Goal: Task Accomplishment & Management: Complete application form

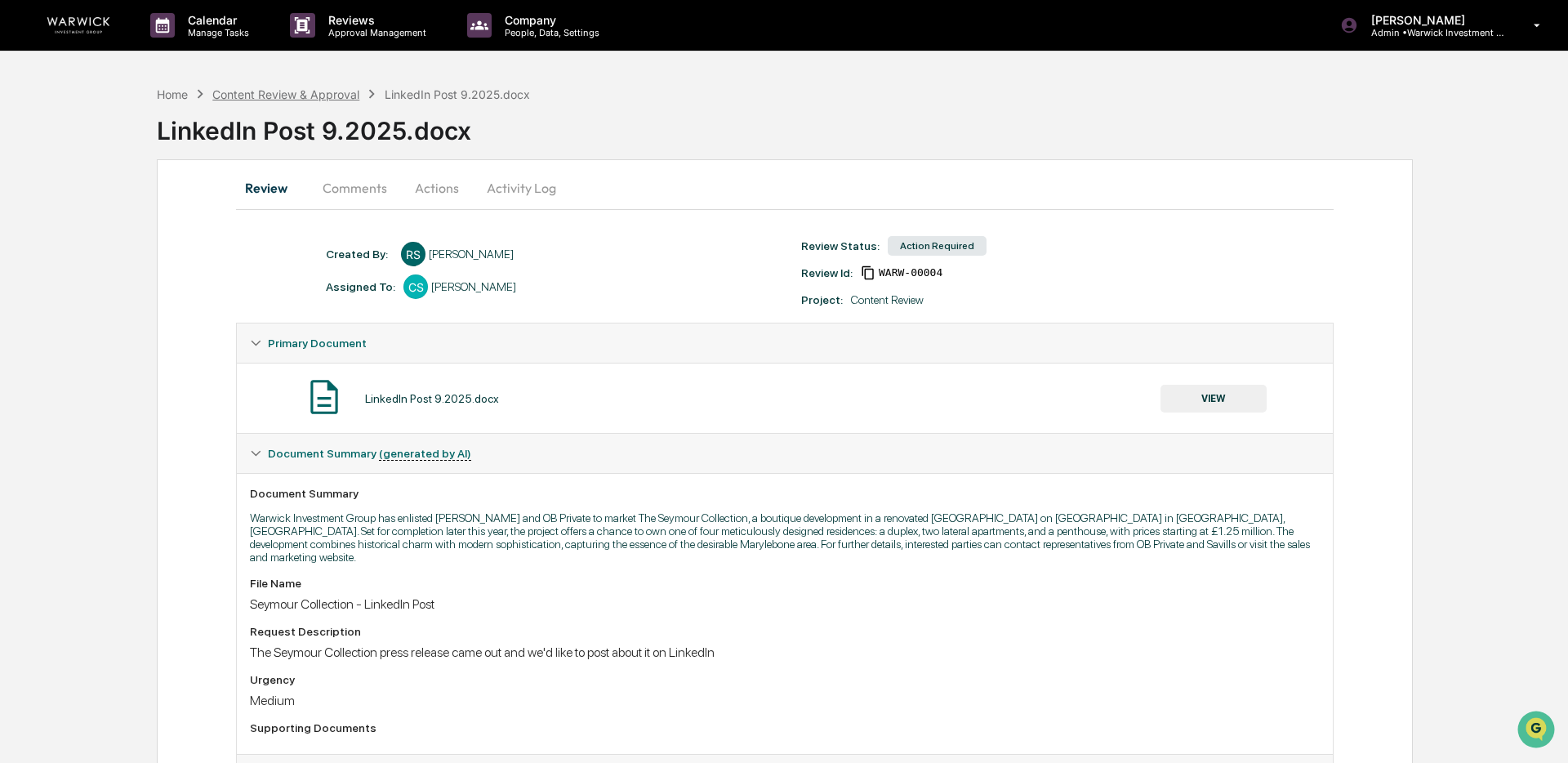
click at [241, 97] on div "Content Review & Approval" at bounding box center [285, 94] width 147 height 14
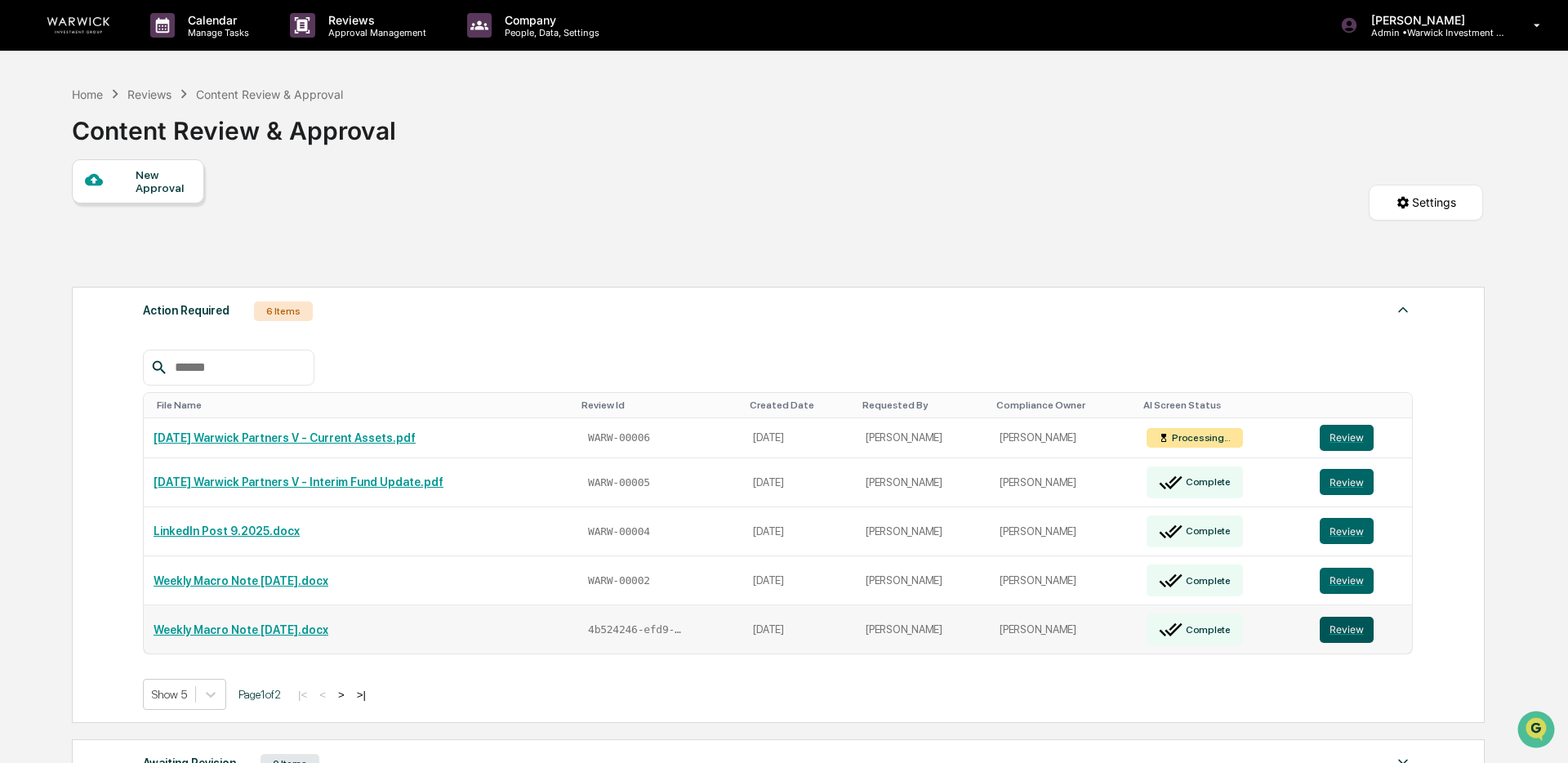
click at [1343, 617] on button "Review" at bounding box center [1347, 629] width 54 height 26
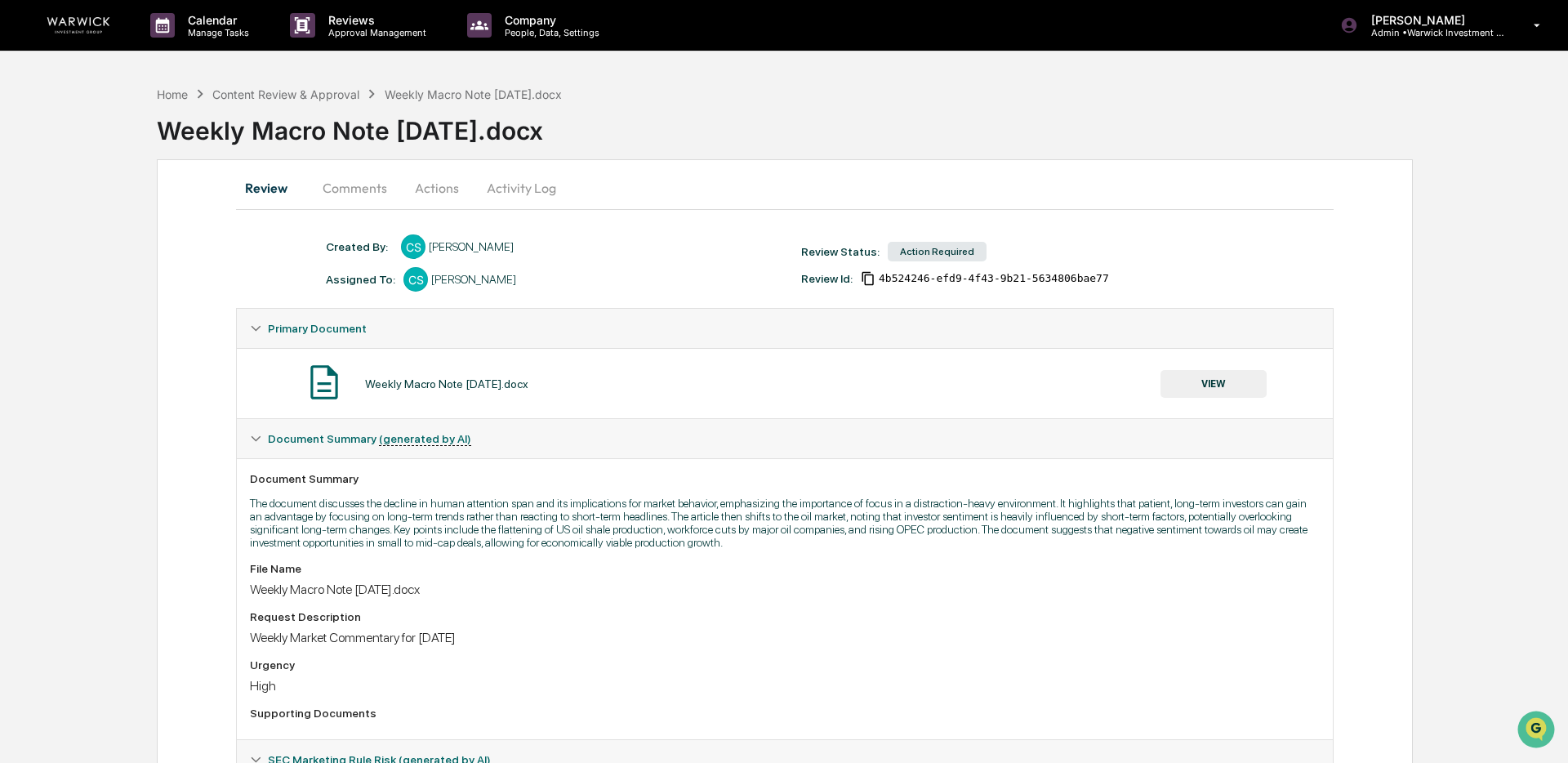
click at [445, 185] on button "Actions" at bounding box center [437, 188] width 73 height 40
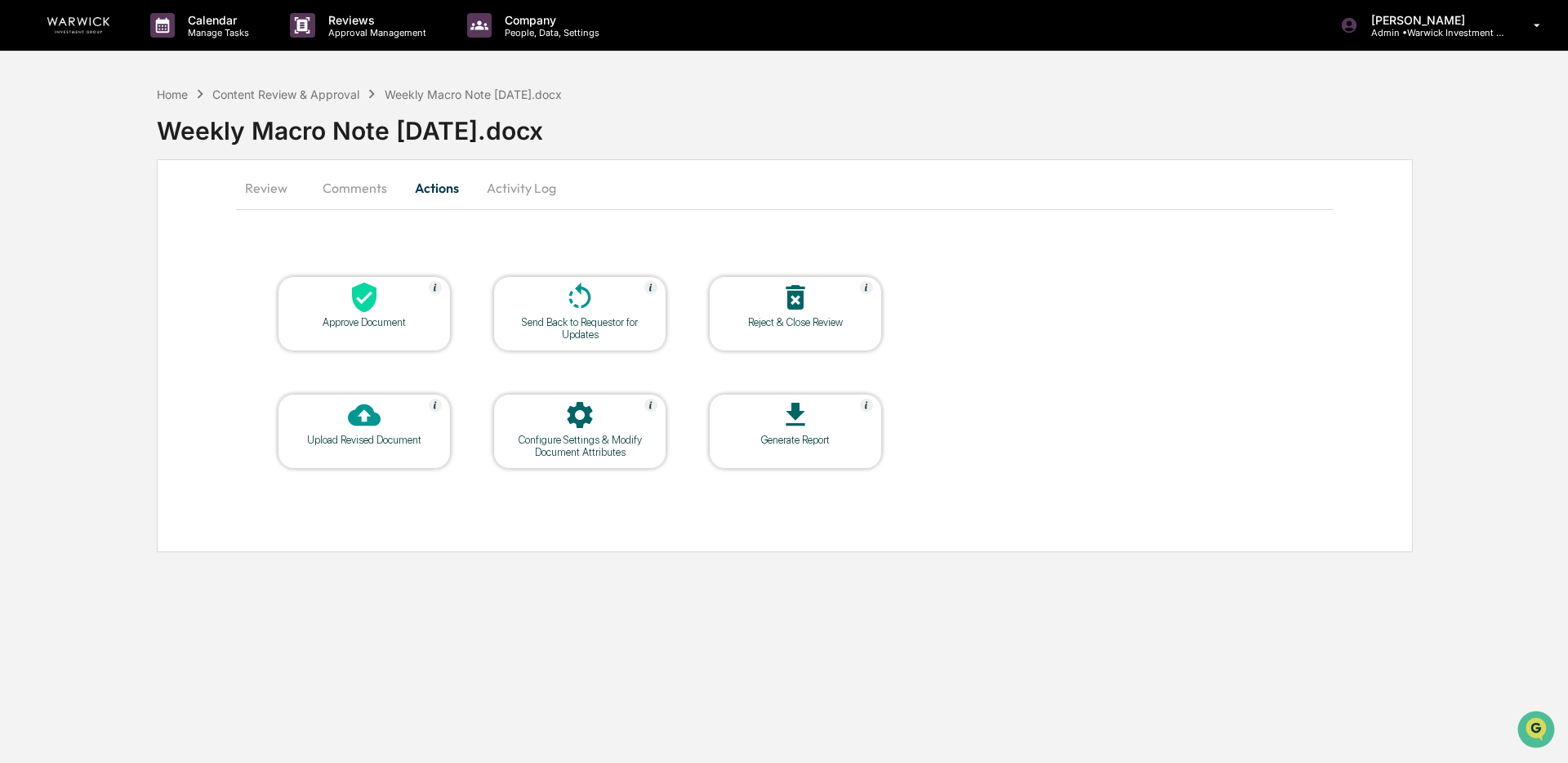
click at [364, 298] on icon at bounding box center [364, 297] width 33 height 33
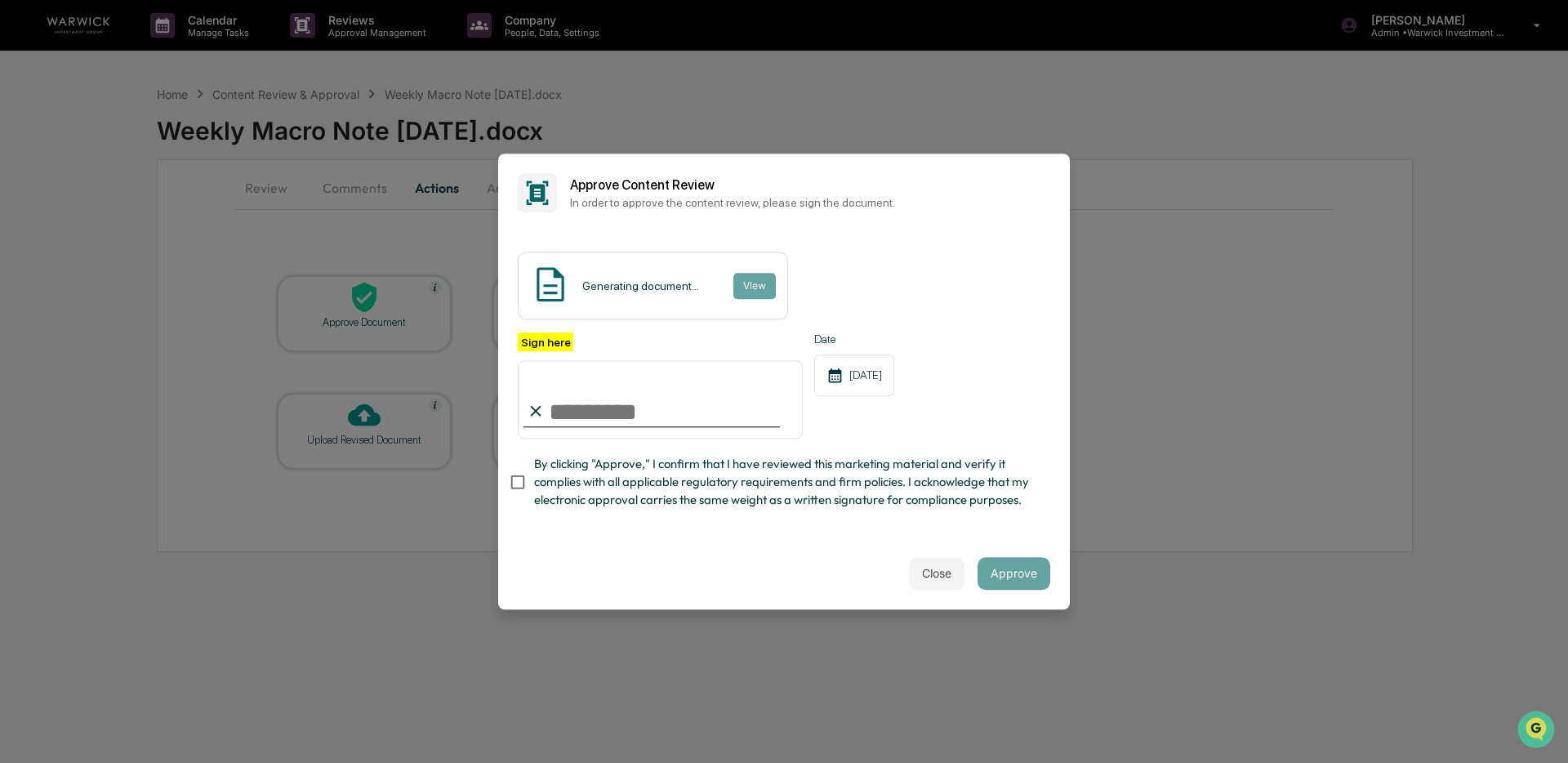
click at [628, 418] on input "Sign here" at bounding box center [660, 399] width 285 height 78
type input "**********"
click at [1042, 589] on div "Close Approve" at bounding box center [784, 573] width 572 height 72
click at [1005, 564] on button "Approve" at bounding box center [1014, 573] width 72 height 33
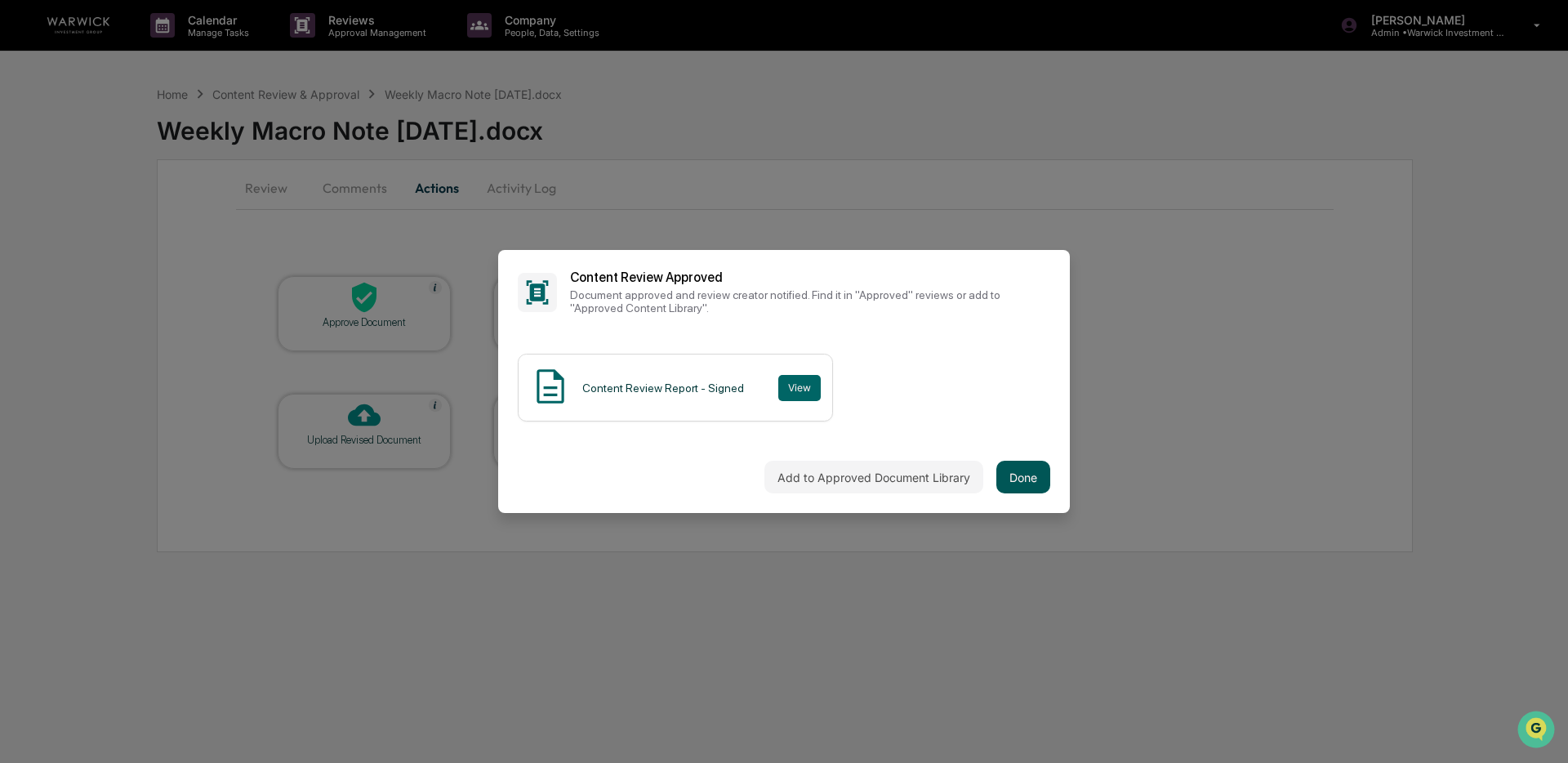
click at [1018, 468] on button "Done" at bounding box center [1024, 477] width 54 height 33
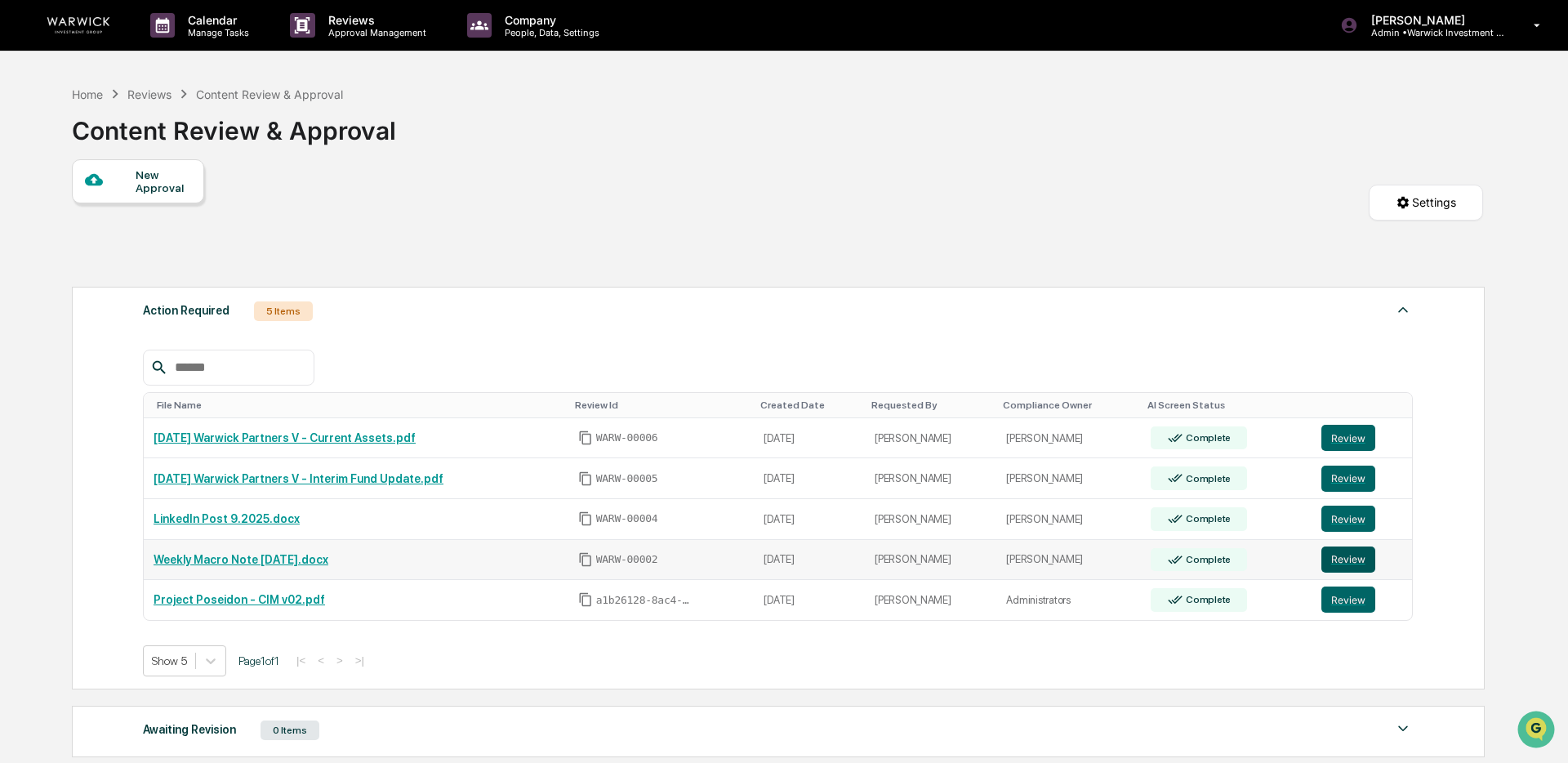
click at [1357, 566] on button "Review" at bounding box center [1348, 559] width 54 height 26
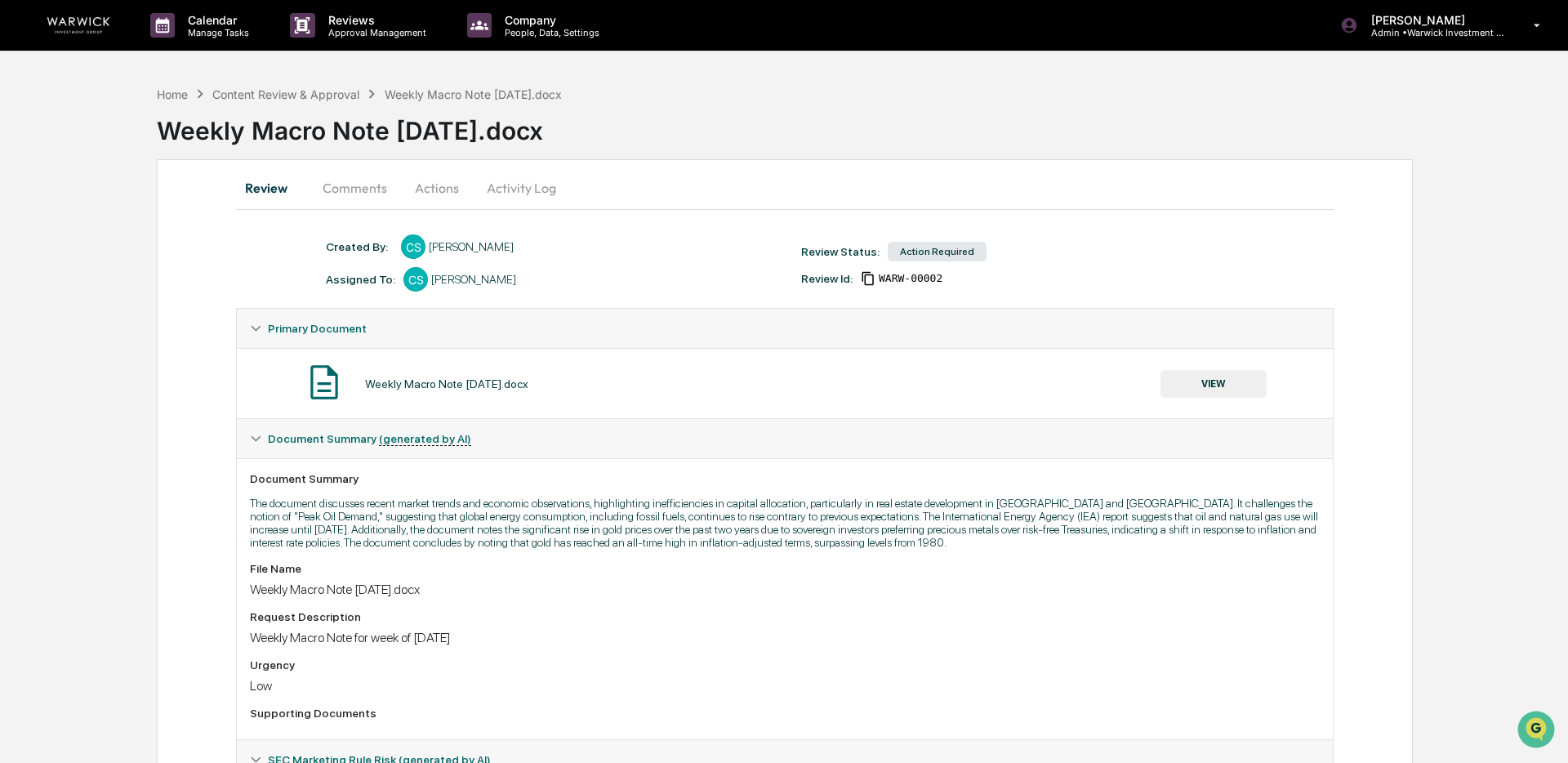
click at [445, 185] on button "Actions" at bounding box center [437, 188] width 73 height 40
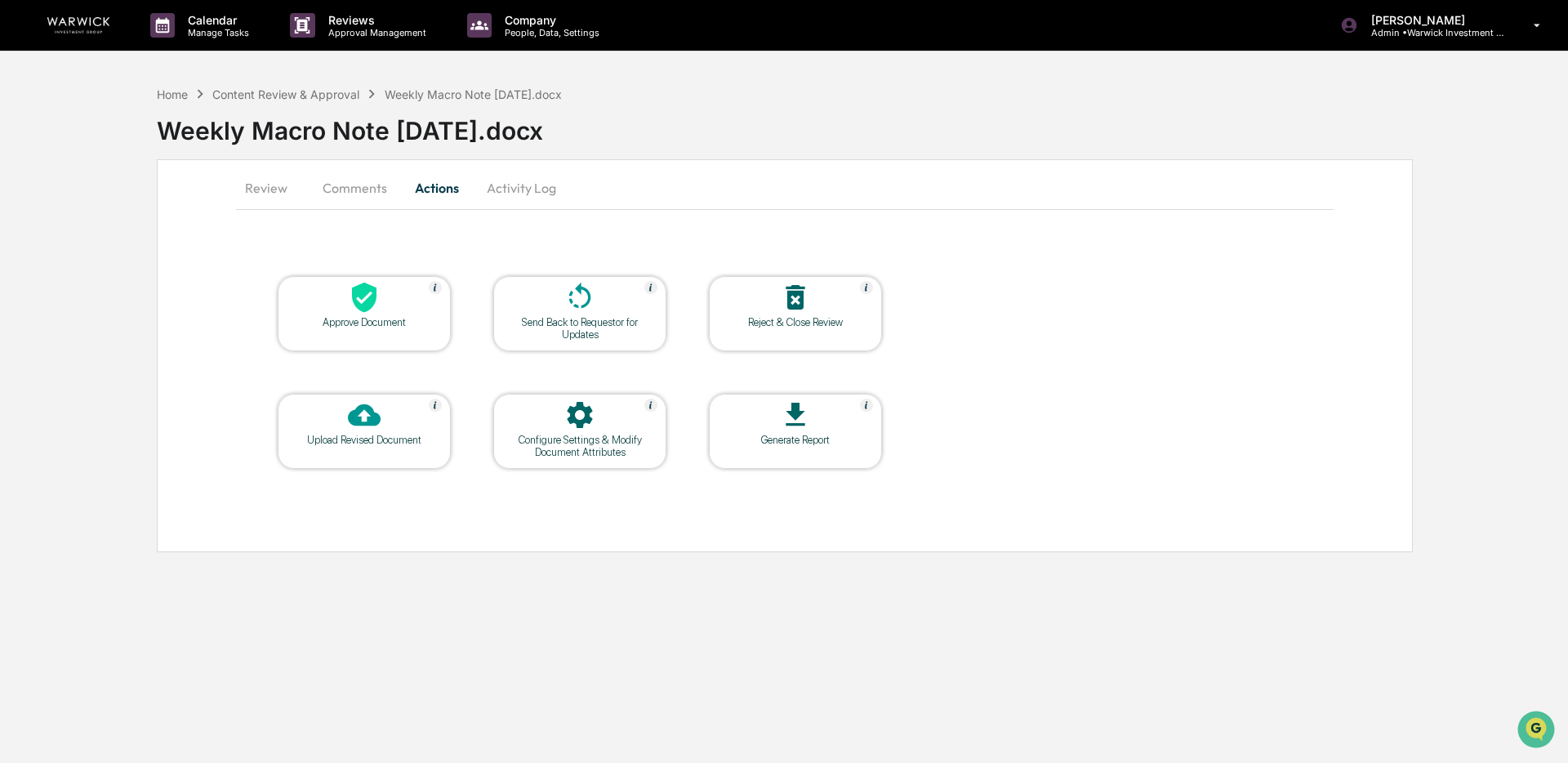
click at [378, 323] on div "Approve Document" at bounding box center [364, 322] width 147 height 13
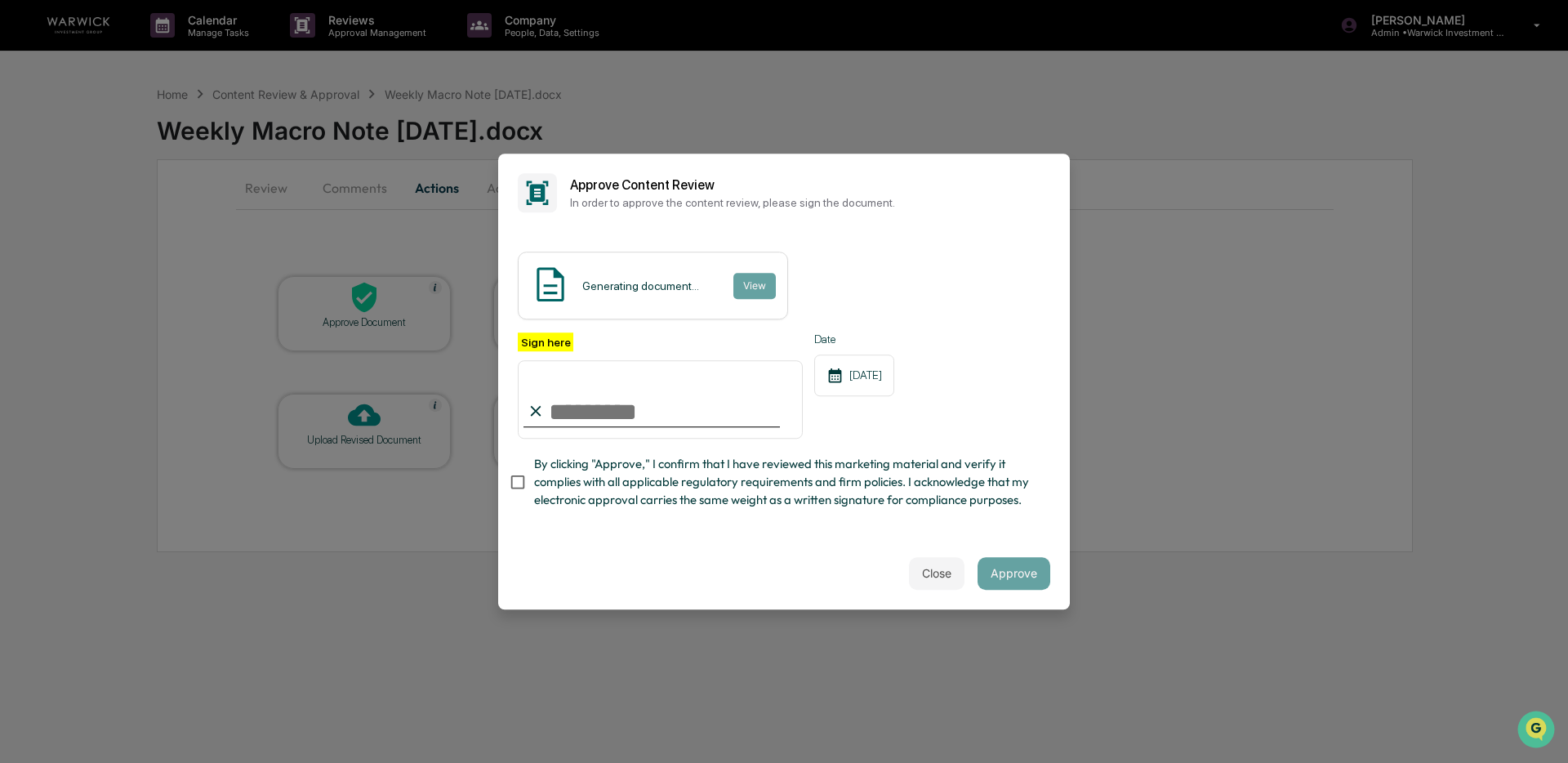
click at [583, 409] on input "Sign here" at bounding box center [660, 399] width 285 height 78
type input "**********"
click at [1020, 574] on button "Approve" at bounding box center [1014, 573] width 72 height 33
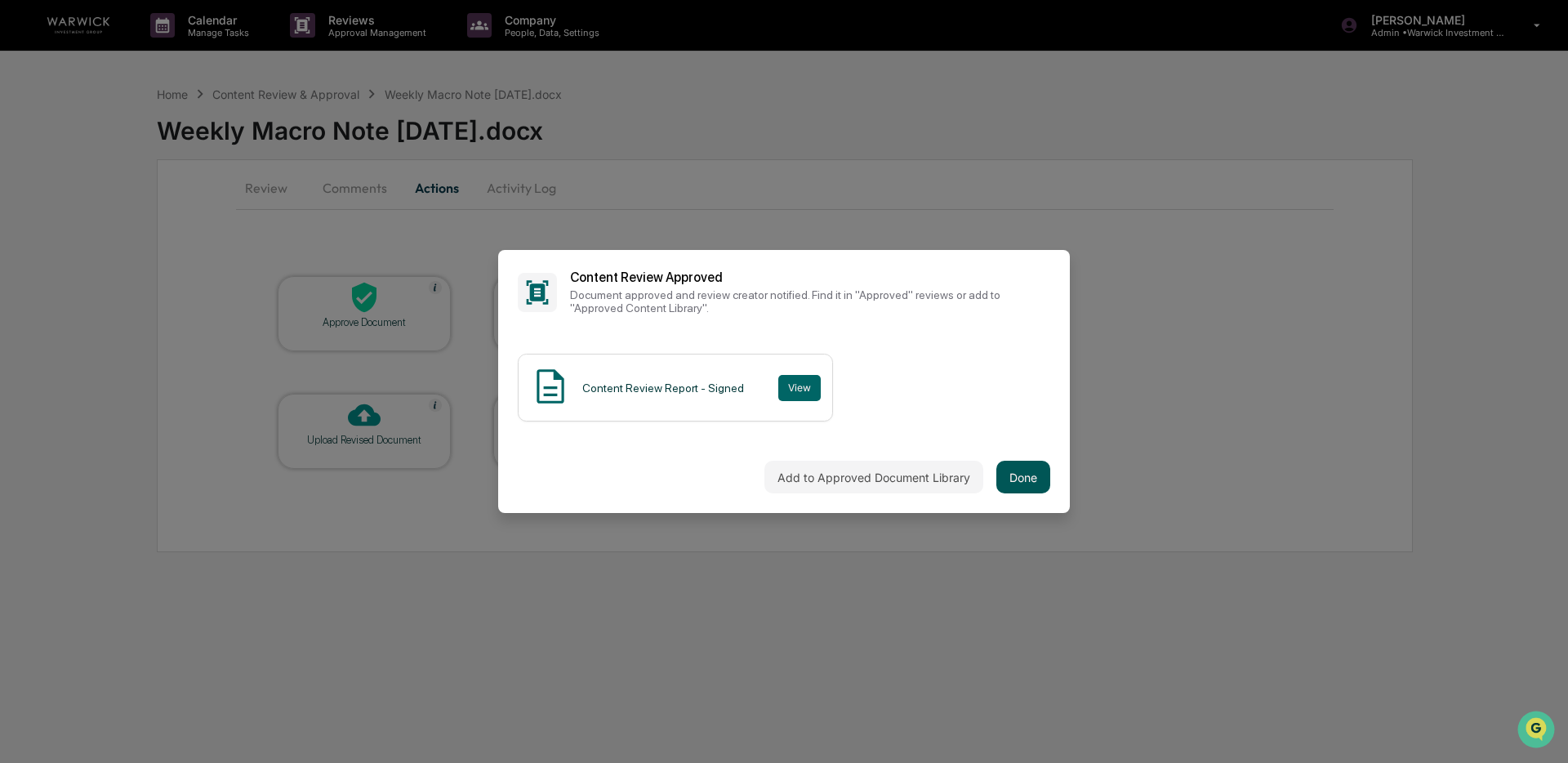
click at [1021, 485] on button "Done" at bounding box center [1024, 477] width 54 height 33
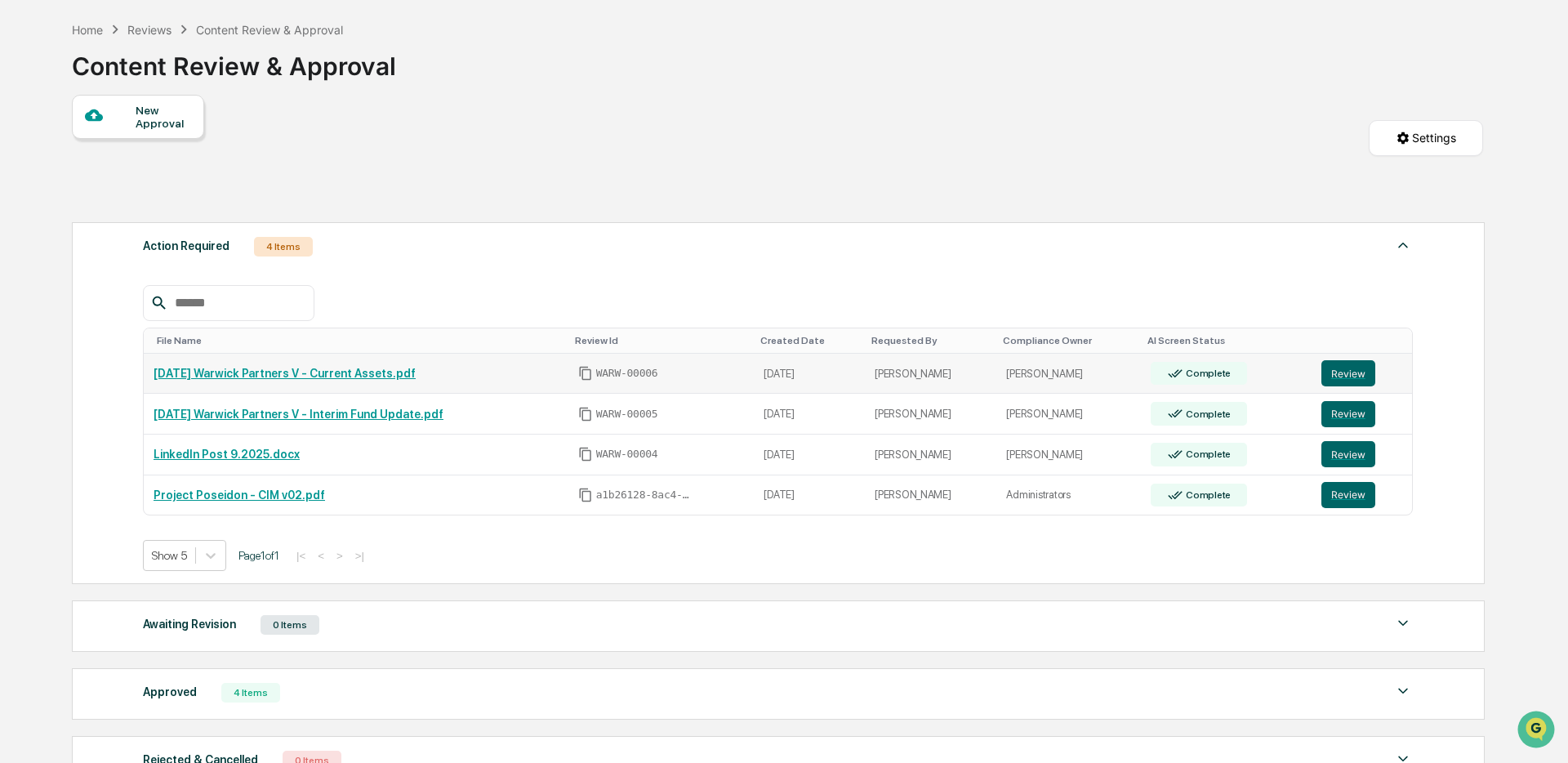
scroll to position [72, 0]
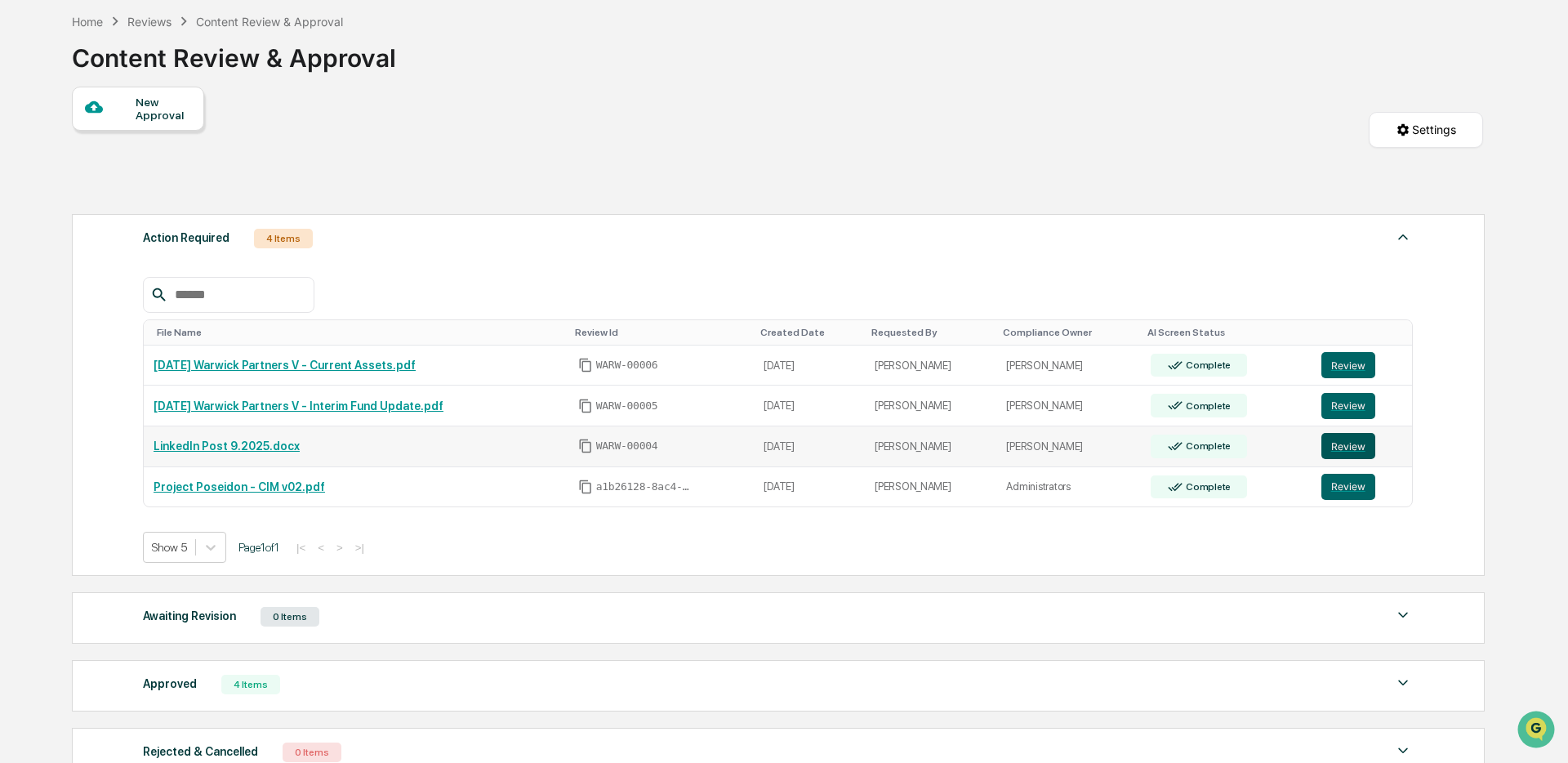
click at [1352, 453] on button "Review" at bounding box center [1348, 446] width 54 height 26
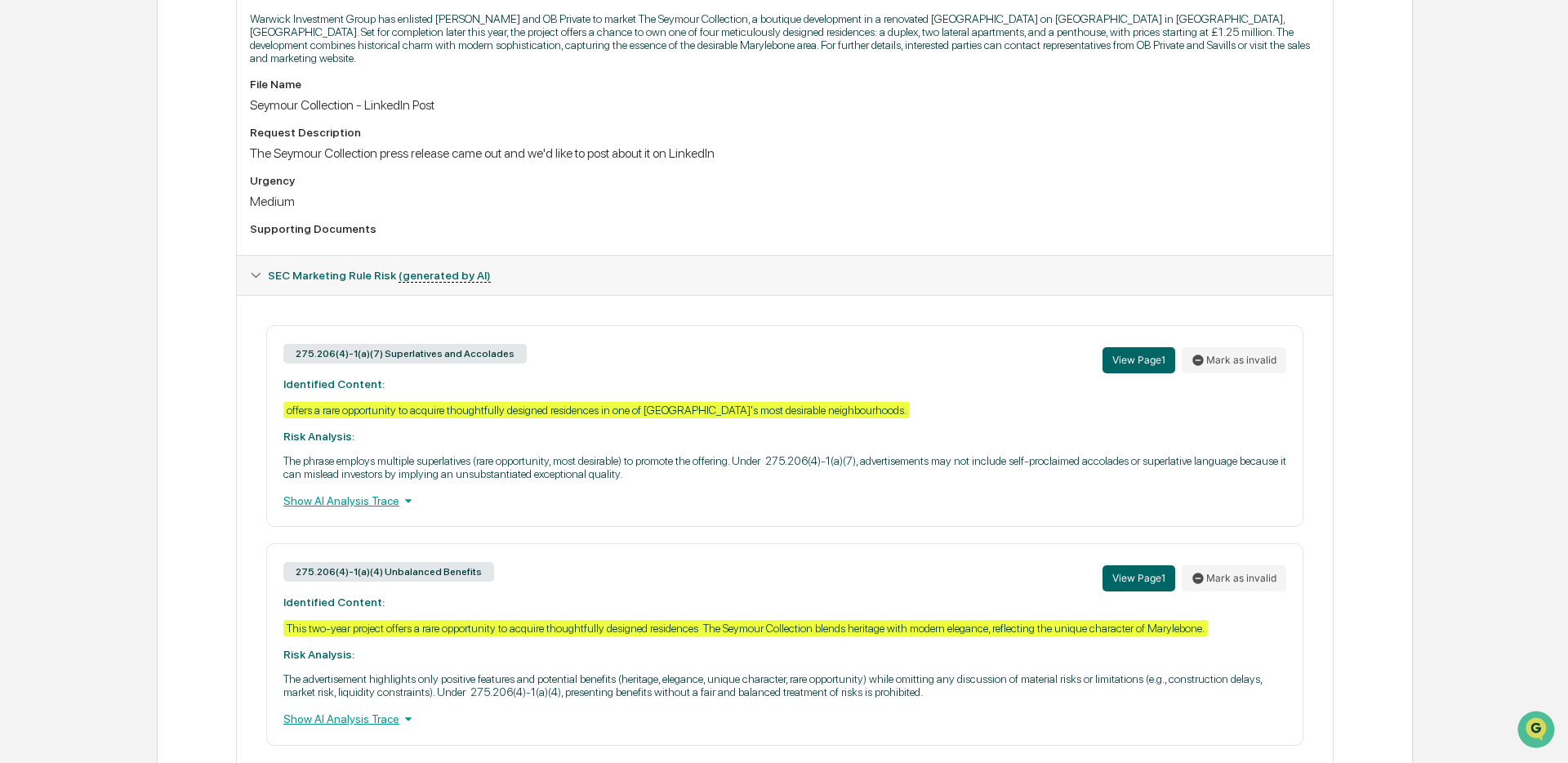
scroll to position [506, 0]
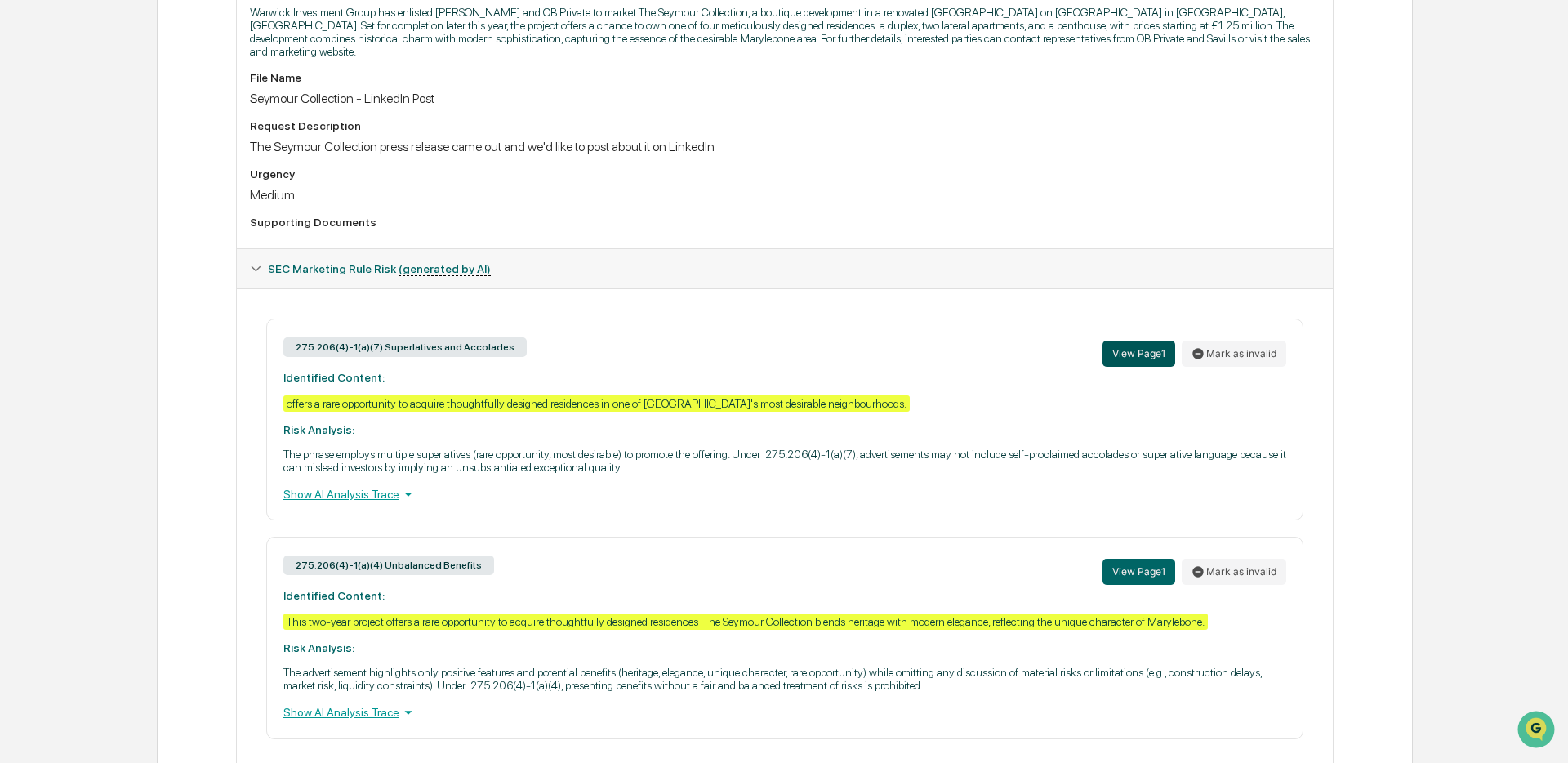
click at [1105, 363] on button "View Page 1" at bounding box center [1139, 353] width 72 height 26
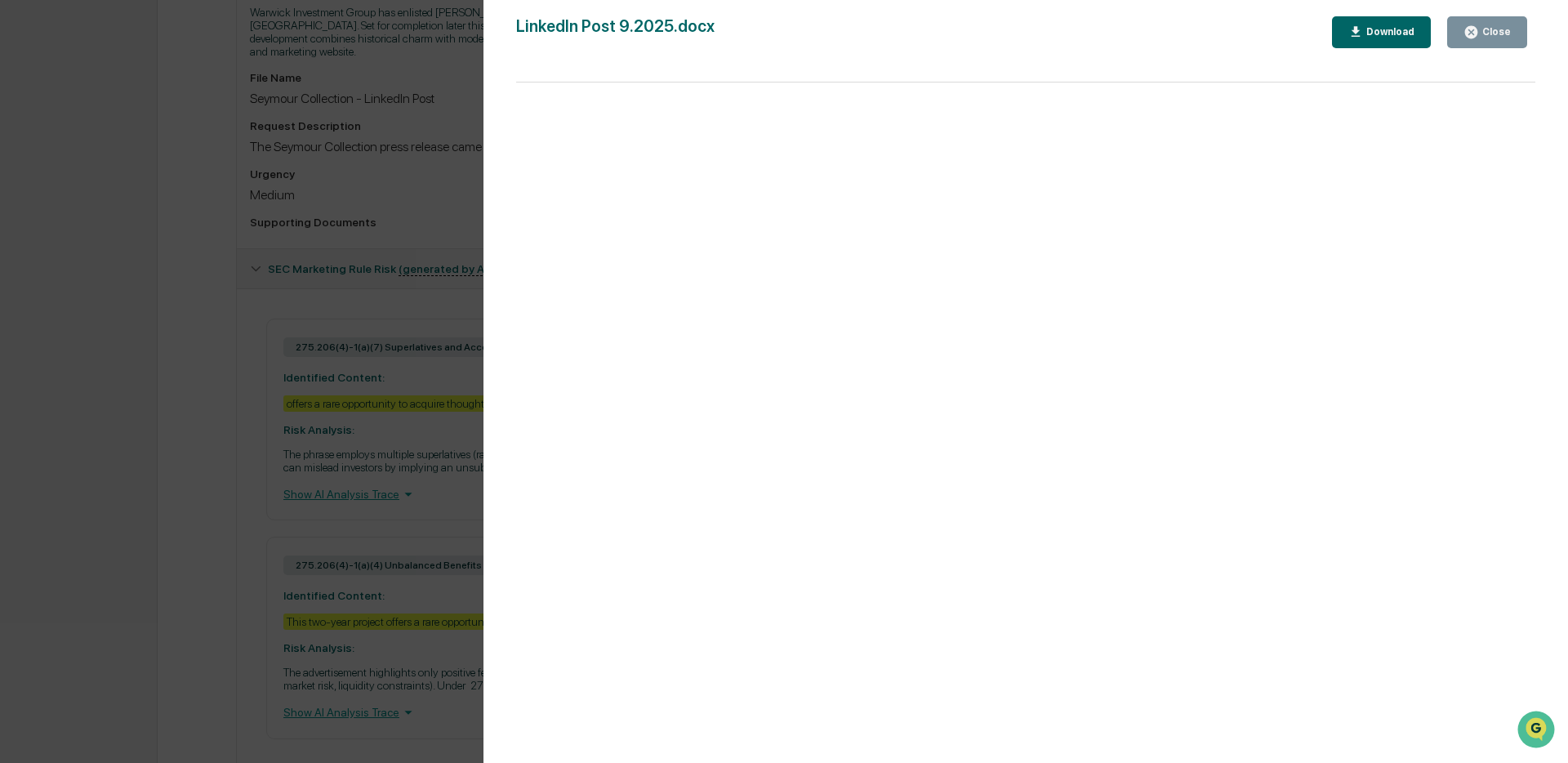
click at [1495, 22] on button "Close" at bounding box center [1487, 32] width 80 height 32
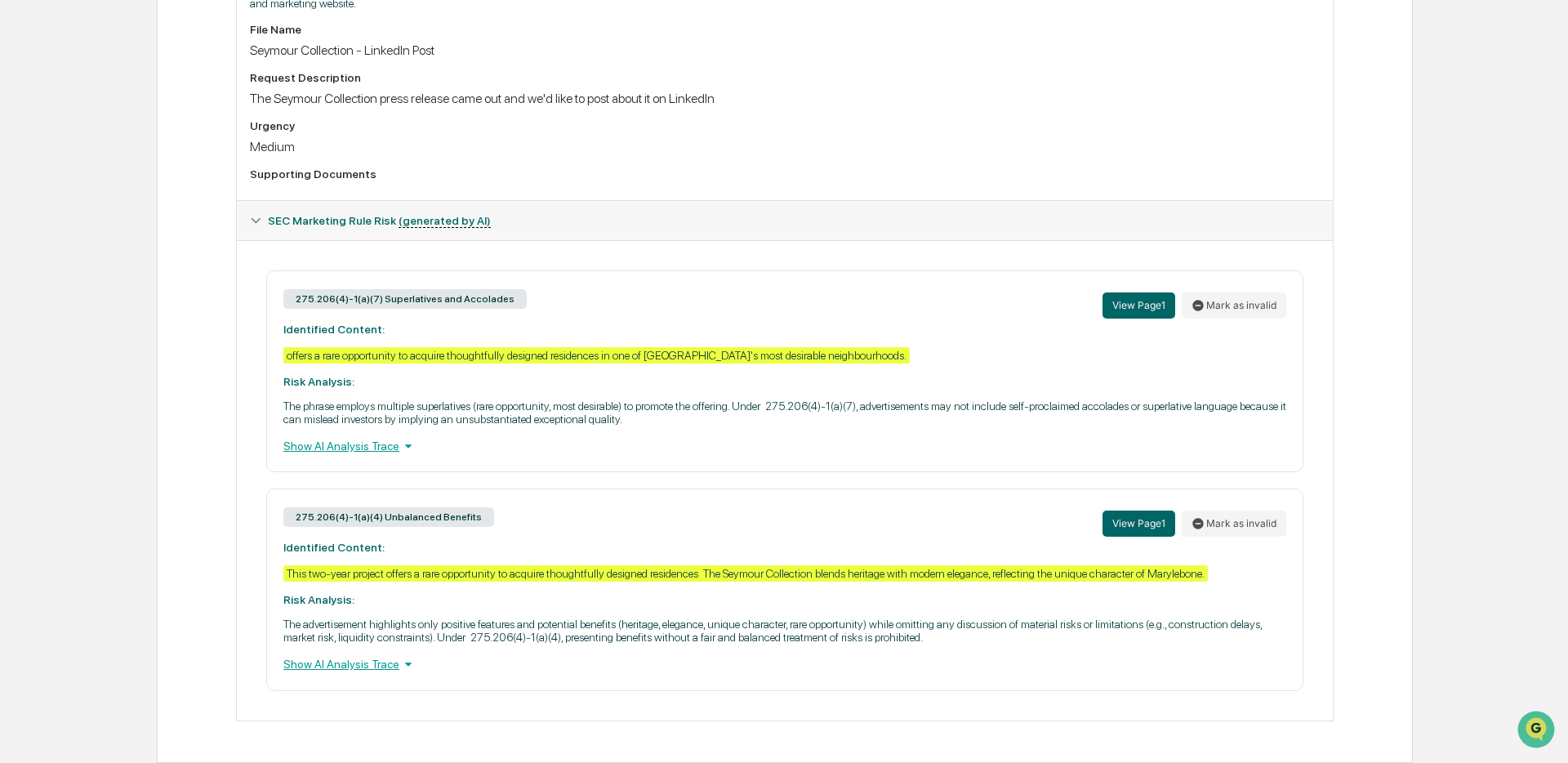
scroll to position [564, 0]
click at [1202, 307] on icon at bounding box center [1199, 305] width 13 height 13
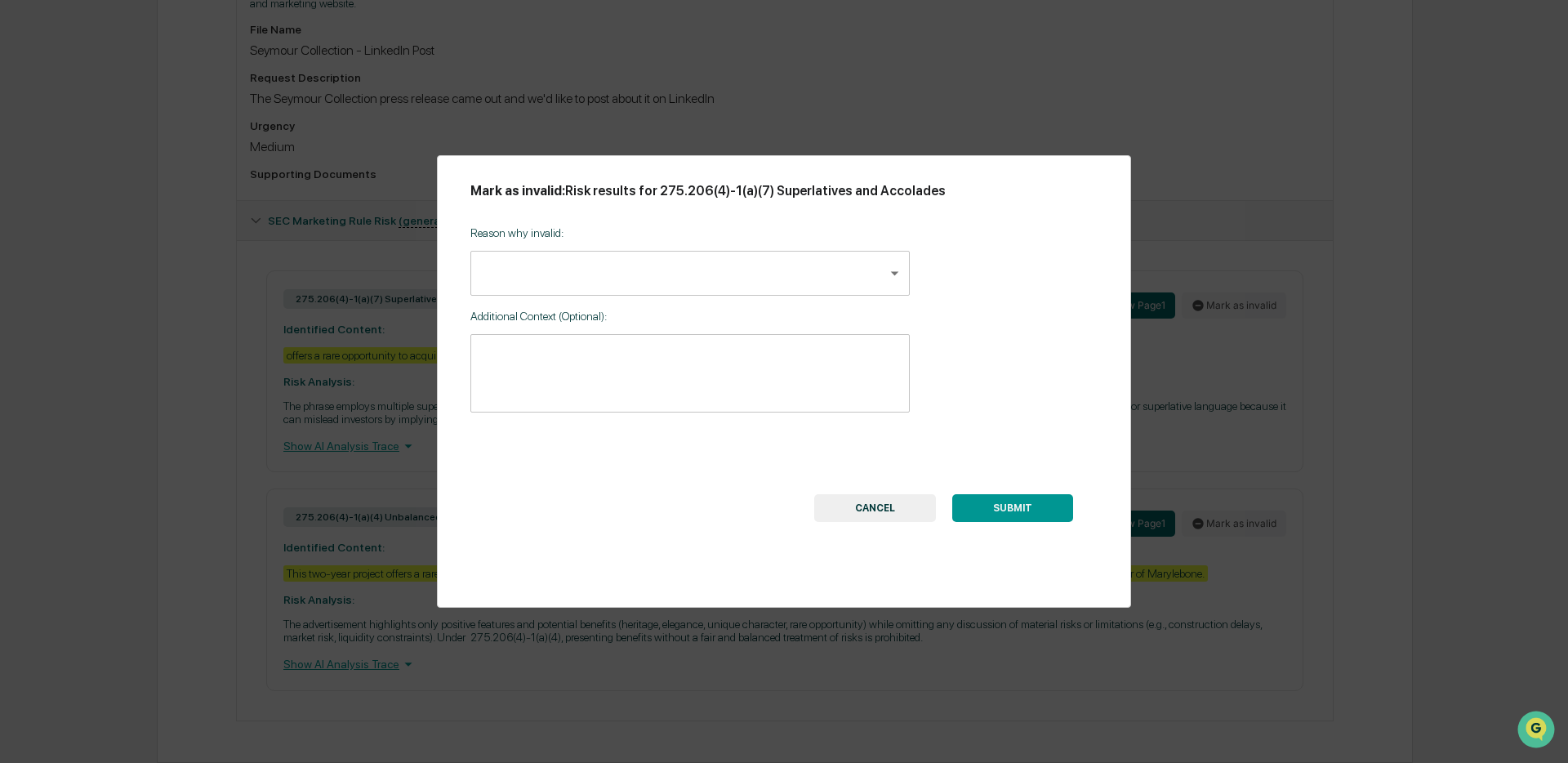
click at [569, 291] on body "Calendar Manage Tasks Reviews Approval Management Company People, Data, Setting…" at bounding box center [784, 104] width 1568 height 1317
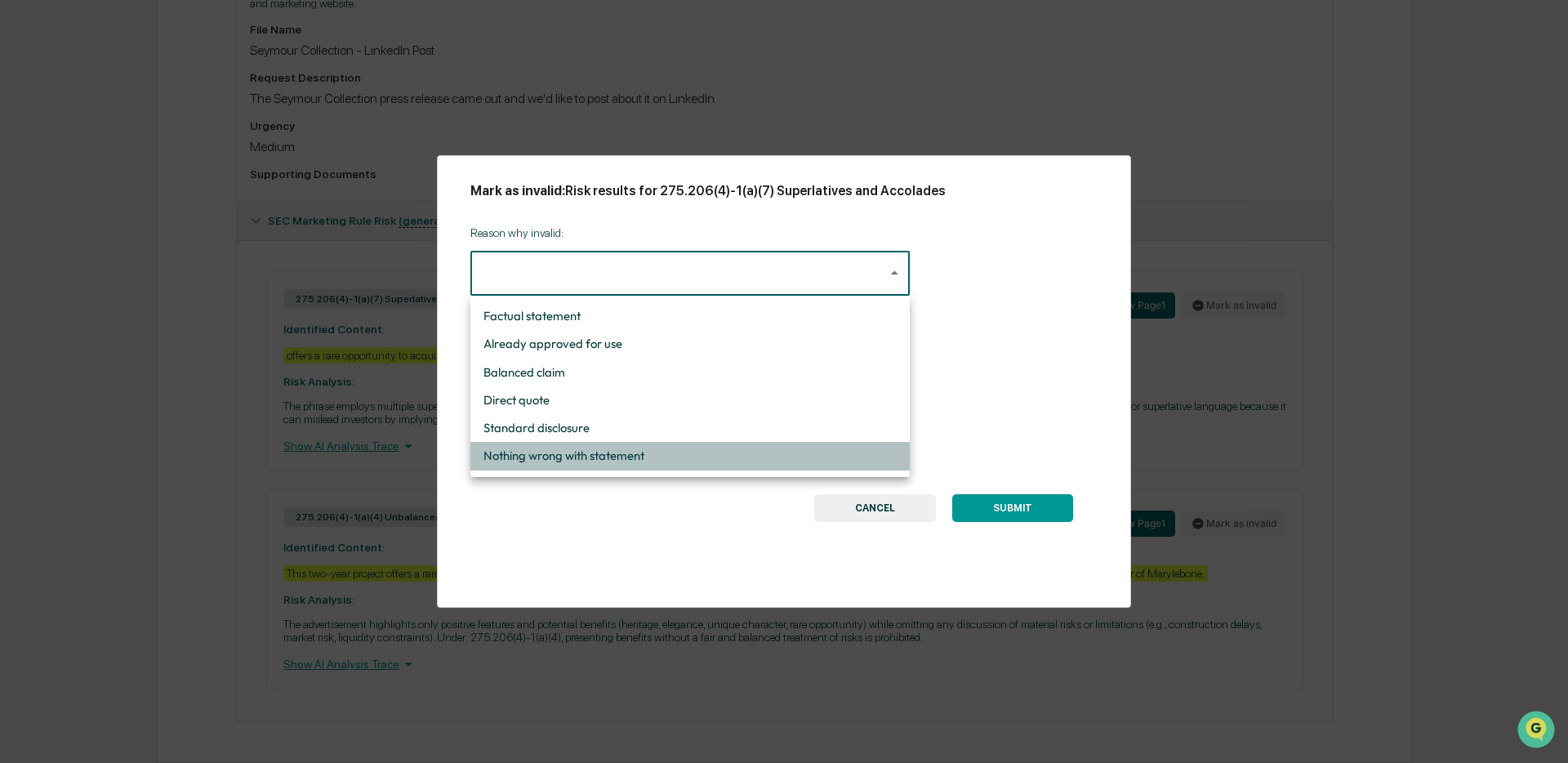
drag, startPoint x: 547, startPoint y: 464, endPoint x: 542, endPoint y: 416, distance: 48.3
click at [547, 462] on li "Nothing wrong with statement" at bounding box center [690, 455] width 439 height 28
type input "**********"
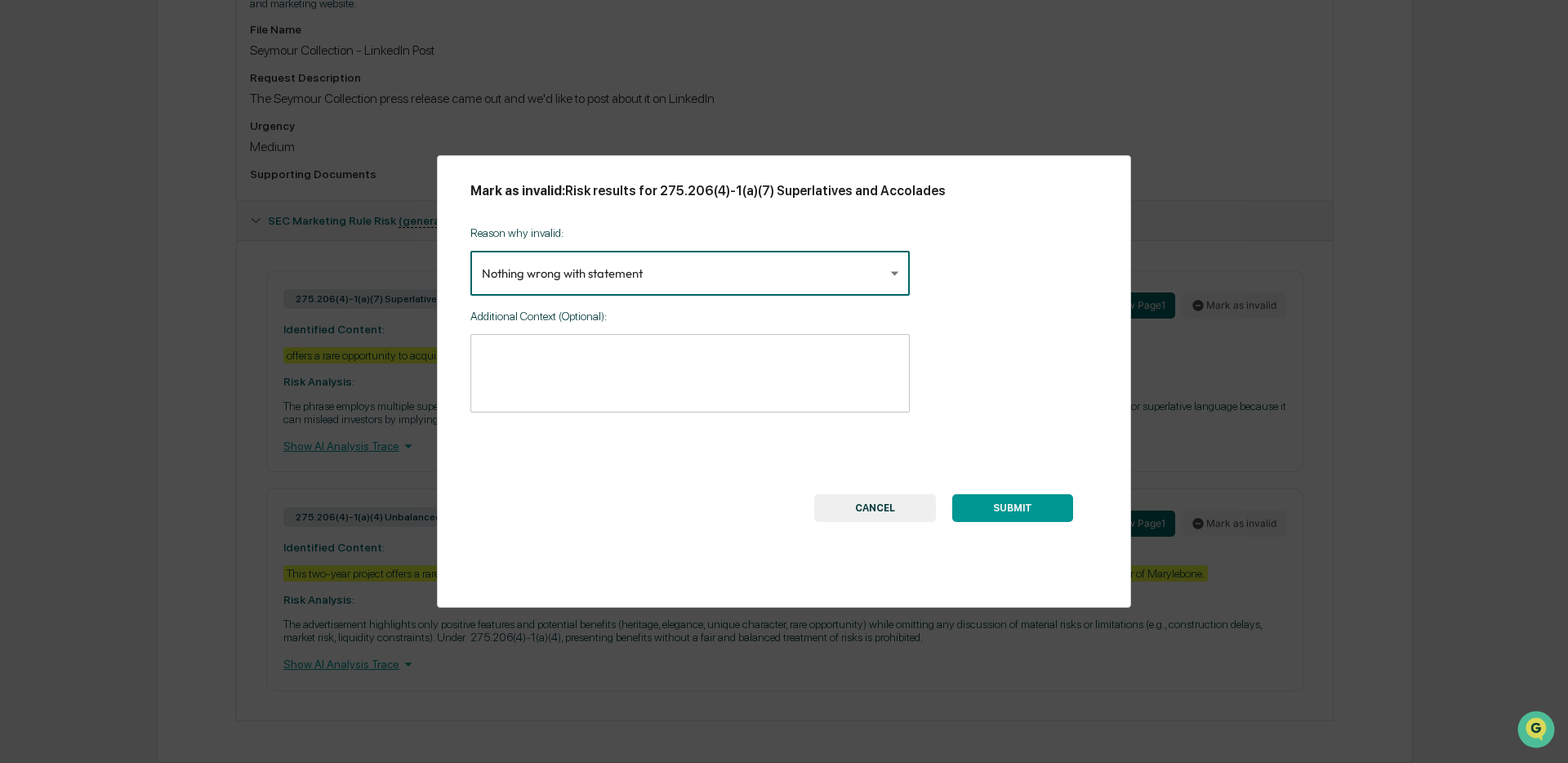
click at [542, 352] on textarea at bounding box center [690, 373] width 416 height 51
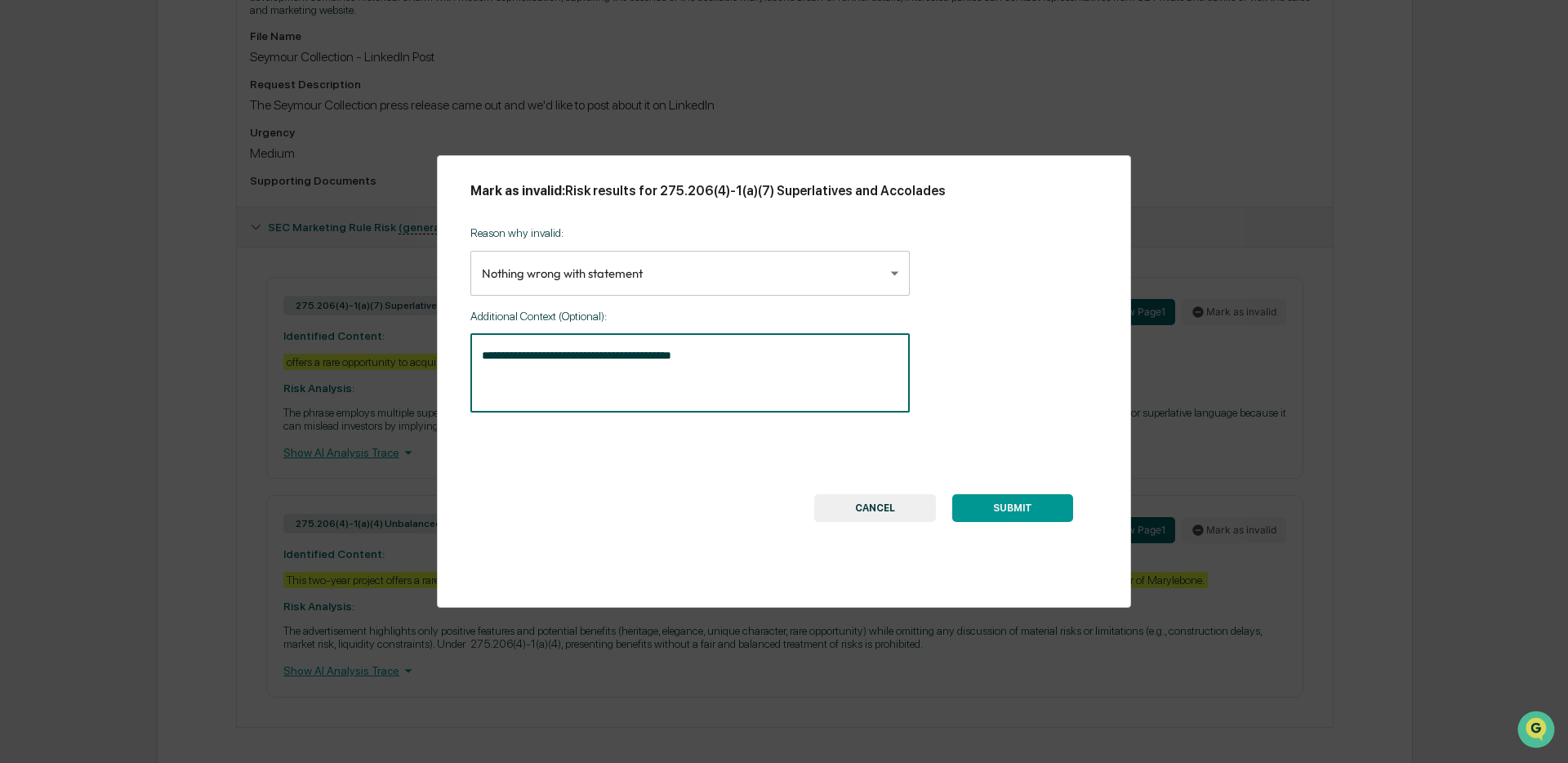
type textarea "**********"
click at [1006, 511] on button "SUBMIT" at bounding box center [1013, 507] width 121 height 28
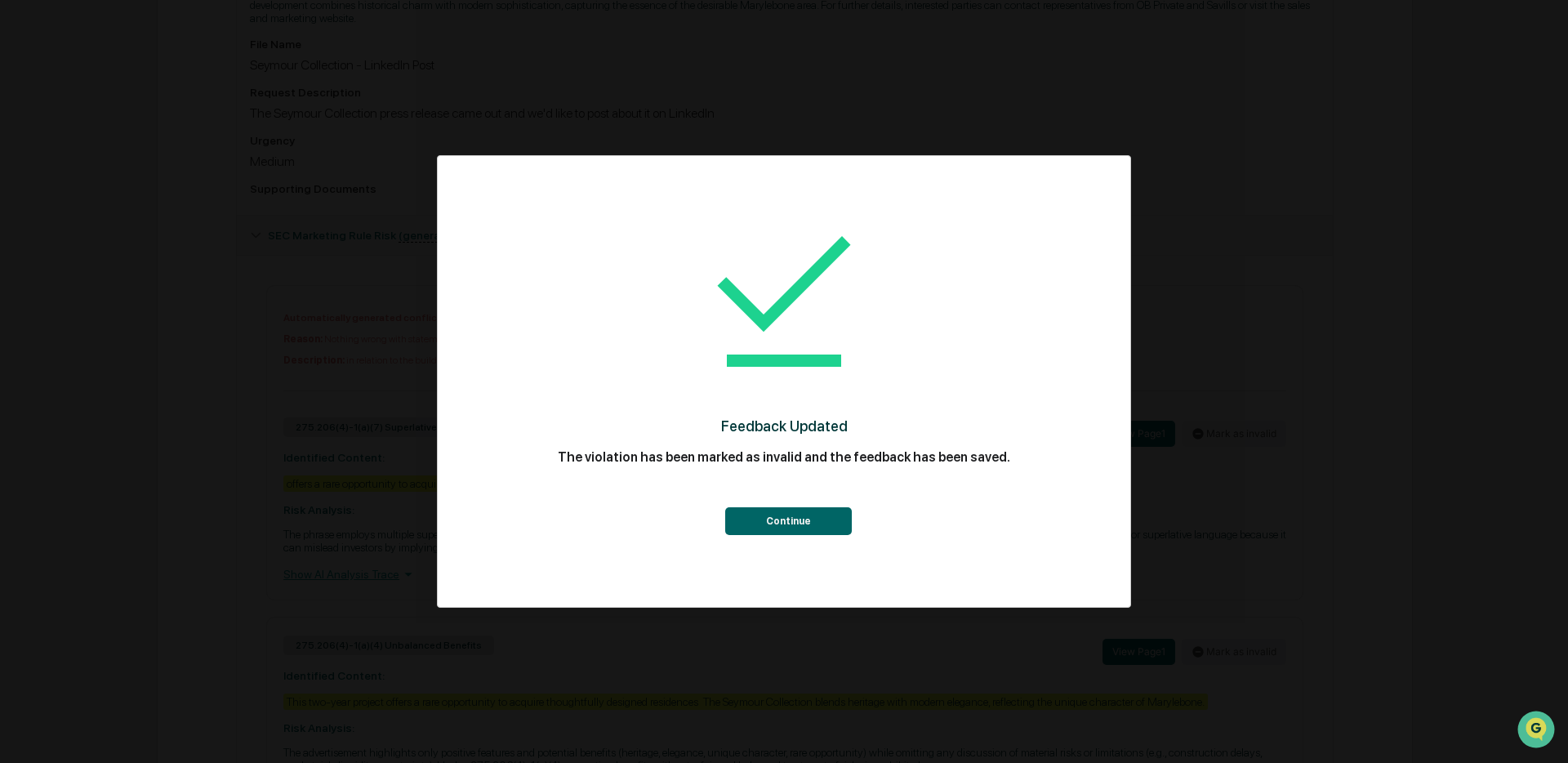
click at [823, 530] on button "Continue" at bounding box center [788, 521] width 126 height 28
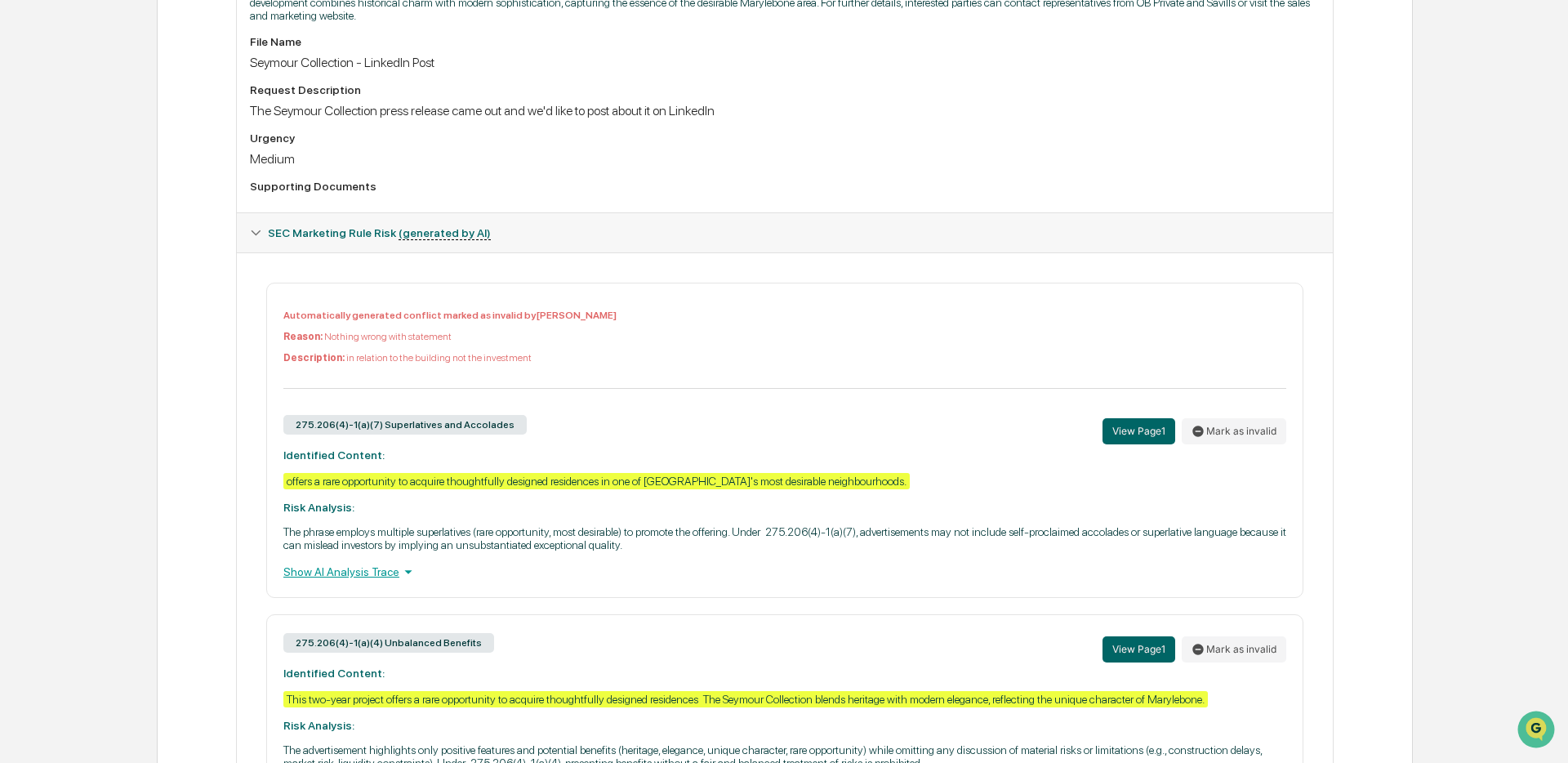
scroll to position [704, 0]
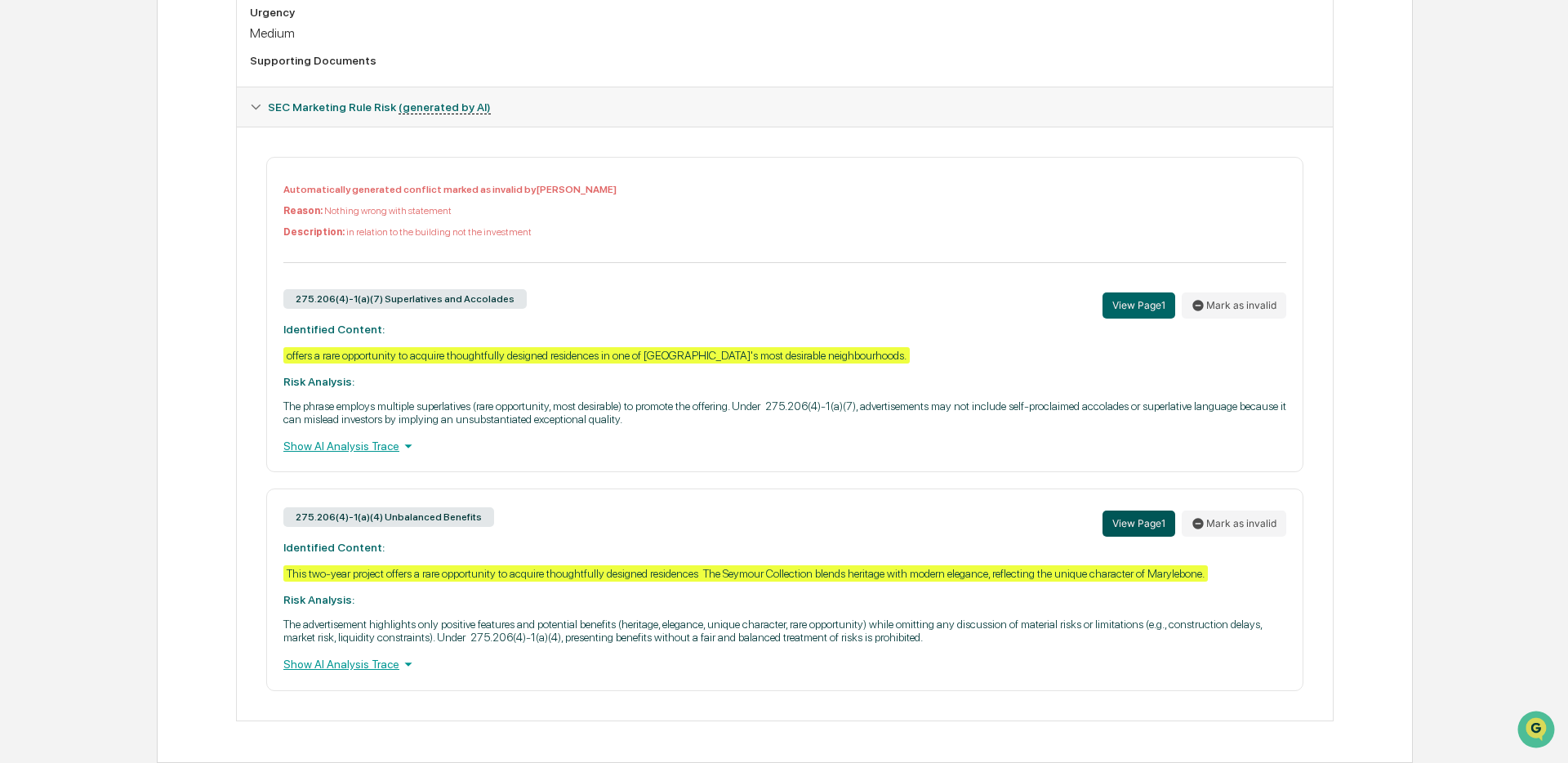
click at [1141, 511] on button "View Page 1" at bounding box center [1139, 523] width 72 height 26
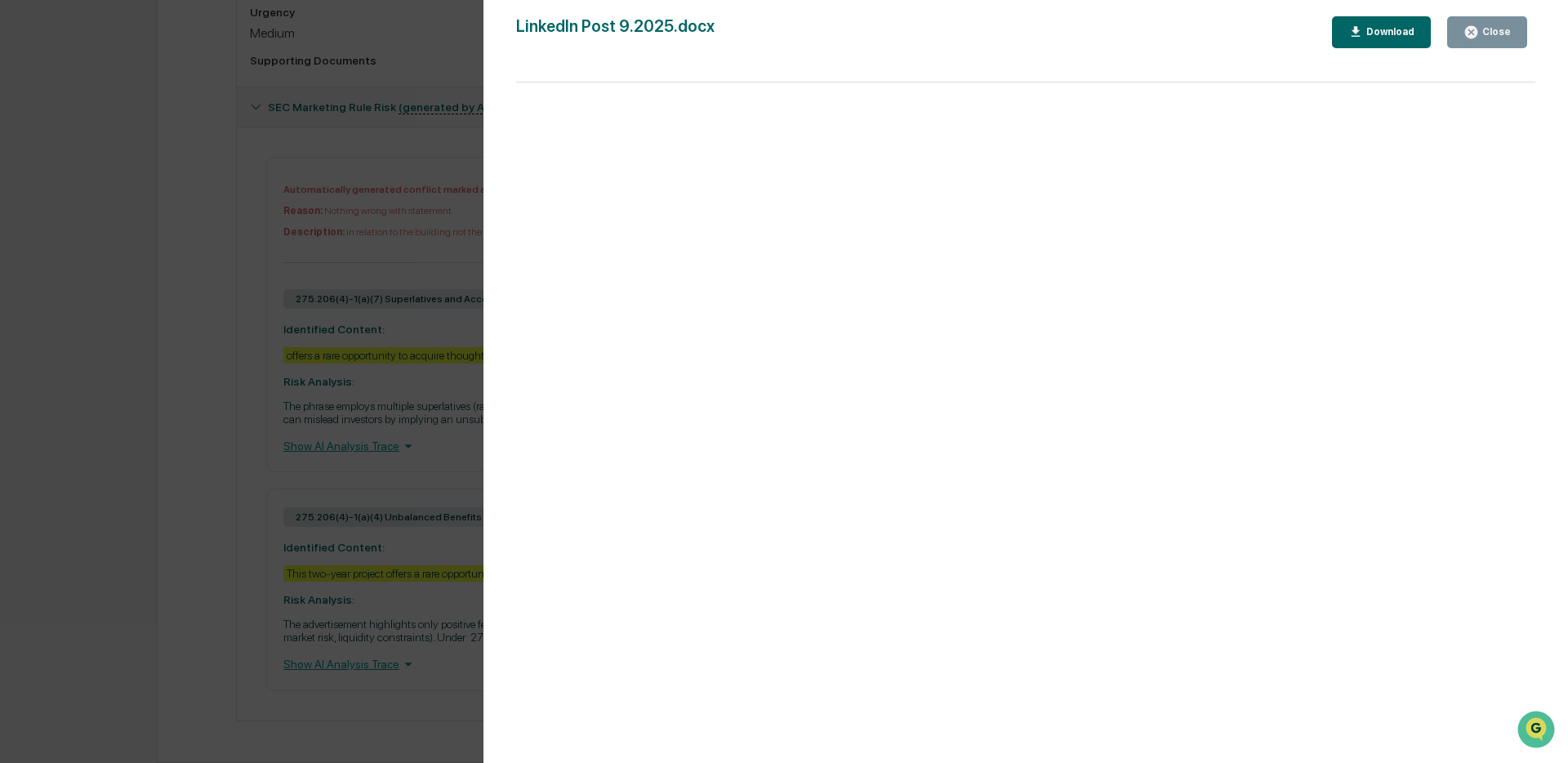
click at [1462, 33] on button "Close" at bounding box center [1487, 32] width 80 height 32
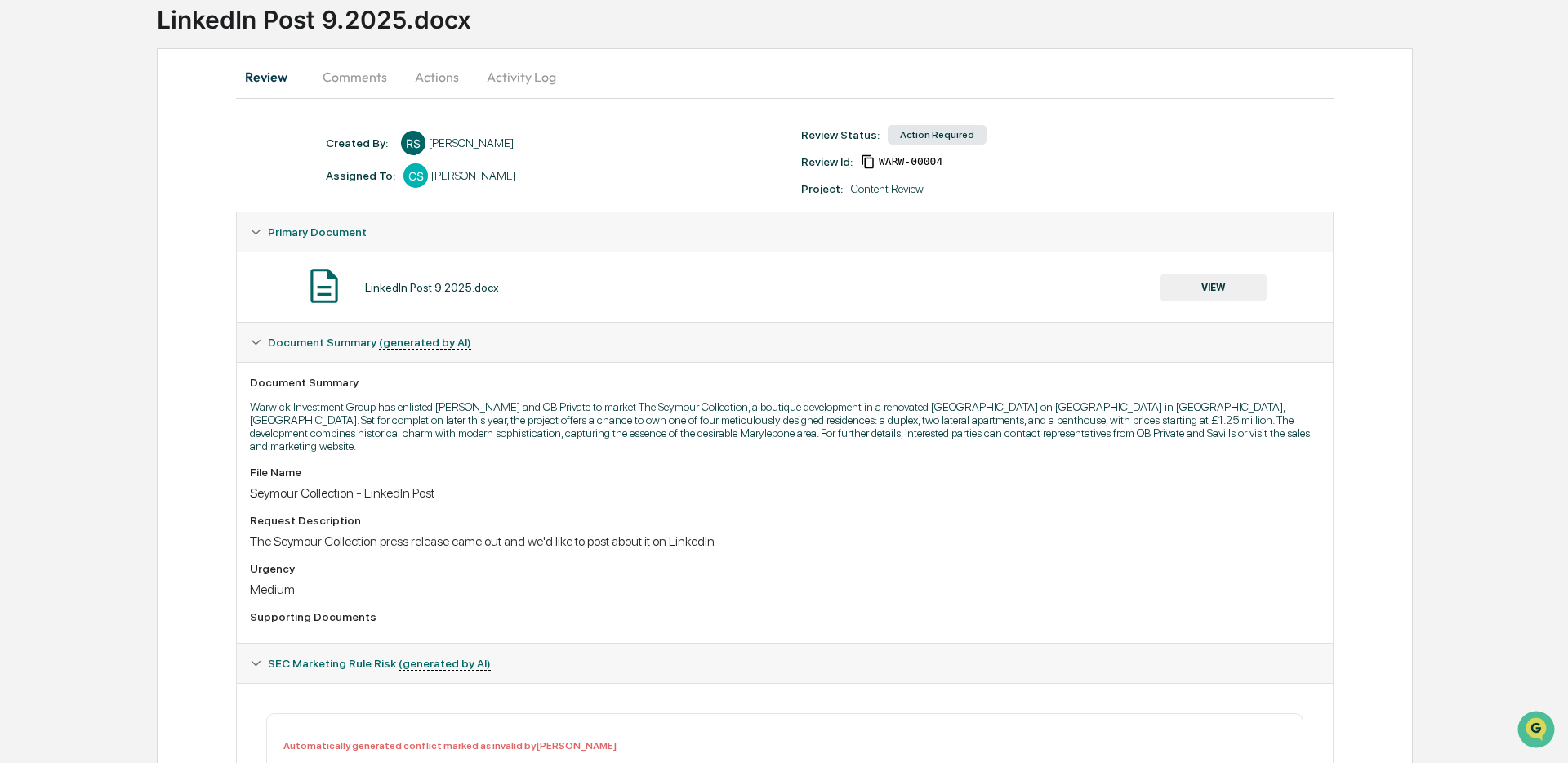
scroll to position [35, 0]
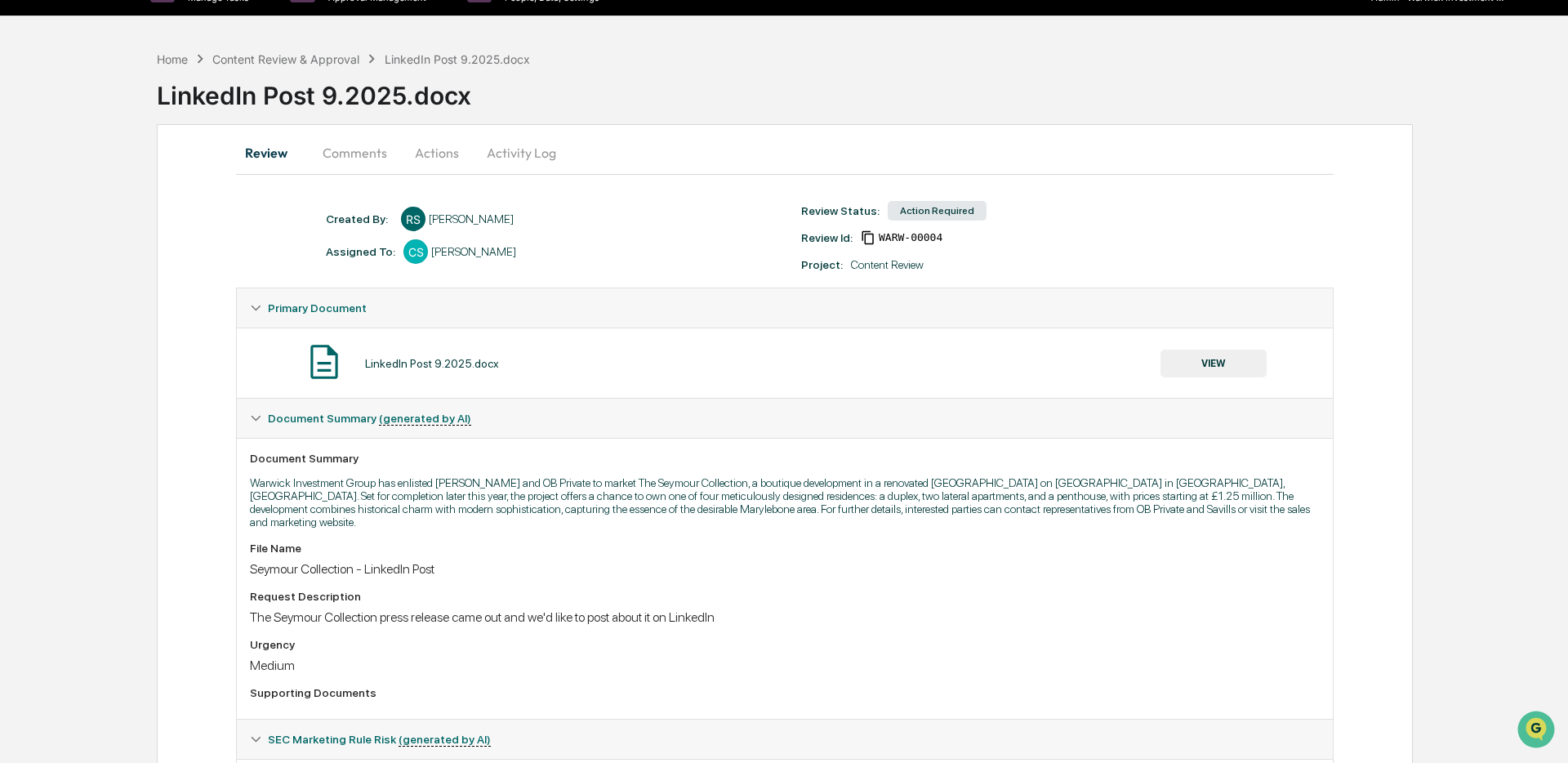
click at [421, 155] on button "Actions" at bounding box center [437, 152] width 73 height 40
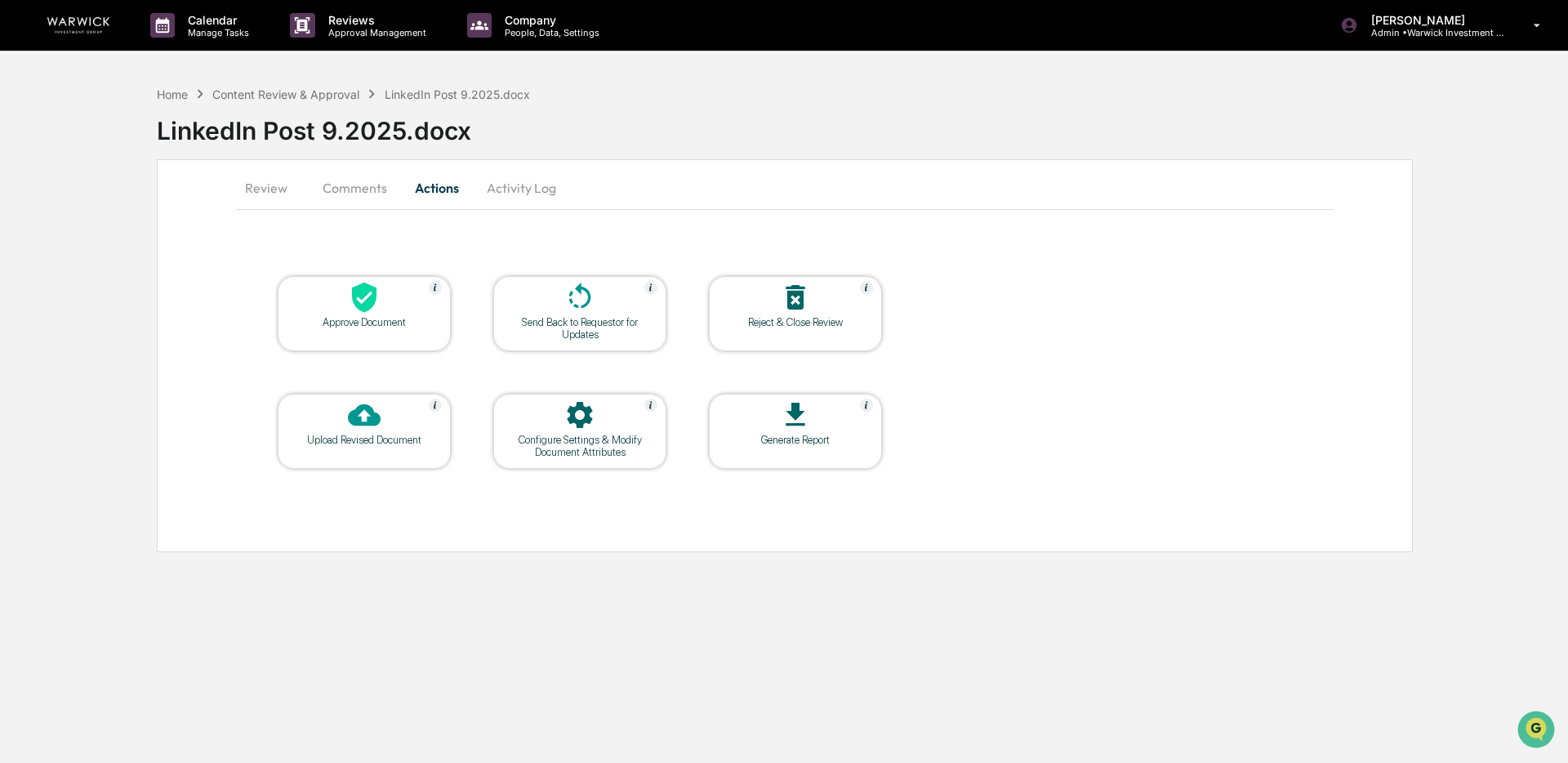
scroll to position [0, 0]
click at [368, 300] on icon at bounding box center [363, 298] width 24 height 30
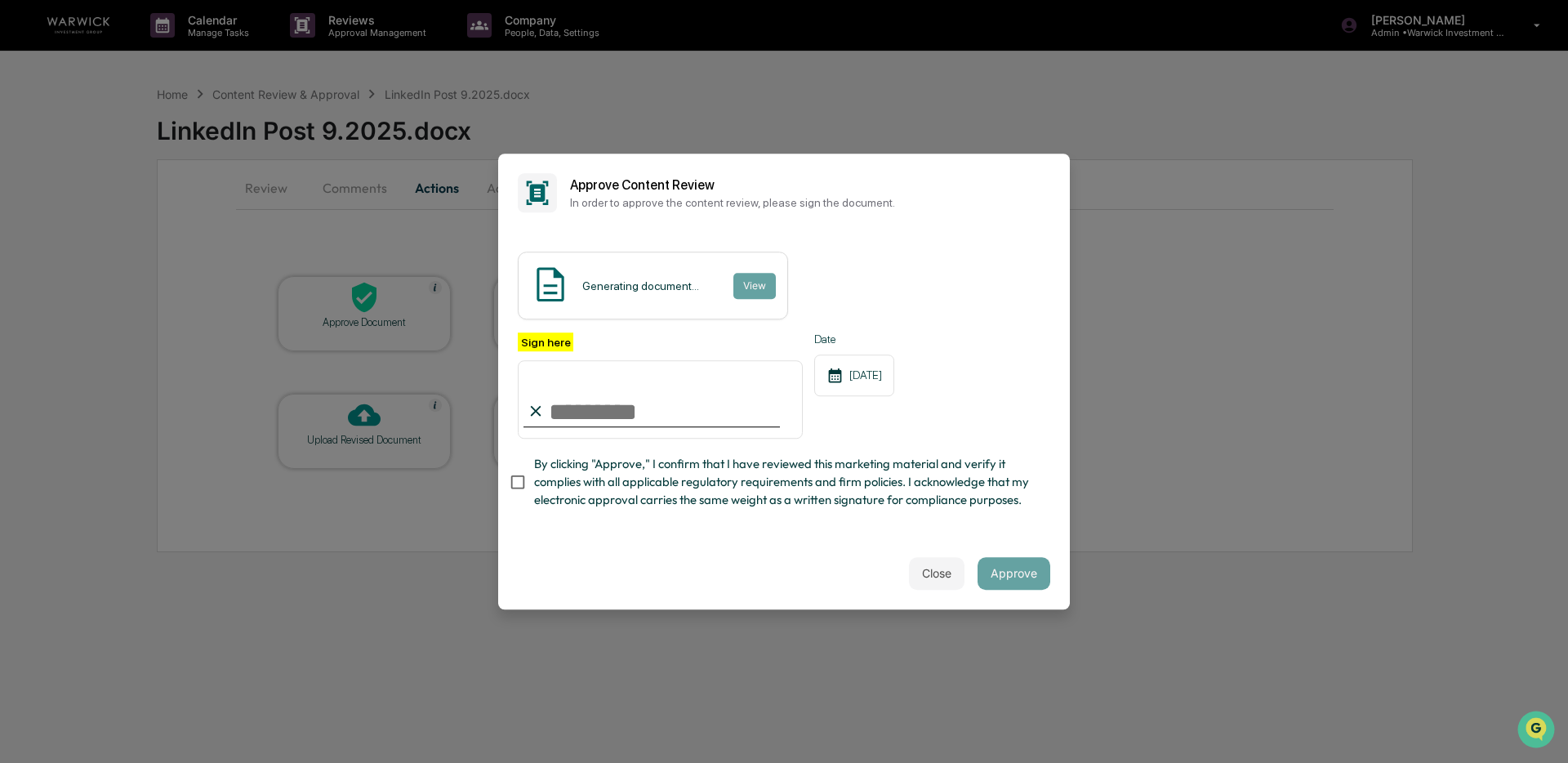
click at [622, 408] on input "Sign here" at bounding box center [660, 399] width 285 height 78
type input "**********"
click at [1015, 575] on button "Approve" at bounding box center [1014, 573] width 72 height 33
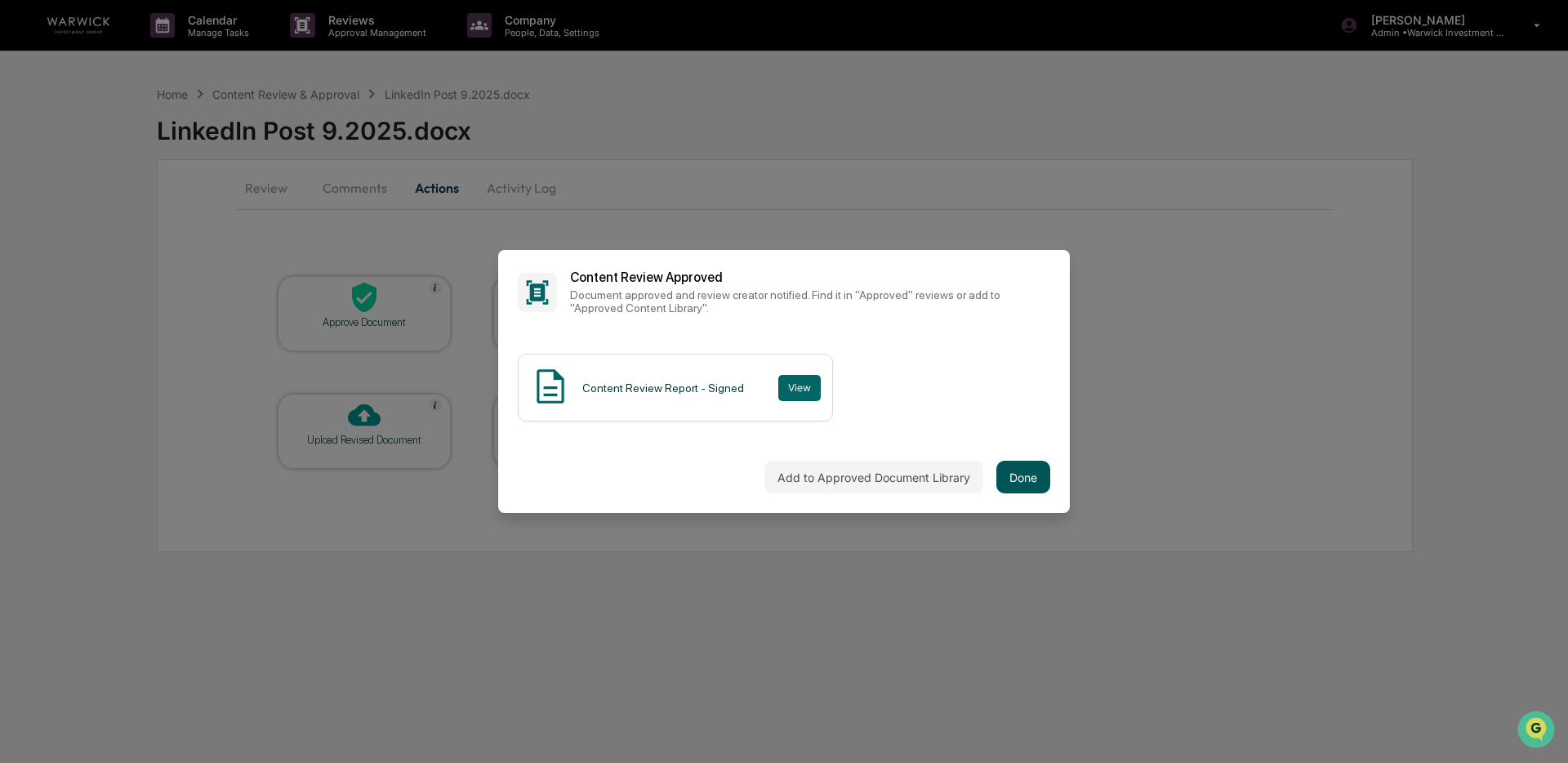
click at [1046, 484] on button "Done" at bounding box center [1024, 477] width 54 height 33
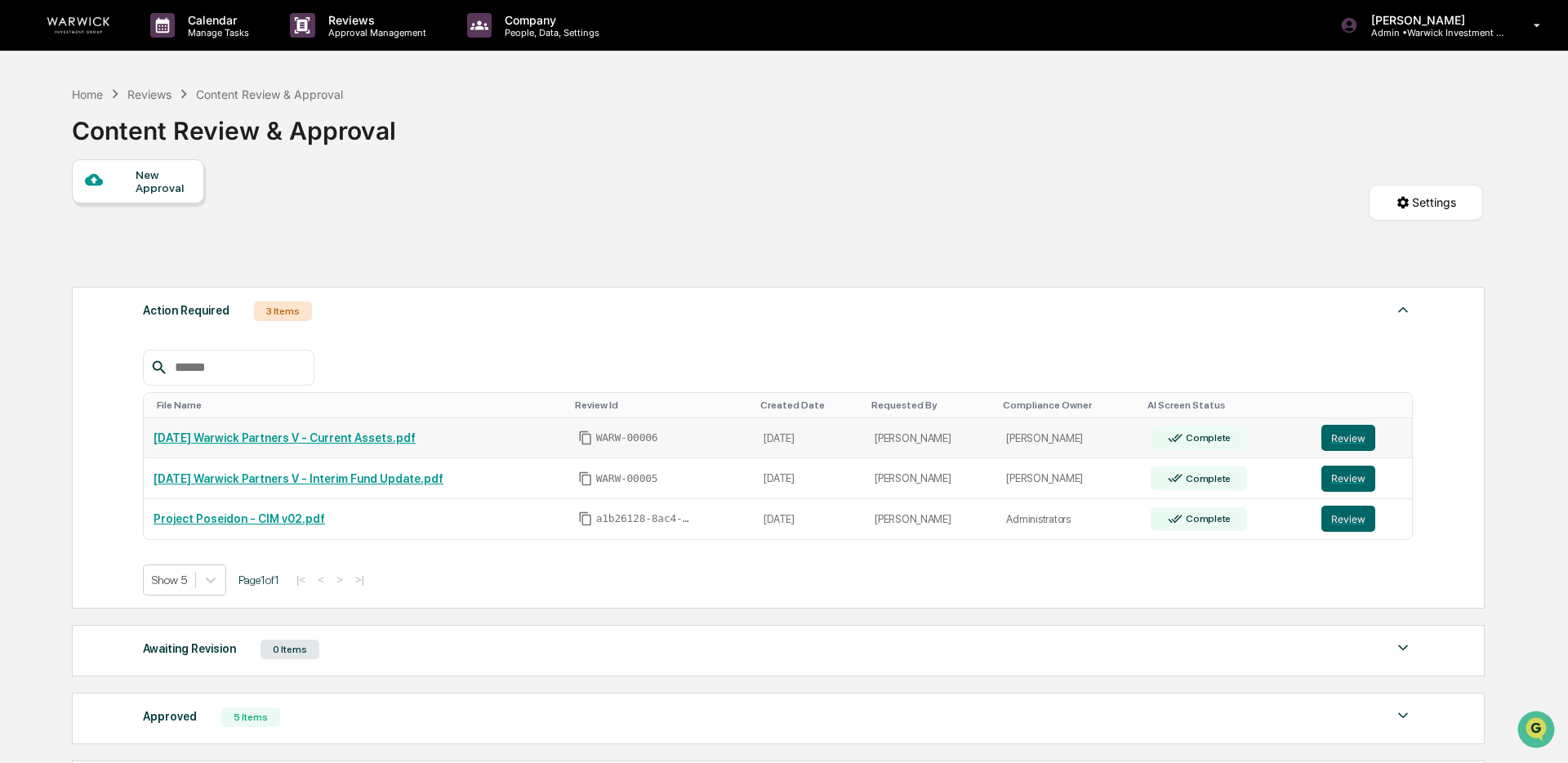
click at [416, 443] on link "[DATE] Warwick Partners V - Current Assets.pdf" at bounding box center [285, 438] width 262 height 13
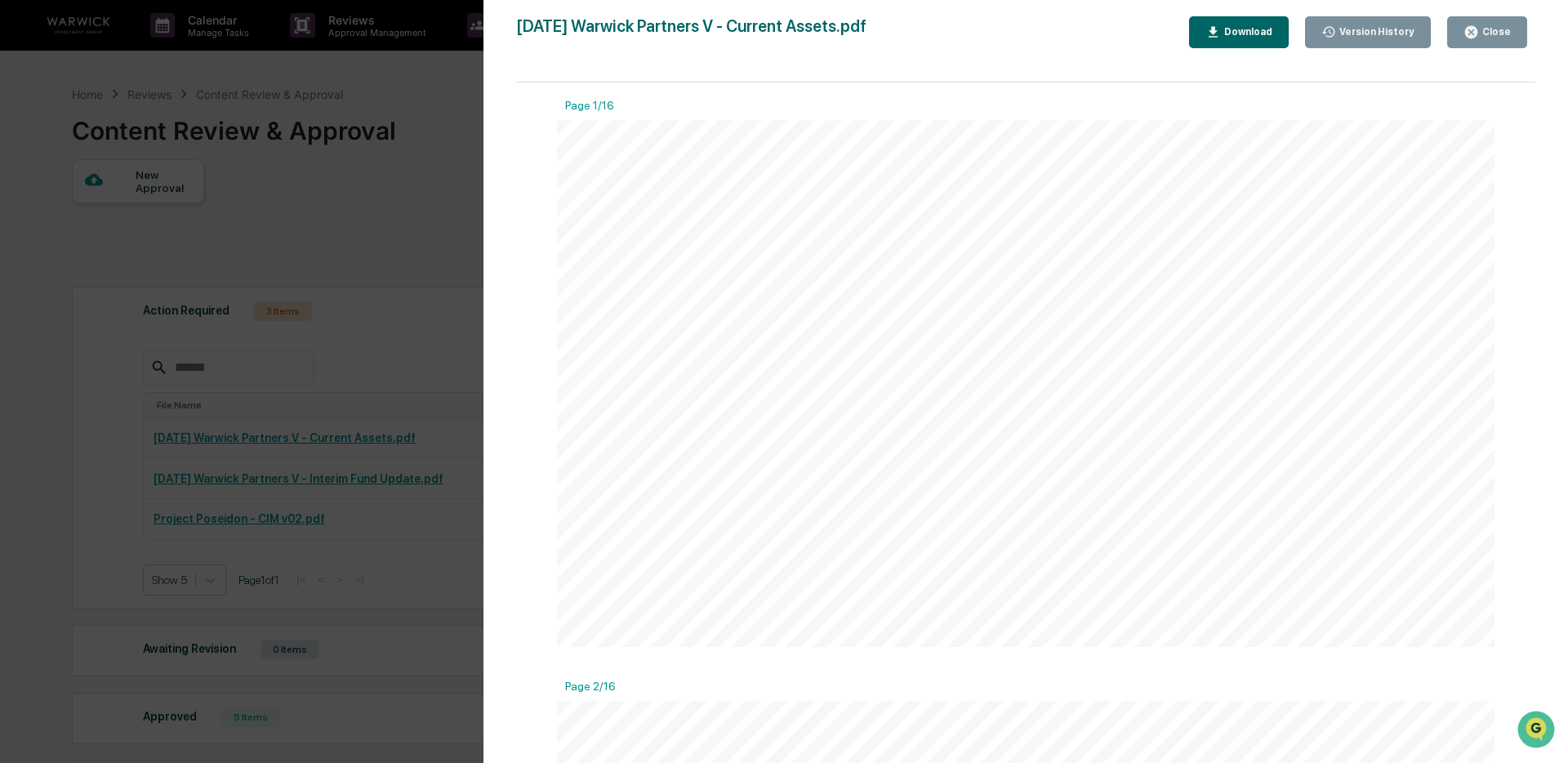
click at [1474, 34] on icon "button" at bounding box center [1471, 32] width 15 height 15
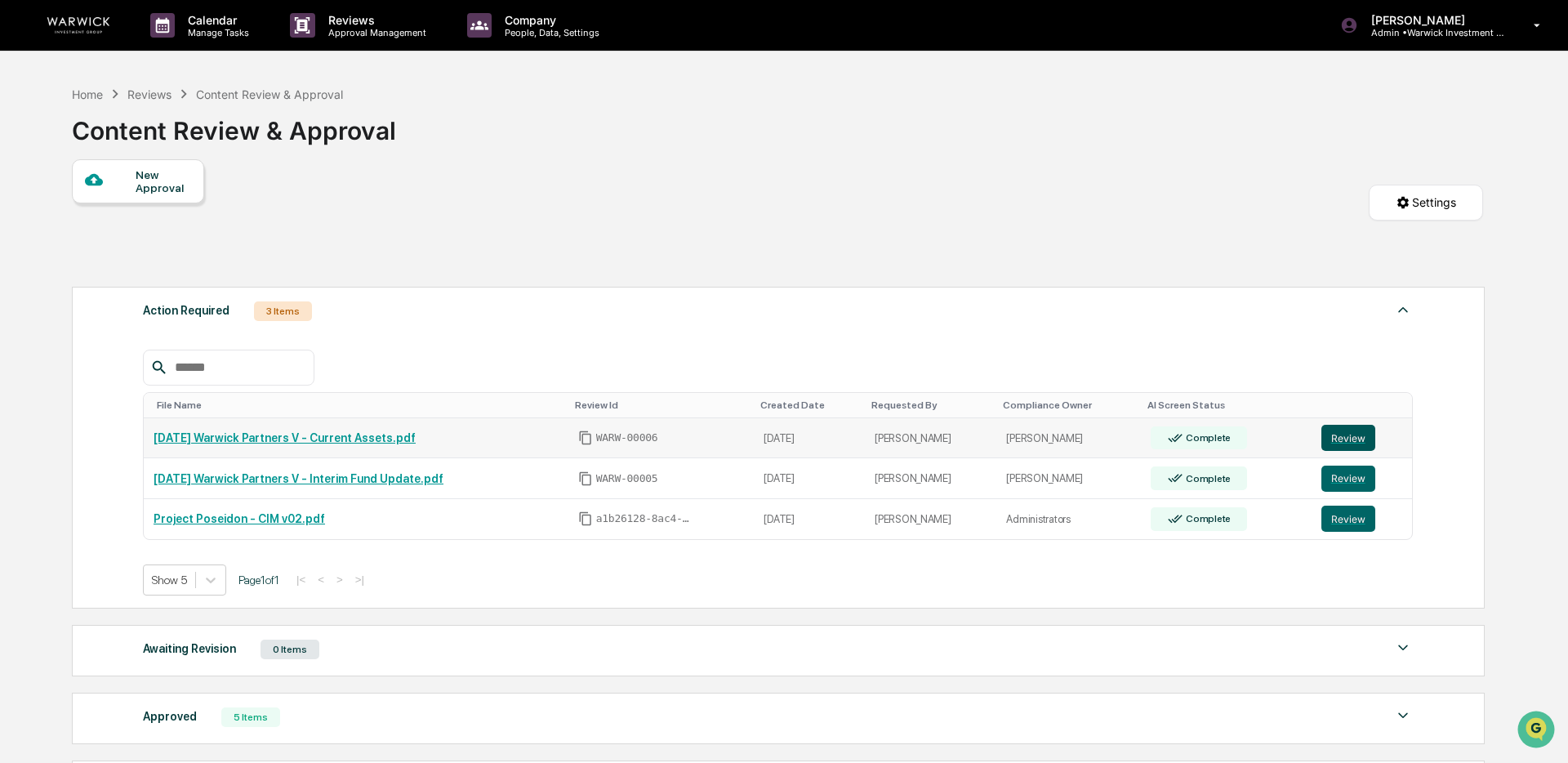
click at [1355, 448] on button "Review" at bounding box center [1348, 437] width 54 height 26
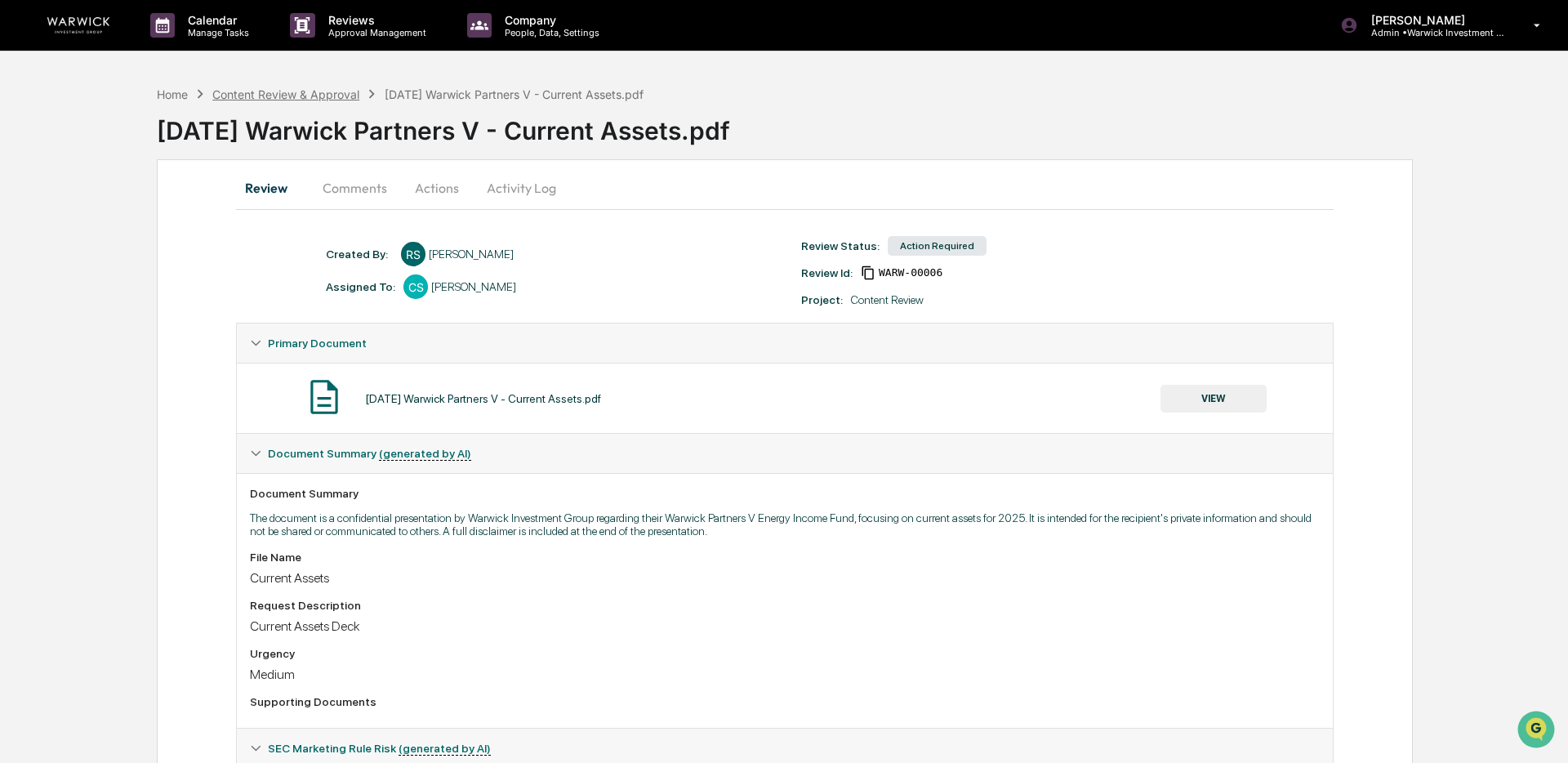
click at [283, 94] on div "Content Review & Approval" at bounding box center [285, 94] width 147 height 14
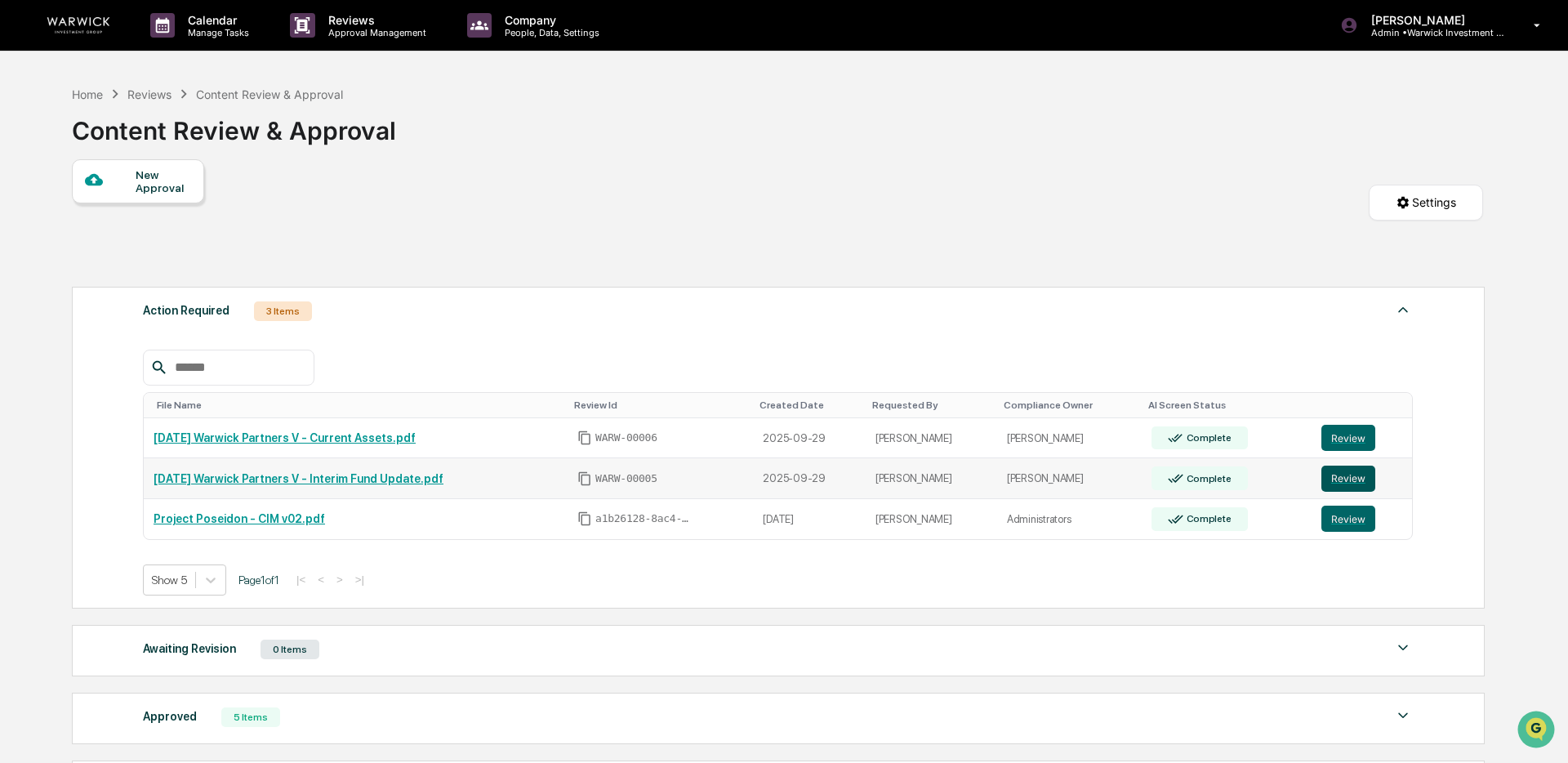
click at [1348, 485] on button "Review" at bounding box center [1348, 478] width 54 height 26
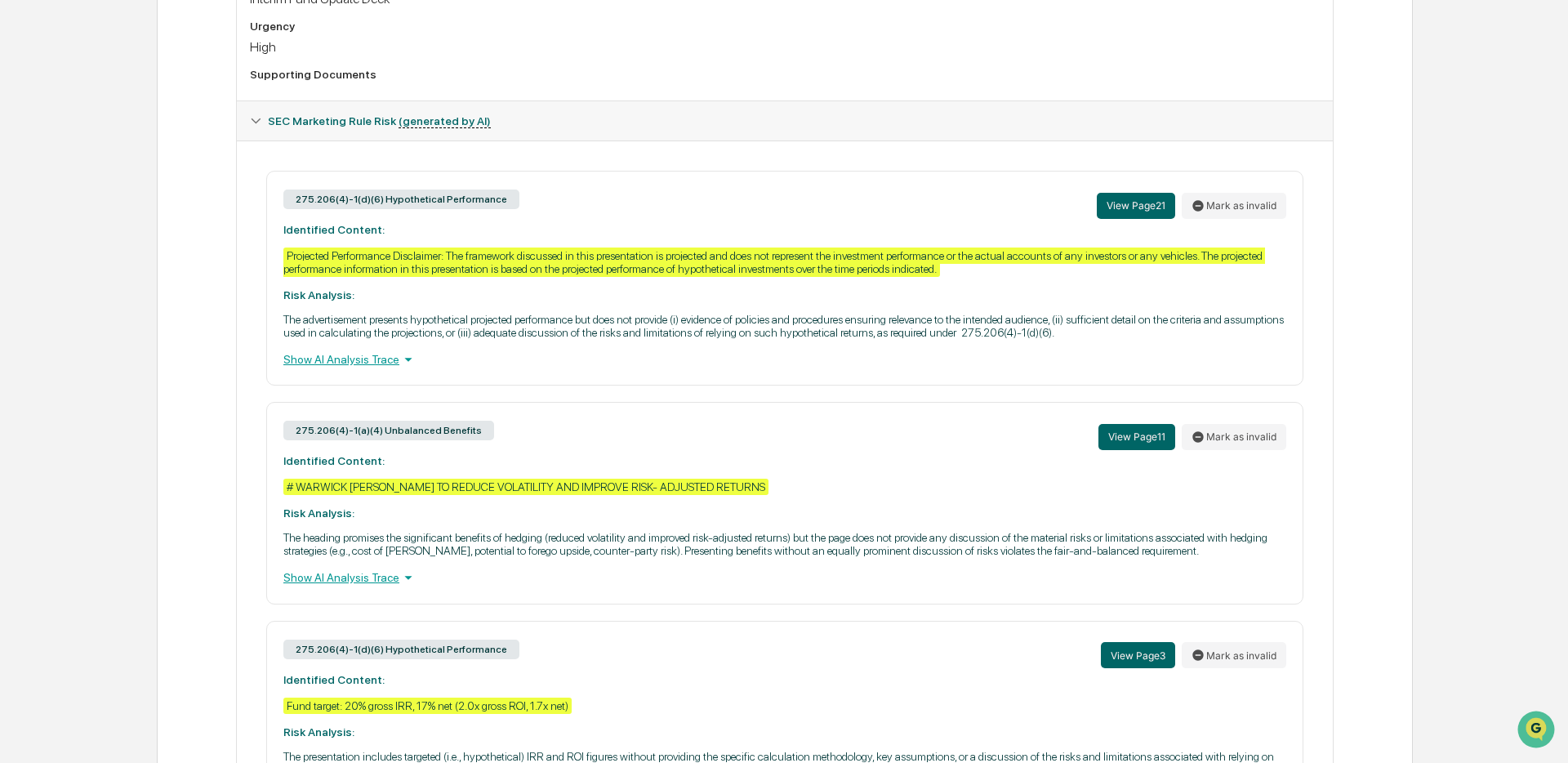
scroll to position [627, 0]
click at [1141, 211] on button "View Page 21" at bounding box center [1136, 206] width 78 height 26
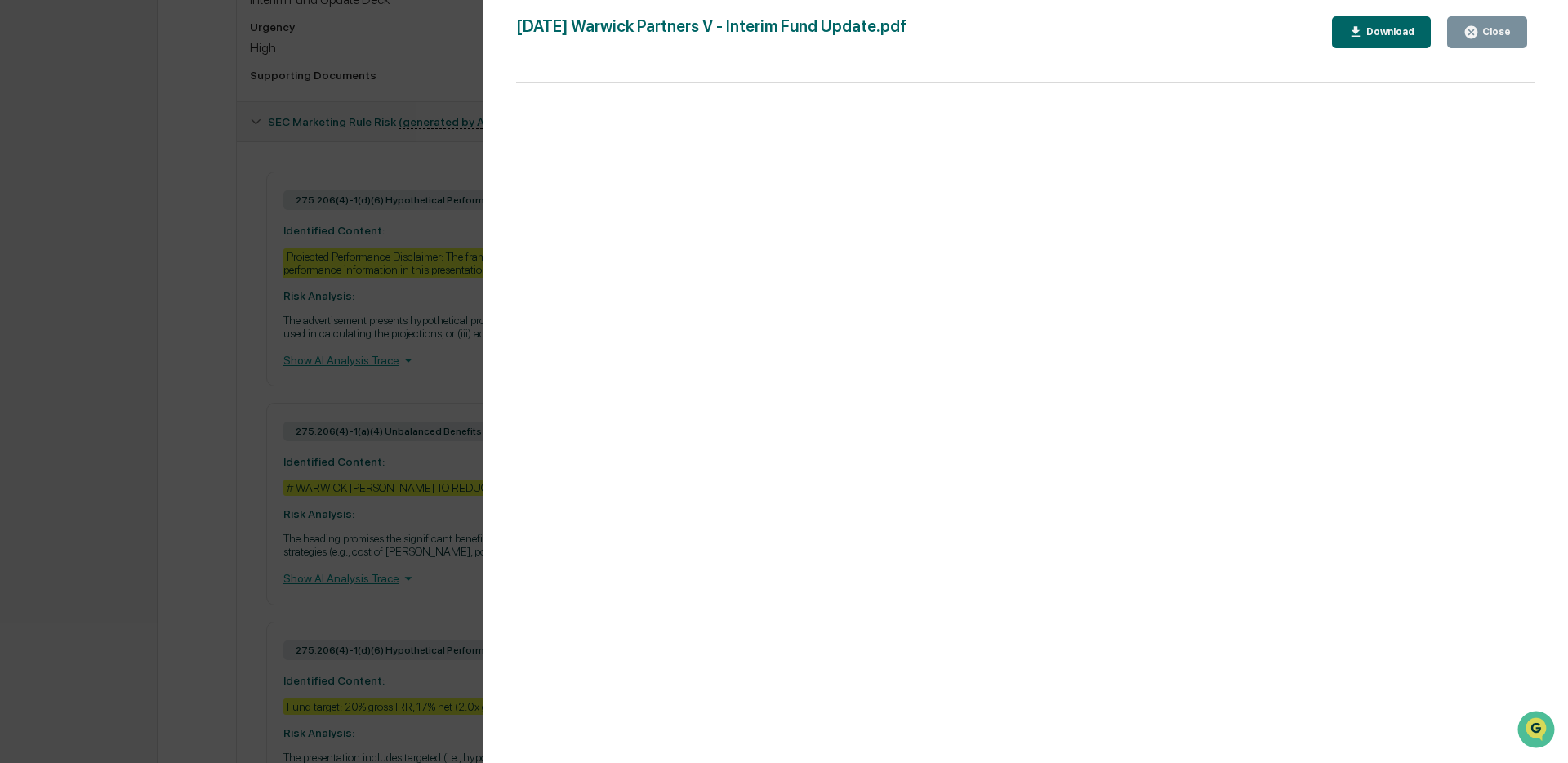
click at [1487, 34] on div "Close" at bounding box center [1495, 32] width 32 height 12
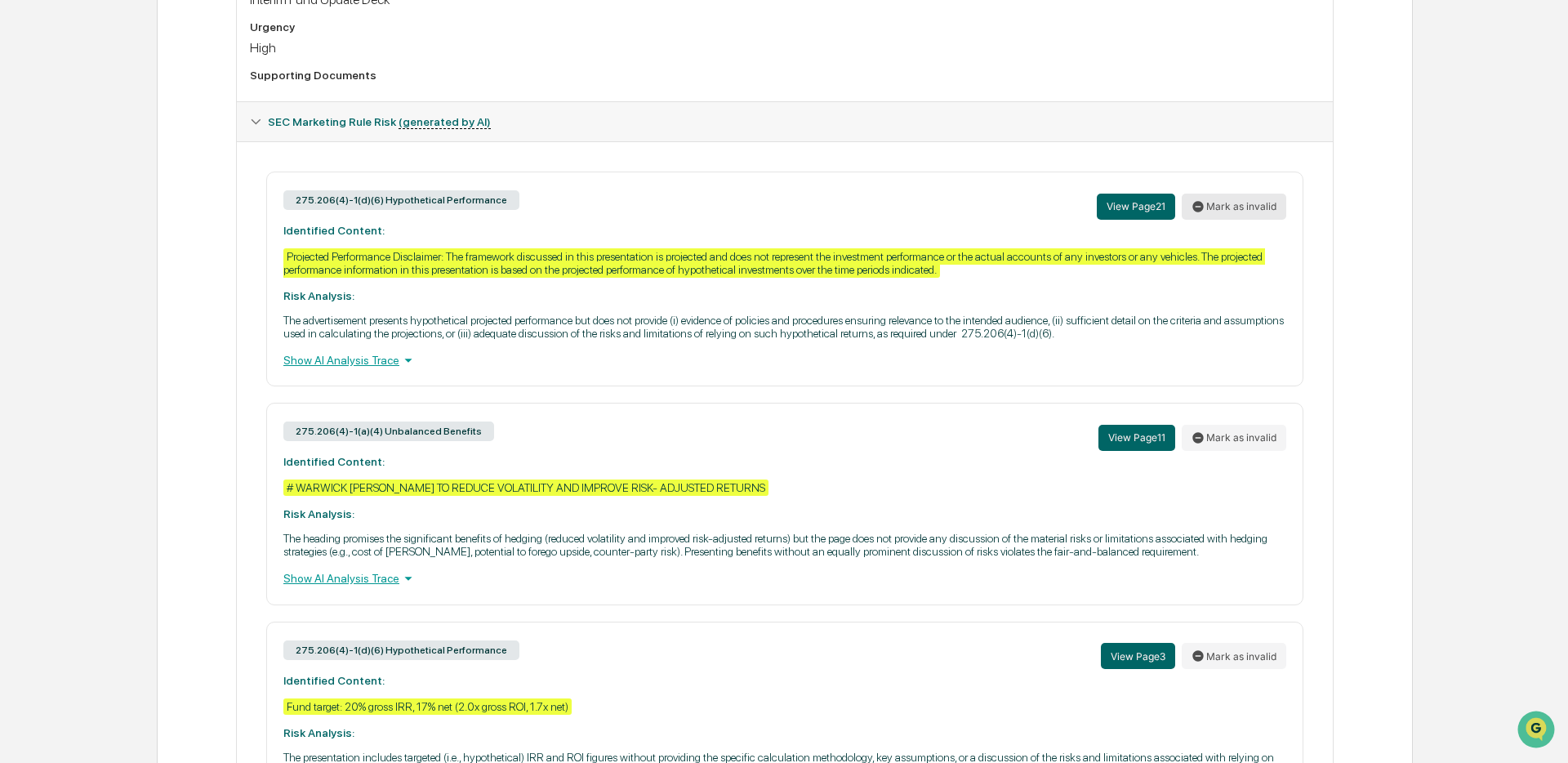
click at [1223, 209] on button "Mark as invalid" at bounding box center [1234, 206] width 104 height 26
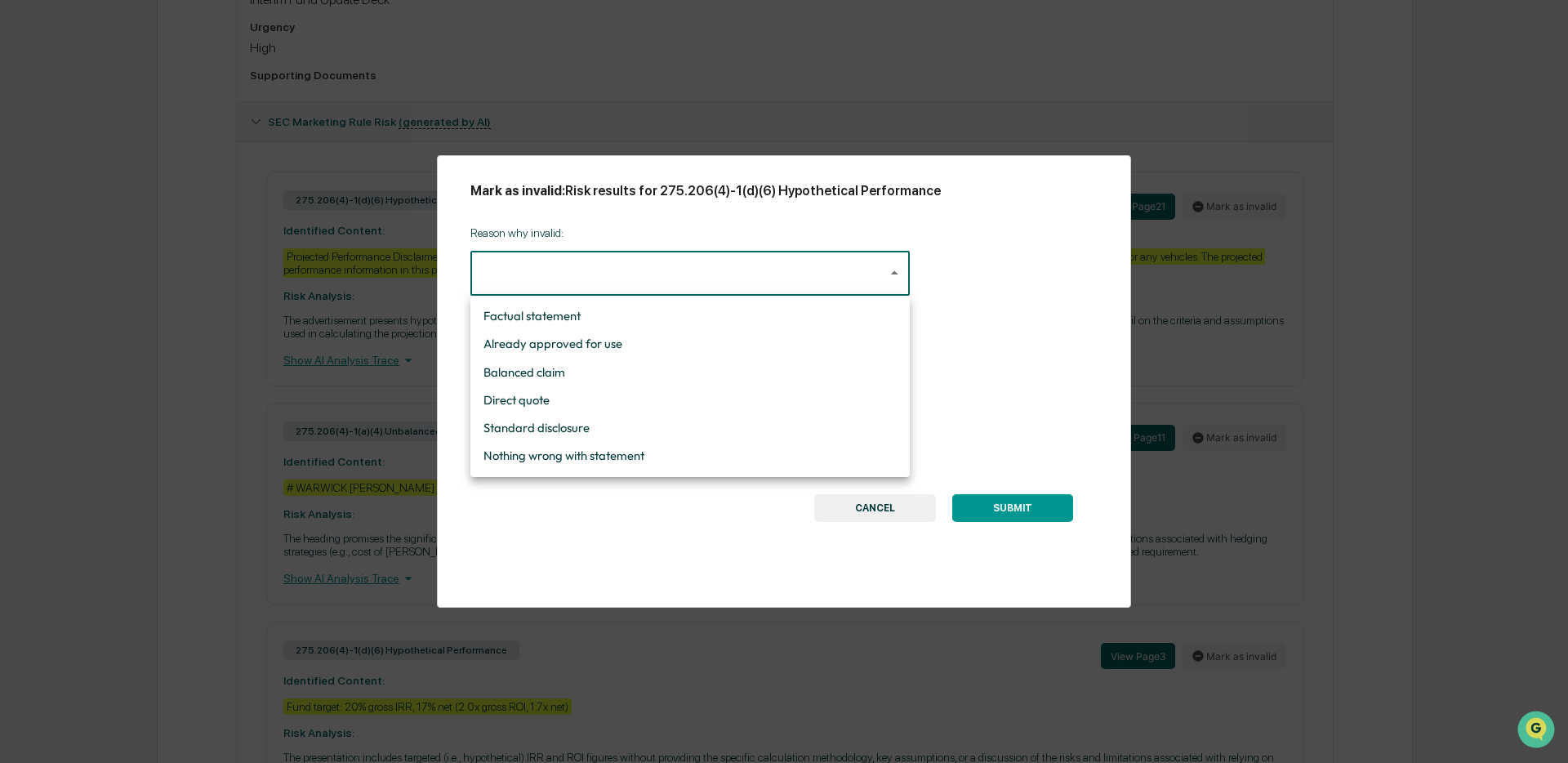
drag, startPoint x: 644, startPoint y: 425, endPoint x: 644, endPoint y: 416, distance: 9.0
click at [644, 425] on li "Standard disclosure" at bounding box center [690, 427] width 439 height 28
type input "**********"
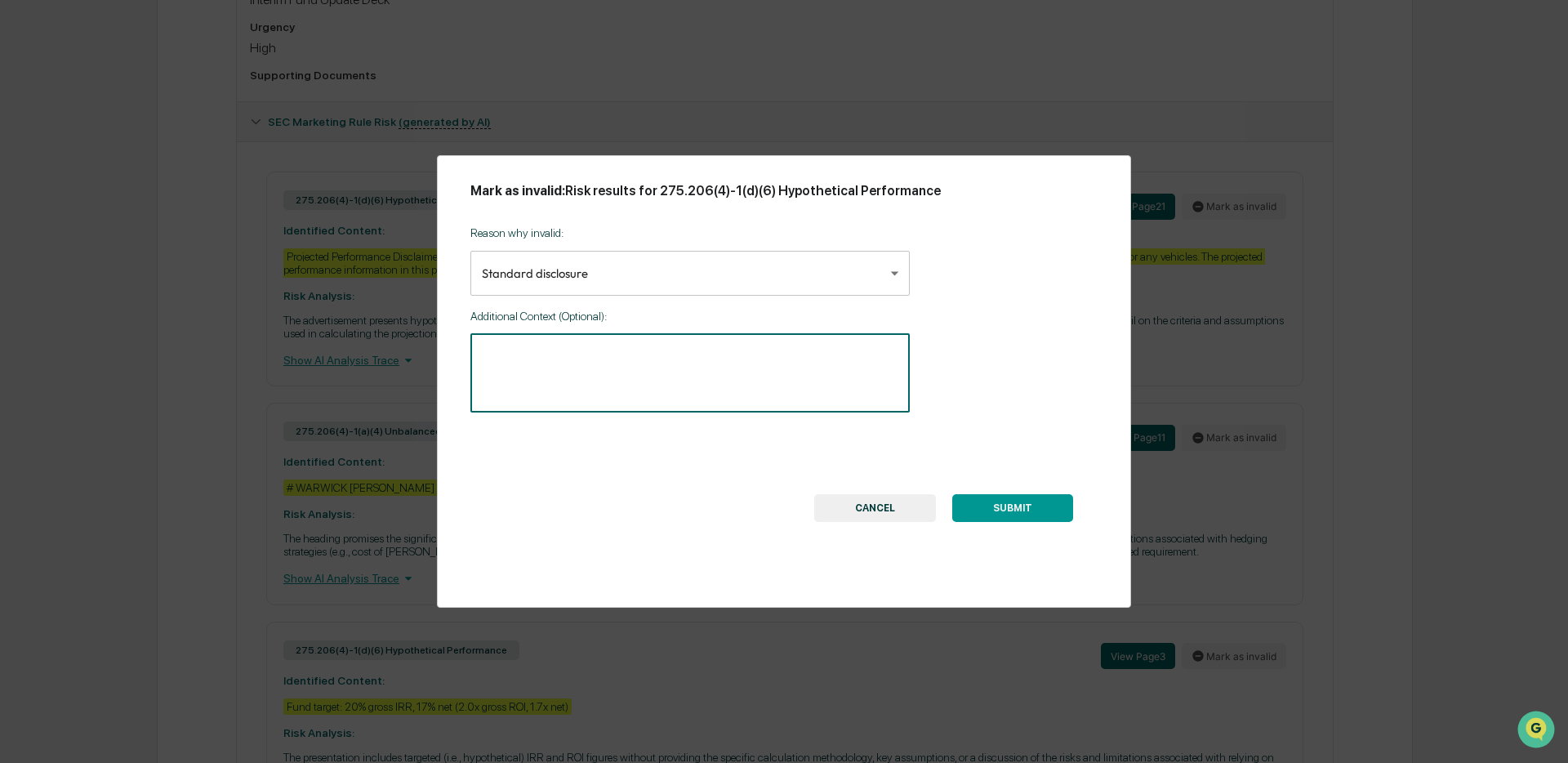
click at [636, 368] on textarea at bounding box center [690, 373] width 416 height 51
type textarea "**********"
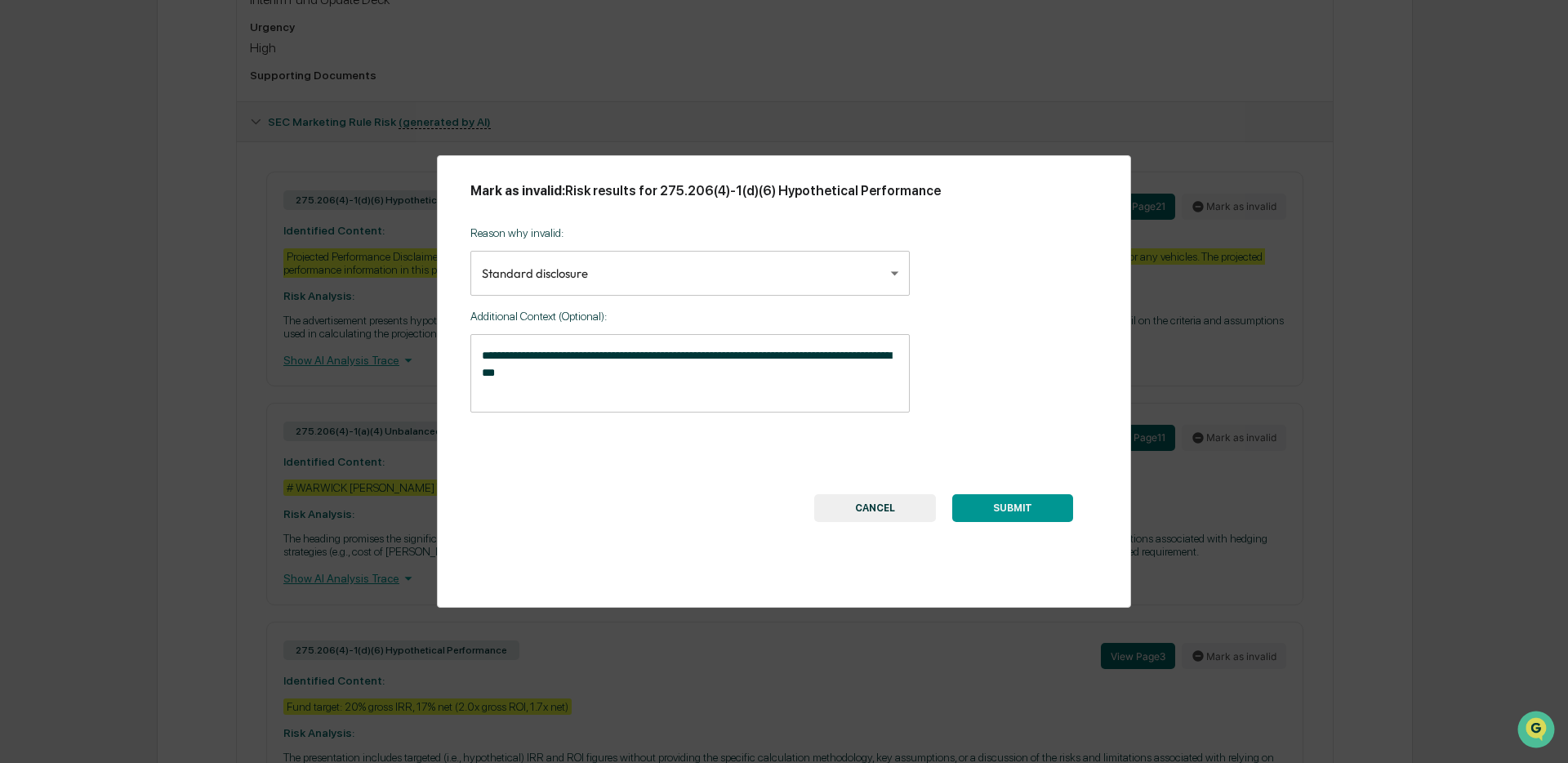
click at [1026, 502] on button "SUBMIT" at bounding box center [1013, 507] width 121 height 28
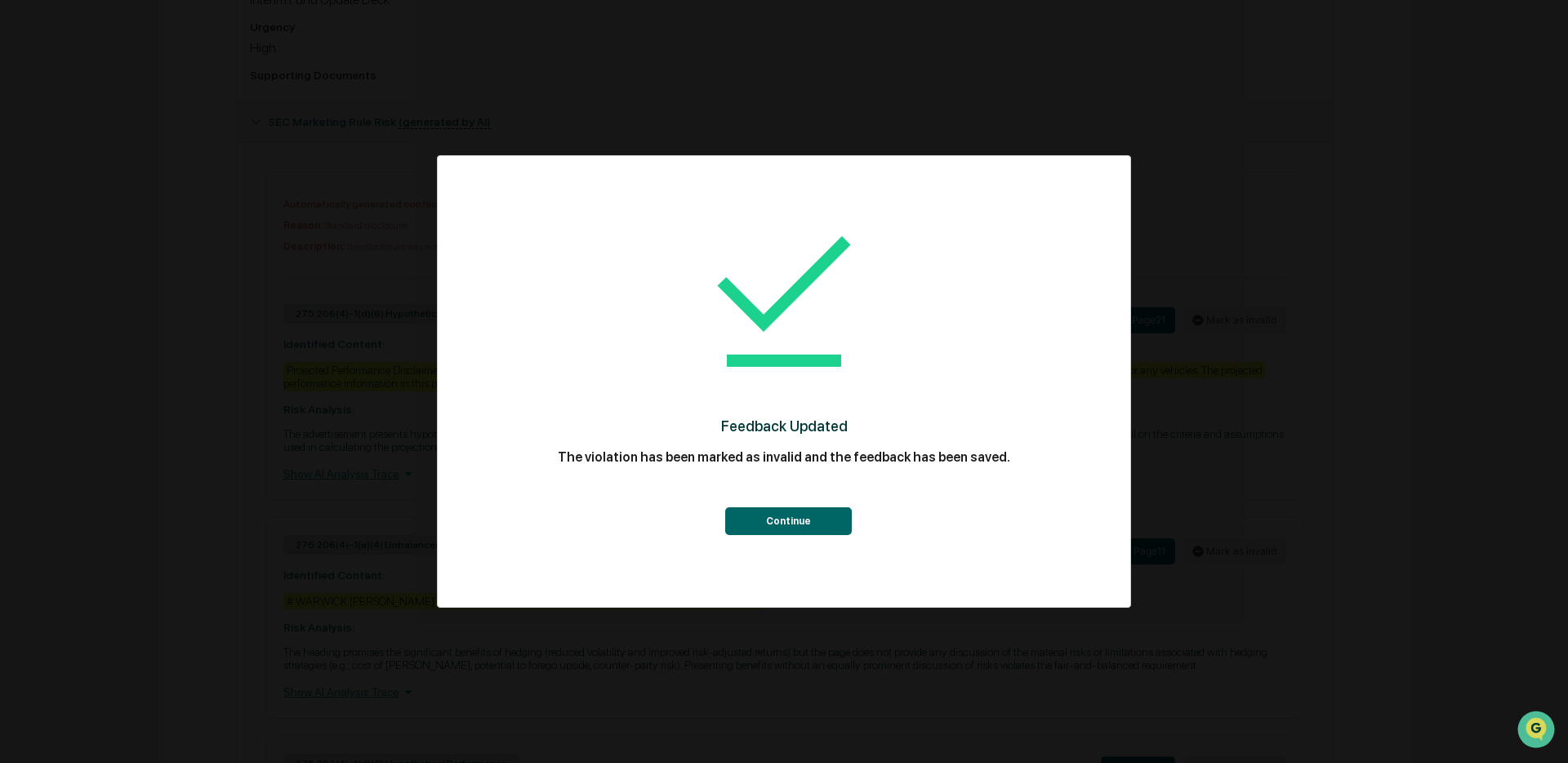
drag, startPoint x: 790, startPoint y: 529, endPoint x: 776, endPoint y: 523, distance: 15.2
click at [790, 529] on button "Continue" at bounding box center [788, 521] width 126 height 28
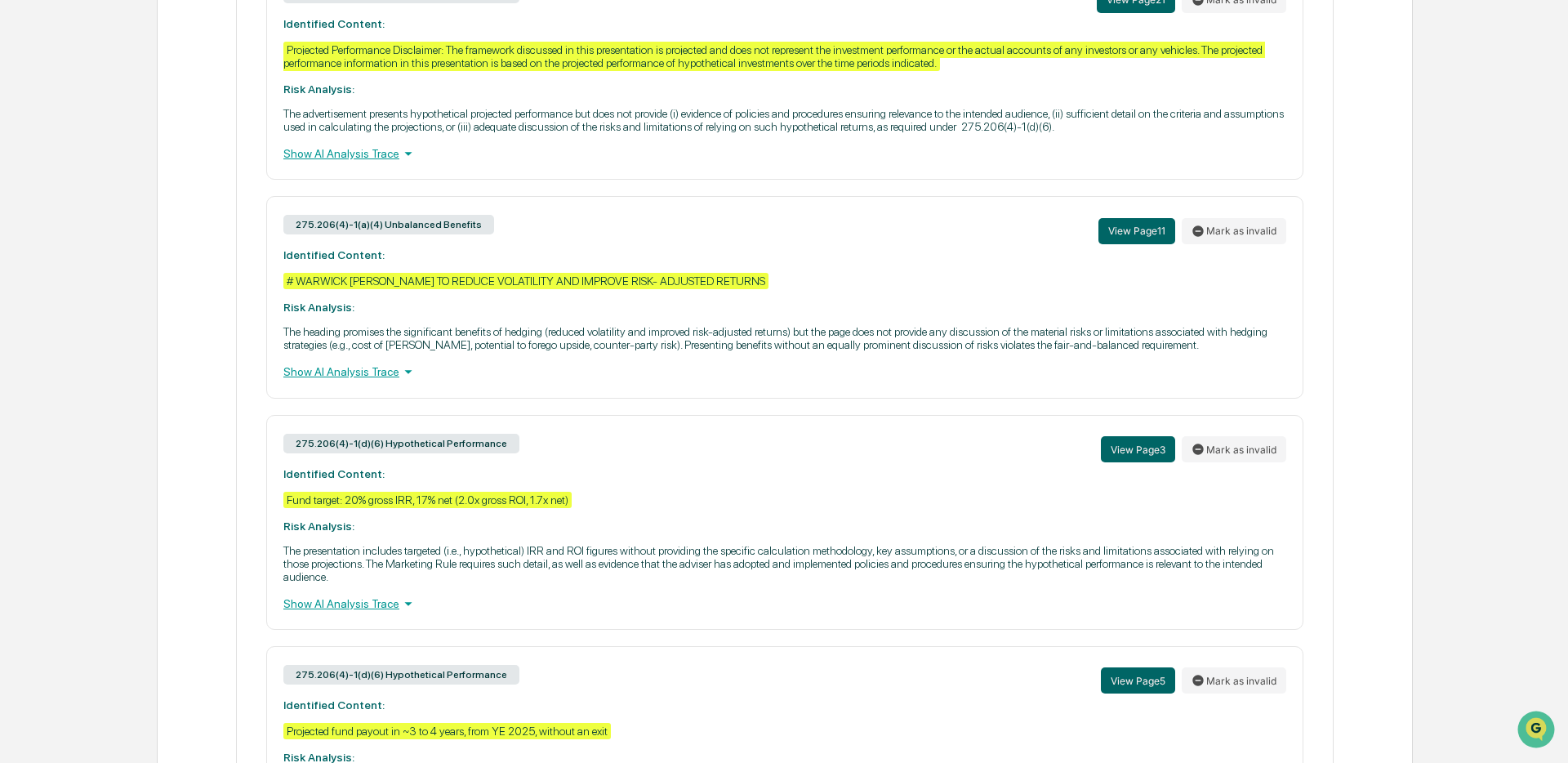
scroll to position [947, 0]
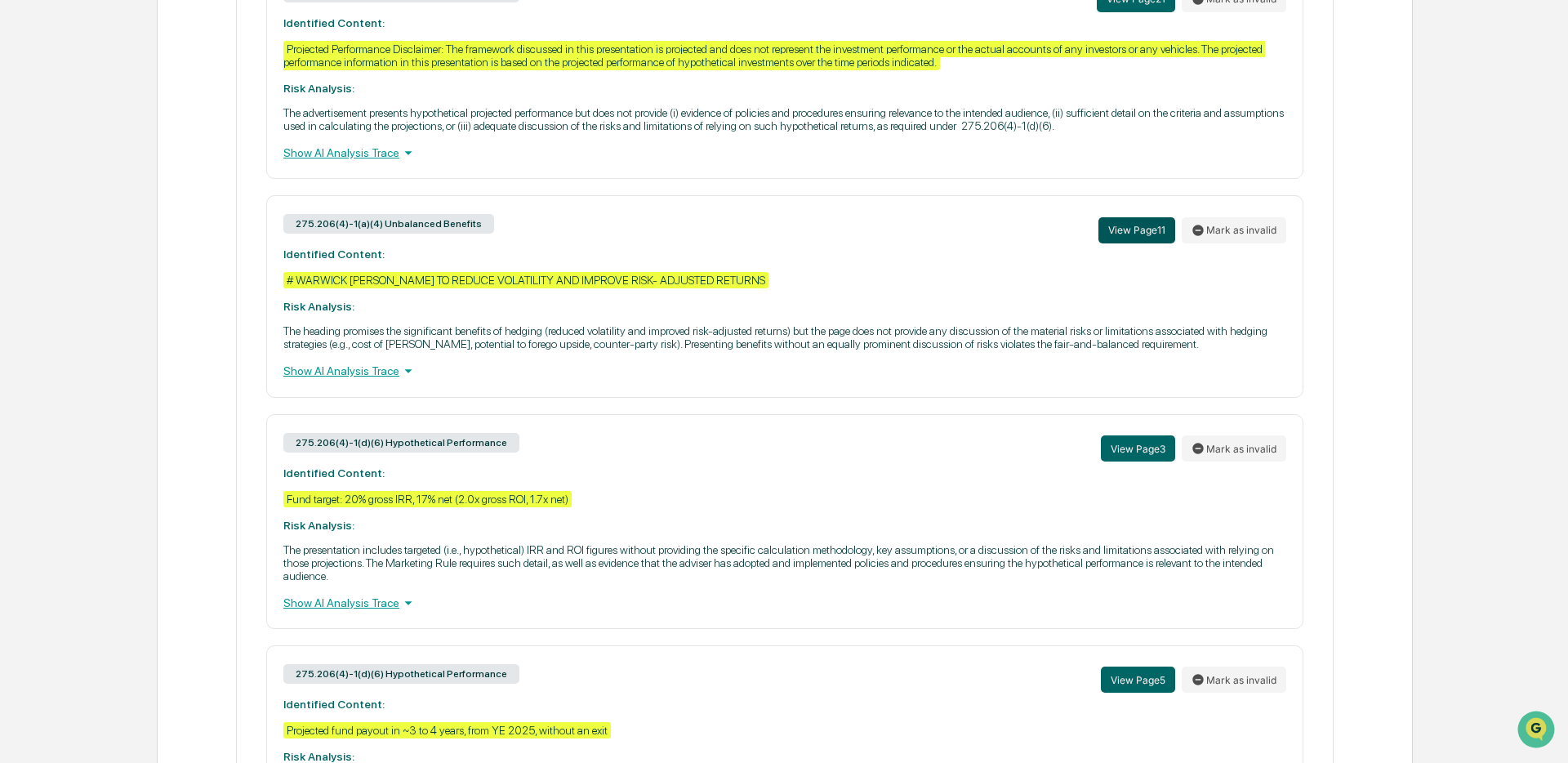
click at [1173, 243] on button "View Page 11" at bounding box center [1136, 230] width 77 height 26
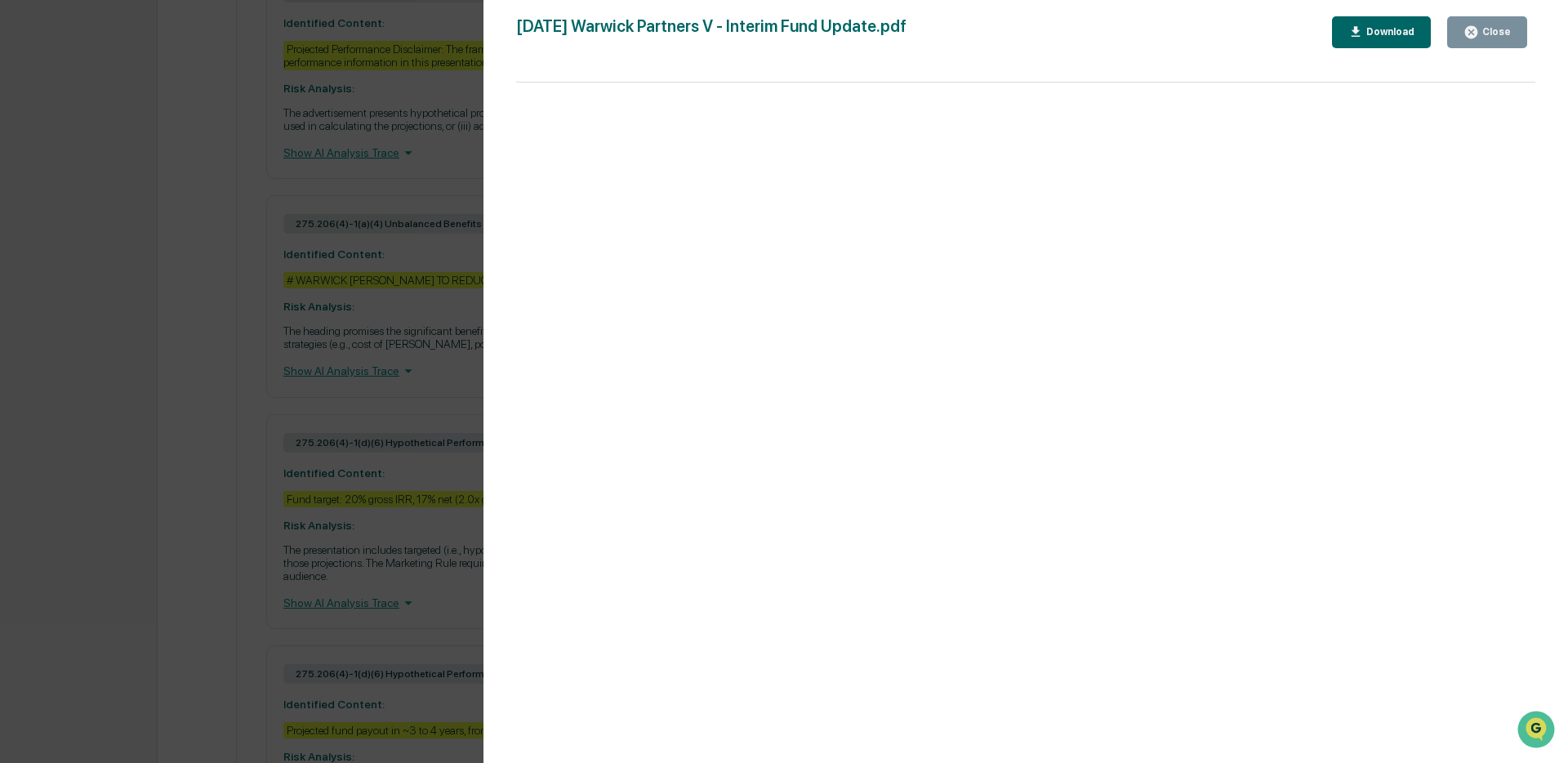
click at [1491, 41] on button "Close" at bounding box center [1487, 32] width 80 height 32
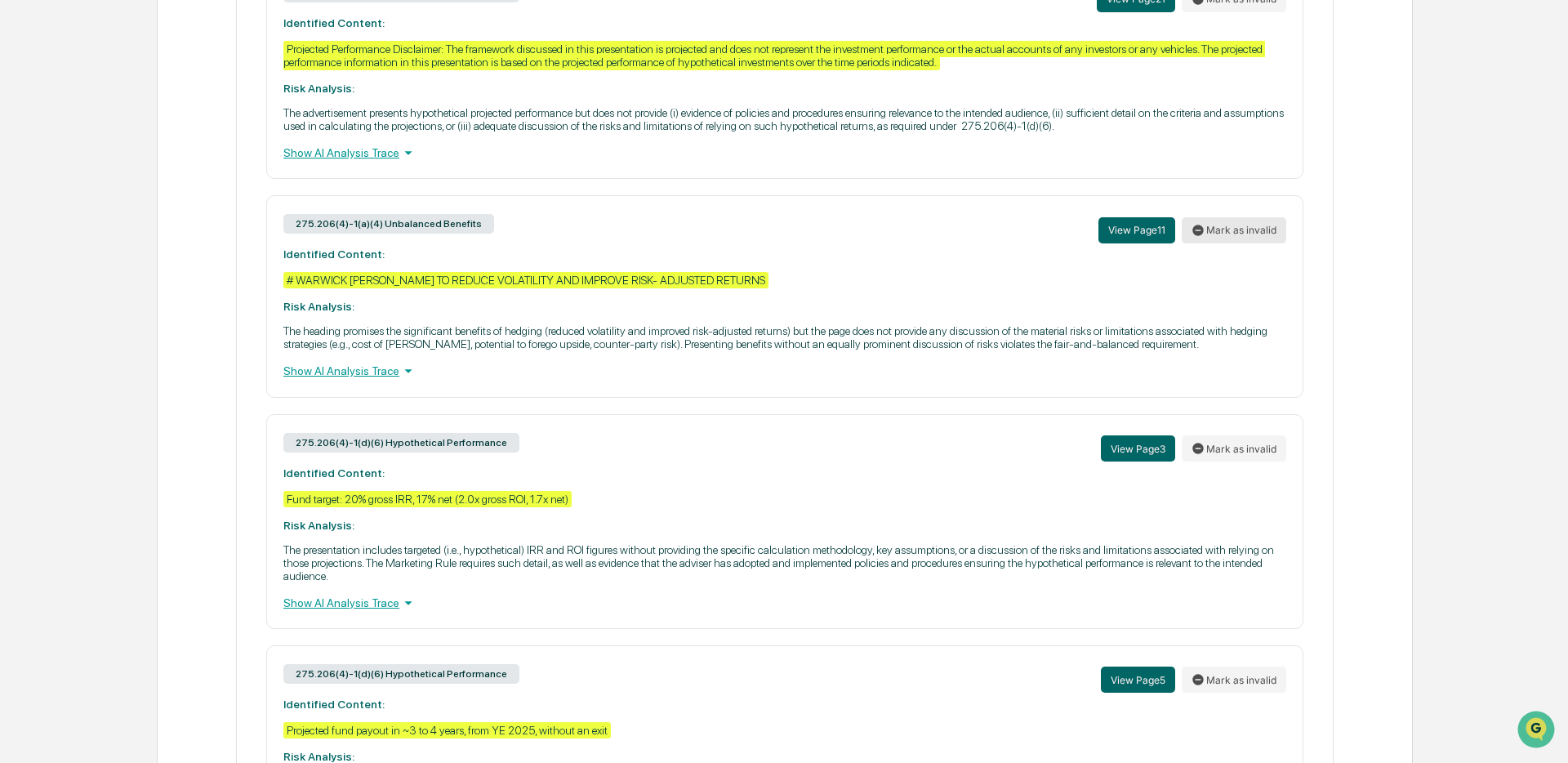
click at [1223, 243] on button "Mark as invalid" at bounding box center [1234, 230] width 104 height 26
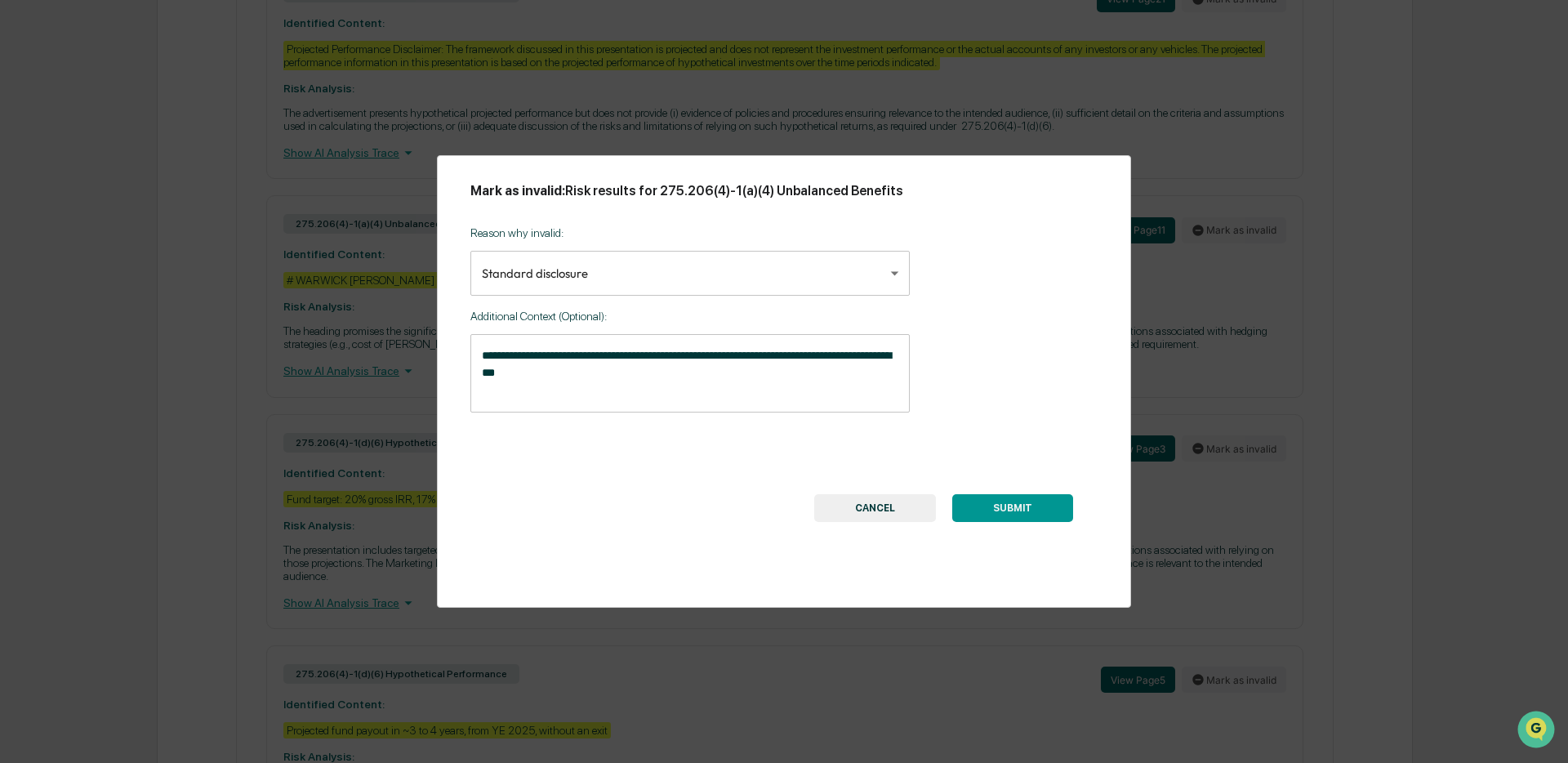
click at [748, 271] on body "Calendar Manage Tasks Reviews Approval Management Company People, Data, Setting…" at bounding box center [784, 525] width 1568 height 2945
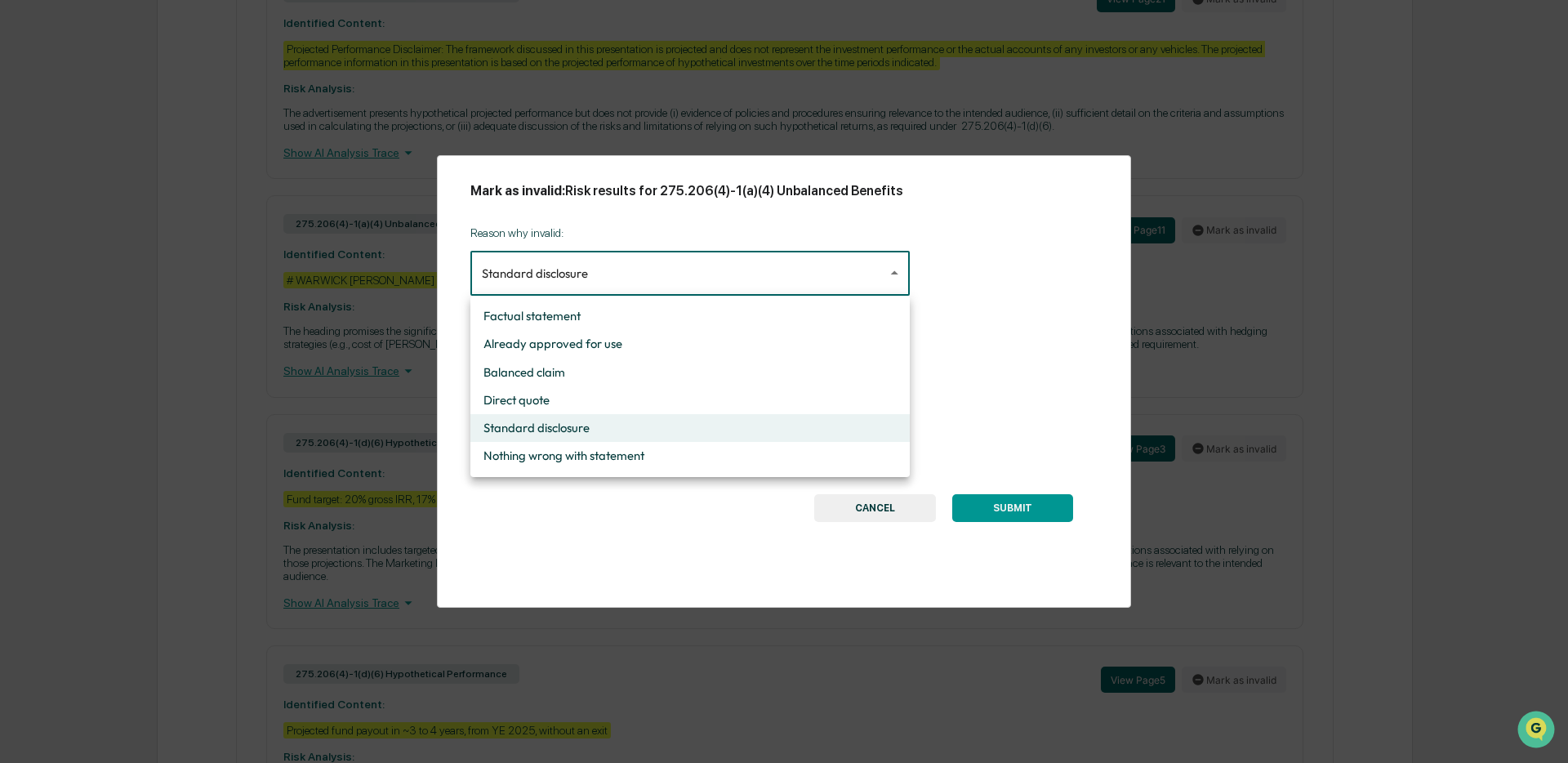
click at [593, 447] on li "Nothing wrong with statement" at bounding box center [690, 455] width 439 height 28
type input "**********"
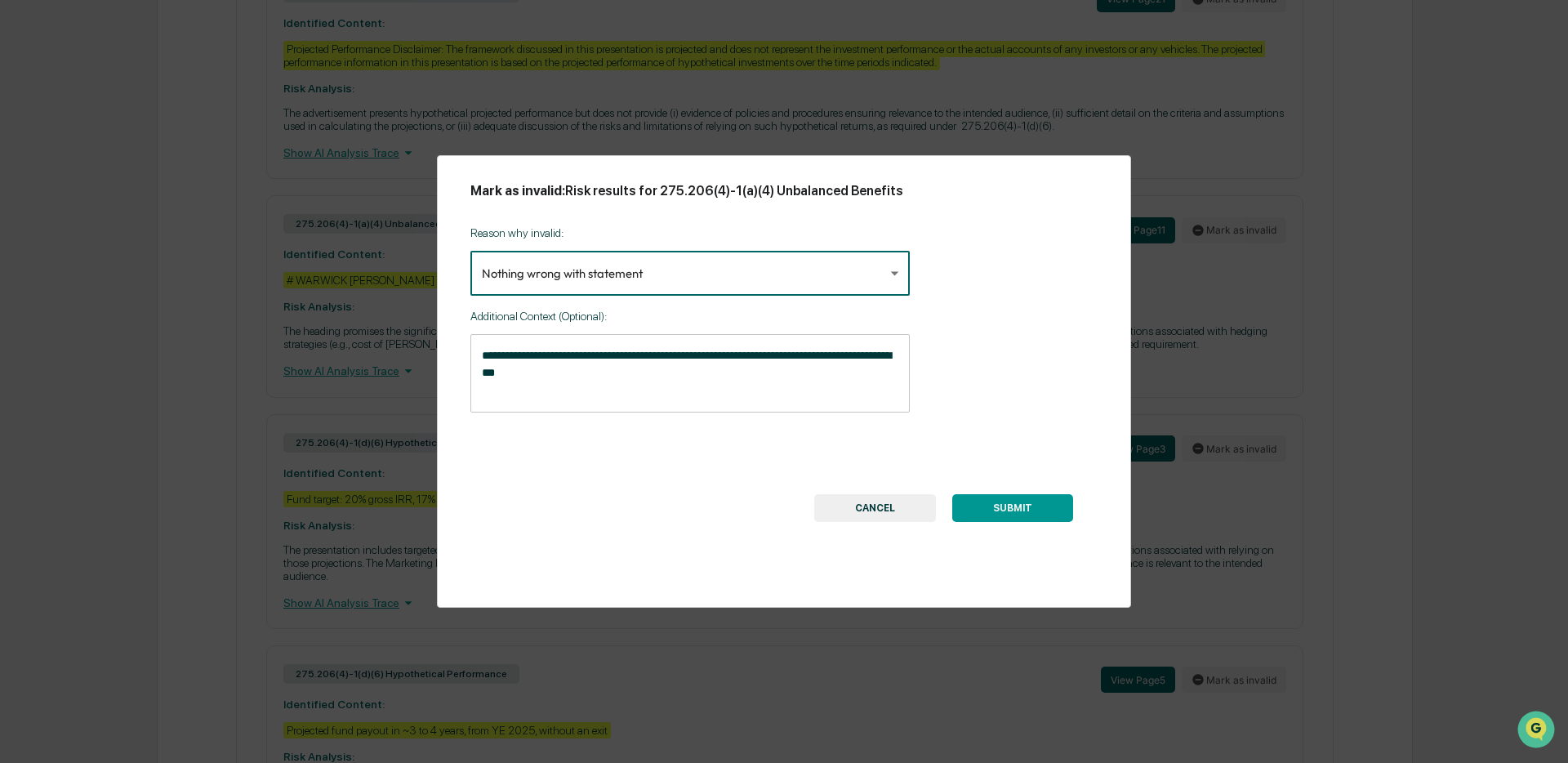
click at [1019, 516] on button "SUBMIT" at bounding box center [1013, 507] width 121 height 28
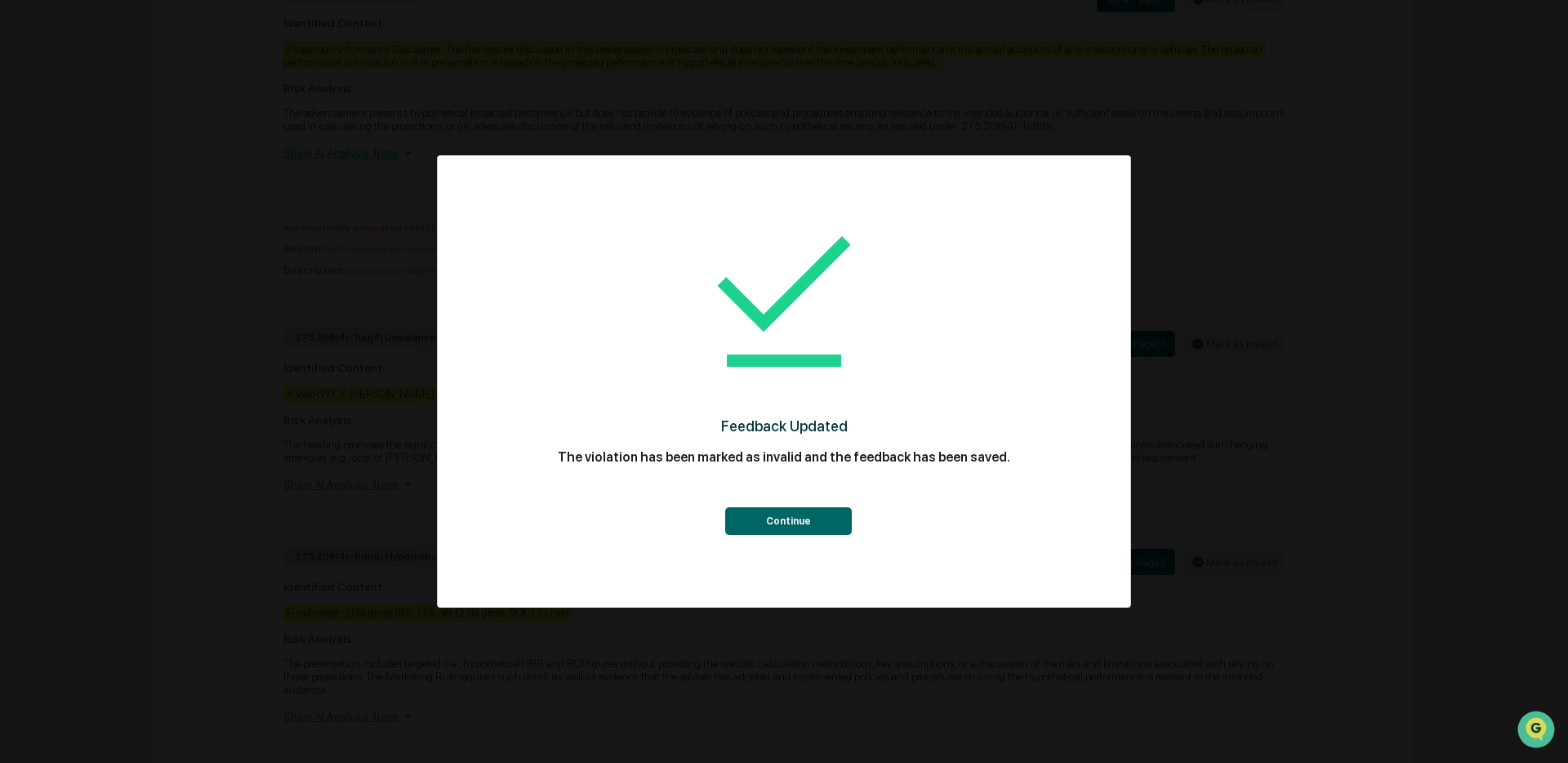
click at [783, 525] on button "Continue" at bounding box center [788, 521] width 126 height 28
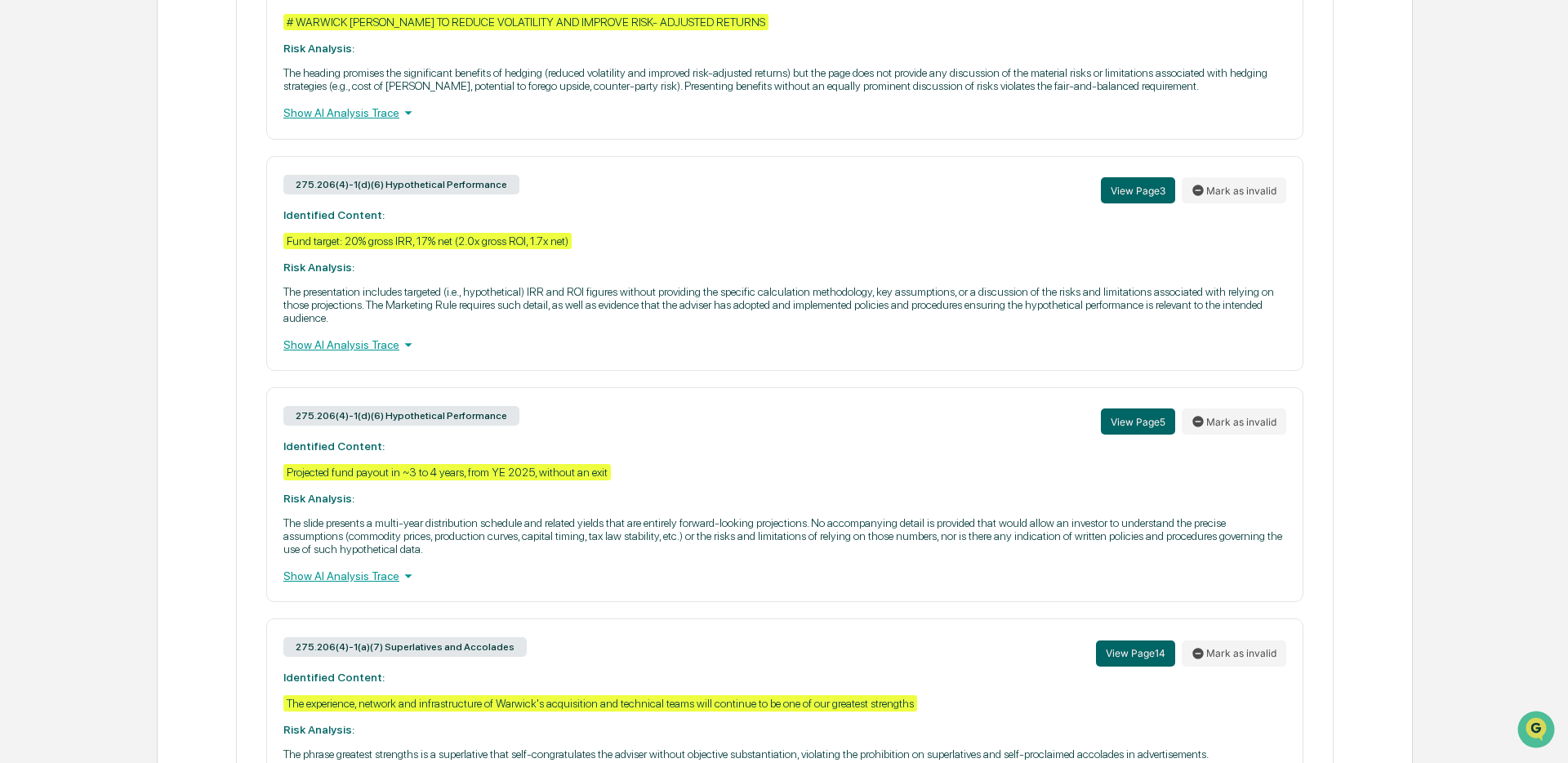
scroll to position [1320, 0]
click at [1141, 203] on button "View Page 3" at bounding box center [1138, 189] width 74 height 26
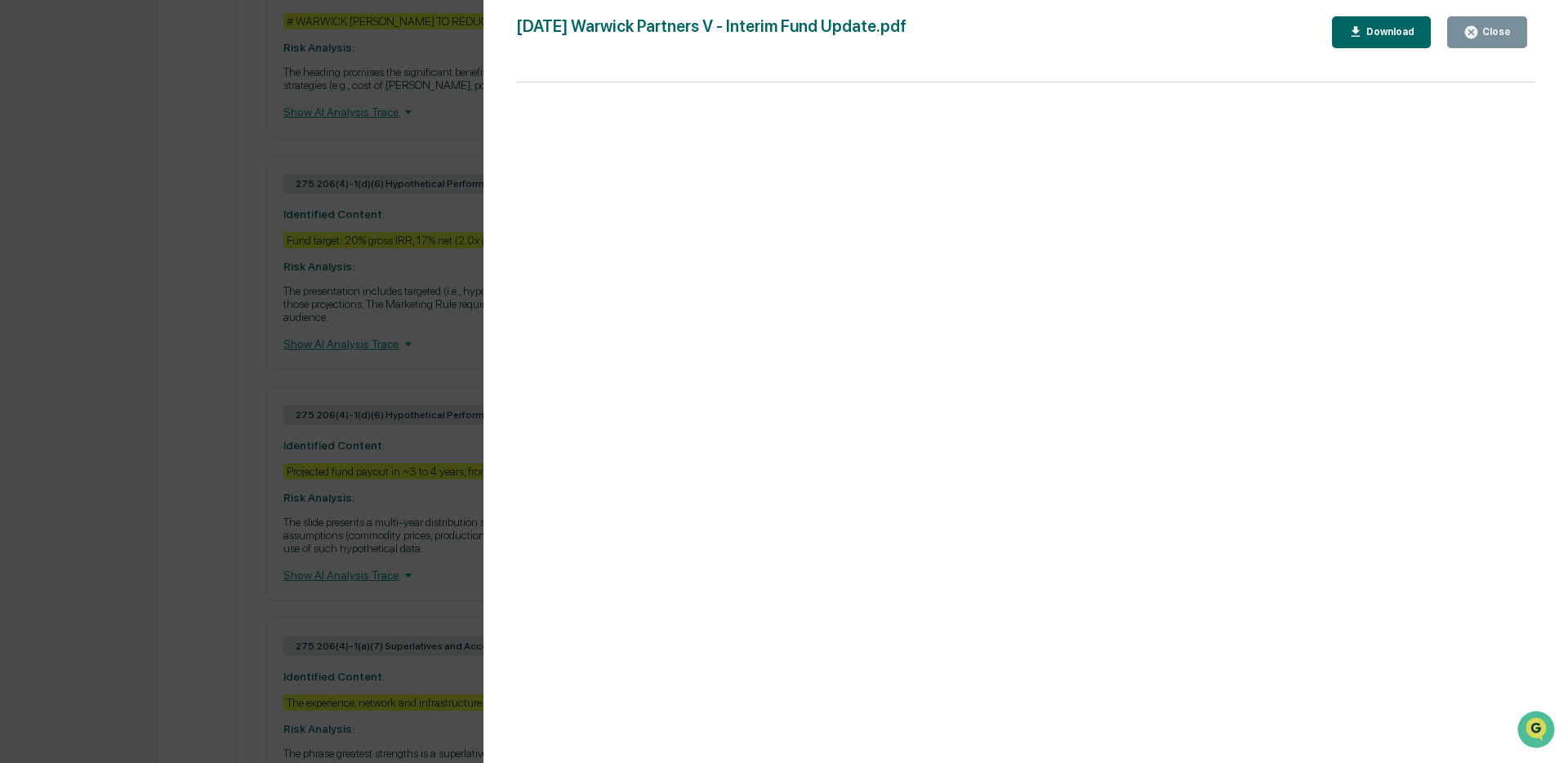
click at [1479, 29] on div "Close" at bounding box center [1495, 32] width 32 height 12
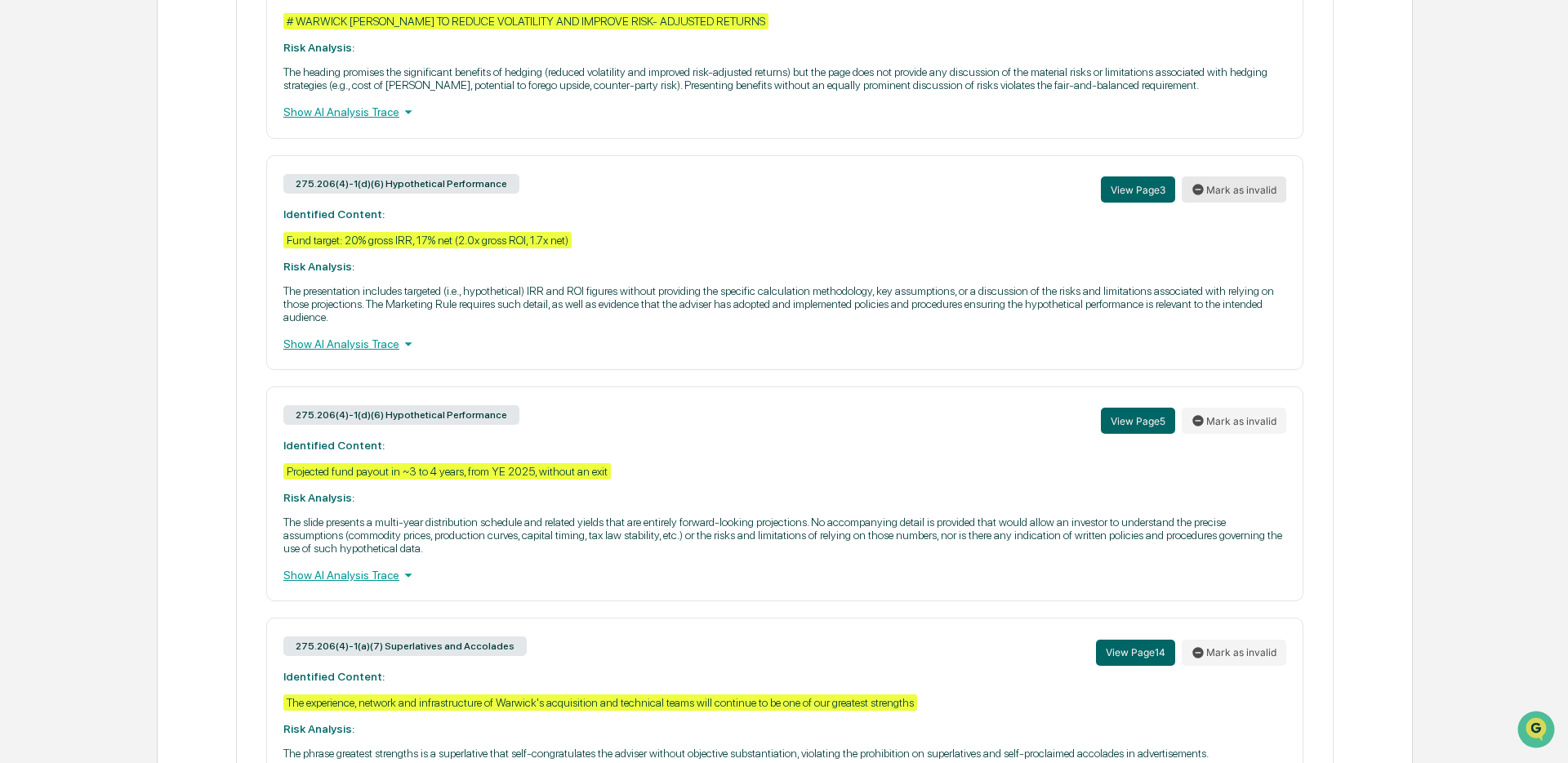
click at [1250, 203] on button "Mark as invalid" at bounding box center [1234, 189] width 104 height 26
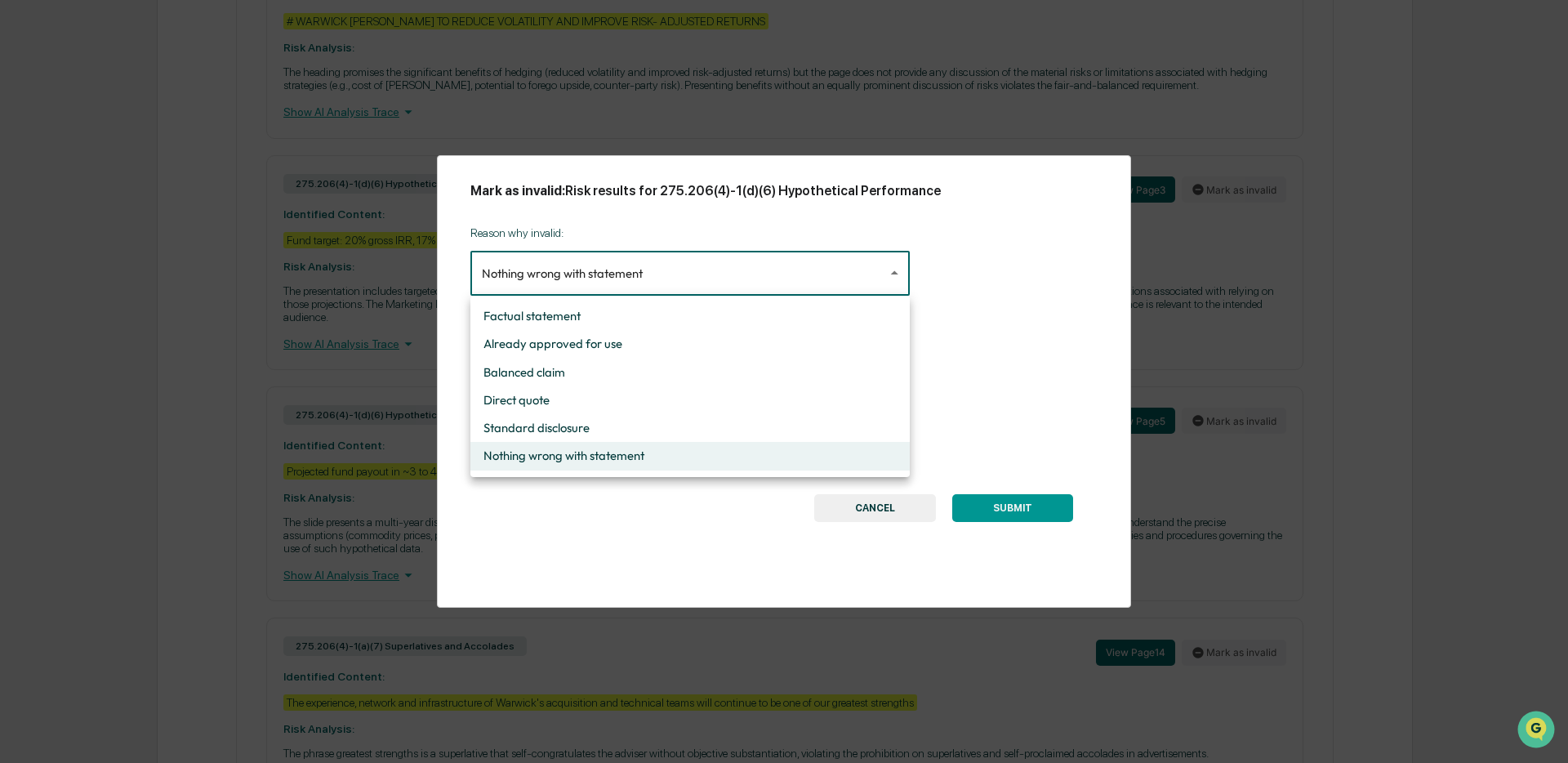
click at [664, 267] on body "Calendar Manage Tasks Reviews Approval Management Company People, Data, Setting…" at bounding box center [784, 209] width 1568 height 3059
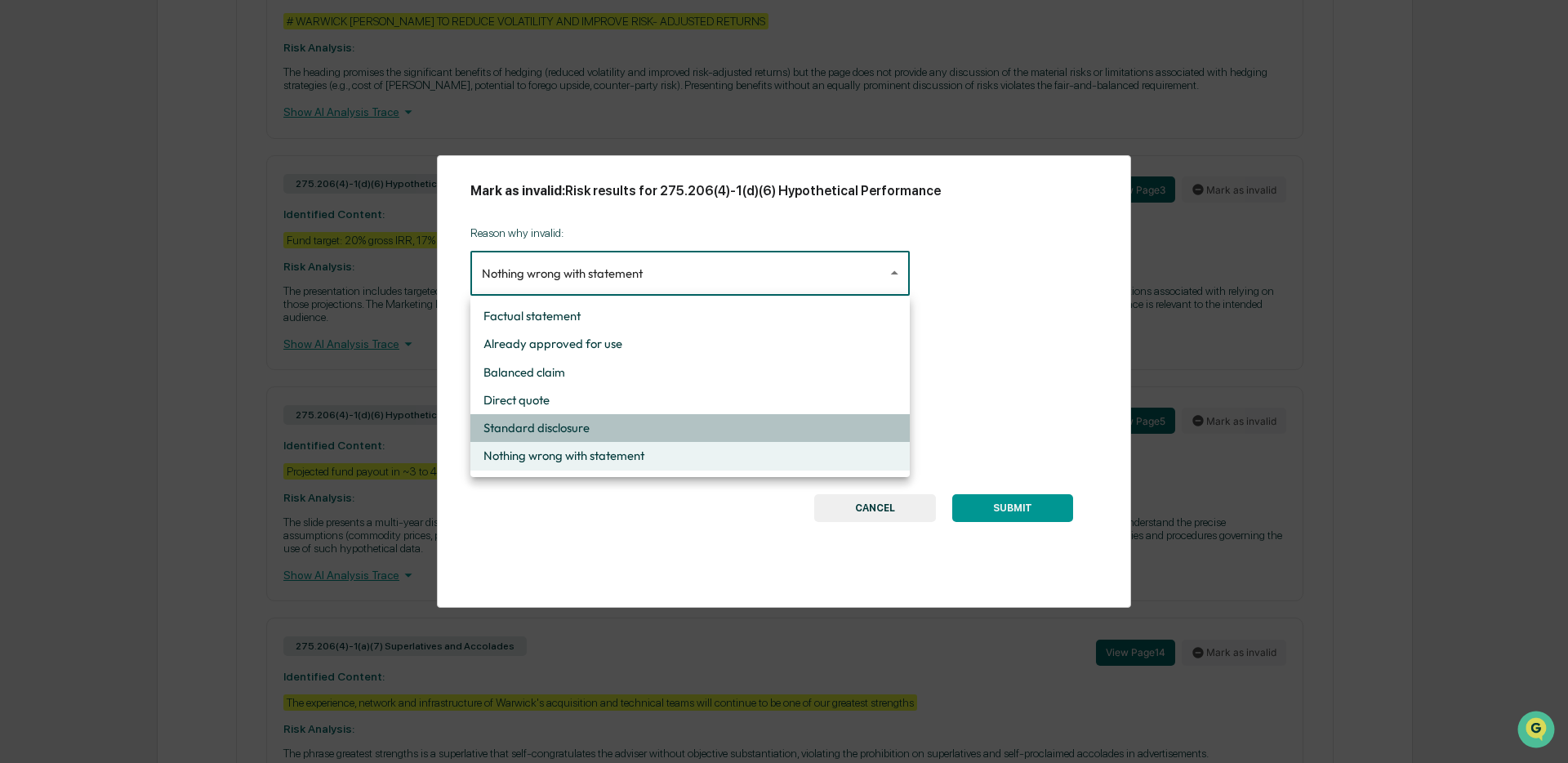
click at [582, 420] on li "Standard disclosure" at bounding box center [690, 427] width 439 height 28
type input "**********"
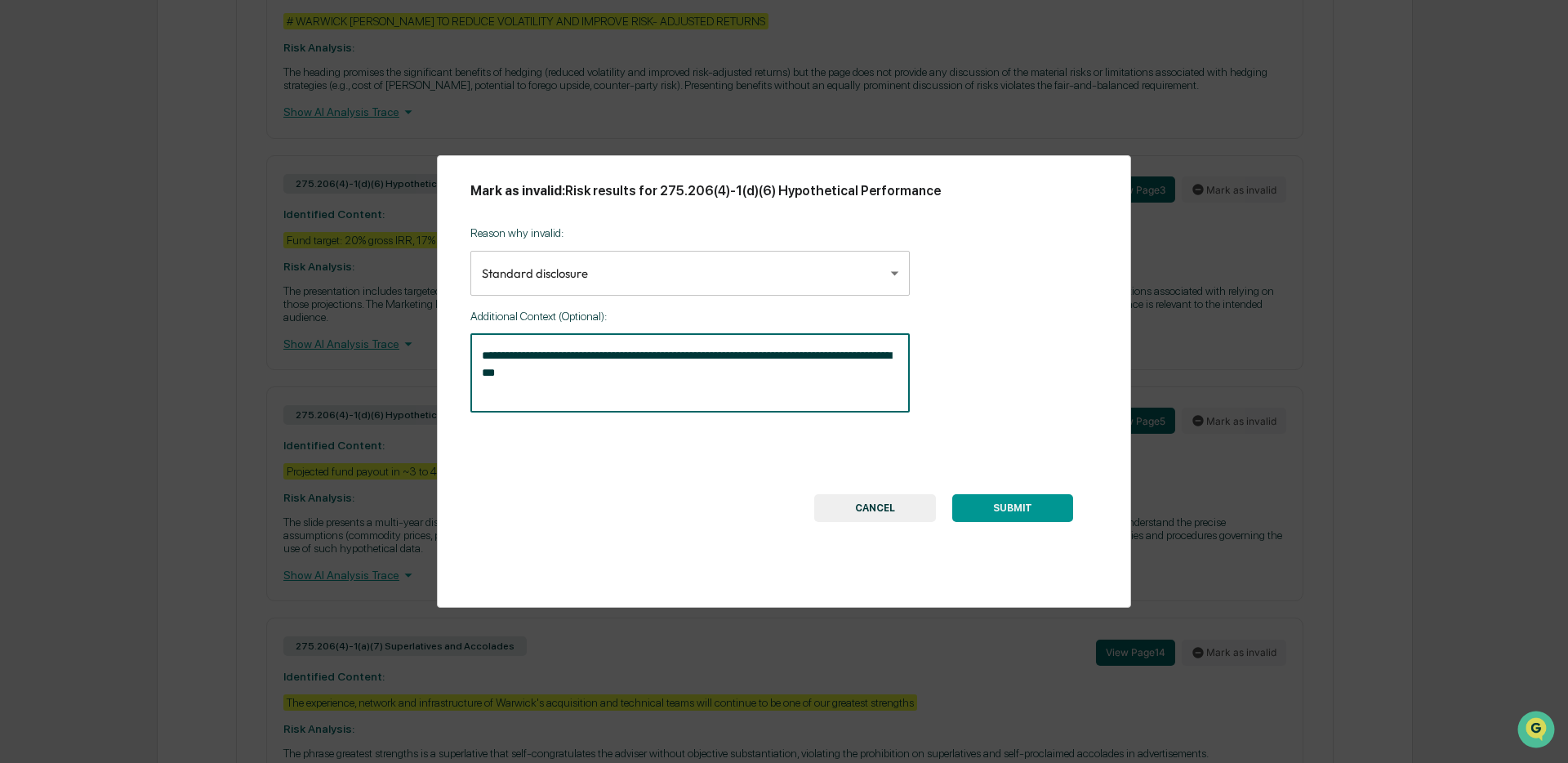
drag, startPoint x: 689, startPoint y: 360, endPoint x: 659, endPoint y: 360, distance: 30.0
click at [659, 360] on textarea "**********" at bounding box center [690, 373] width 416 height 51
type textarea "**********"
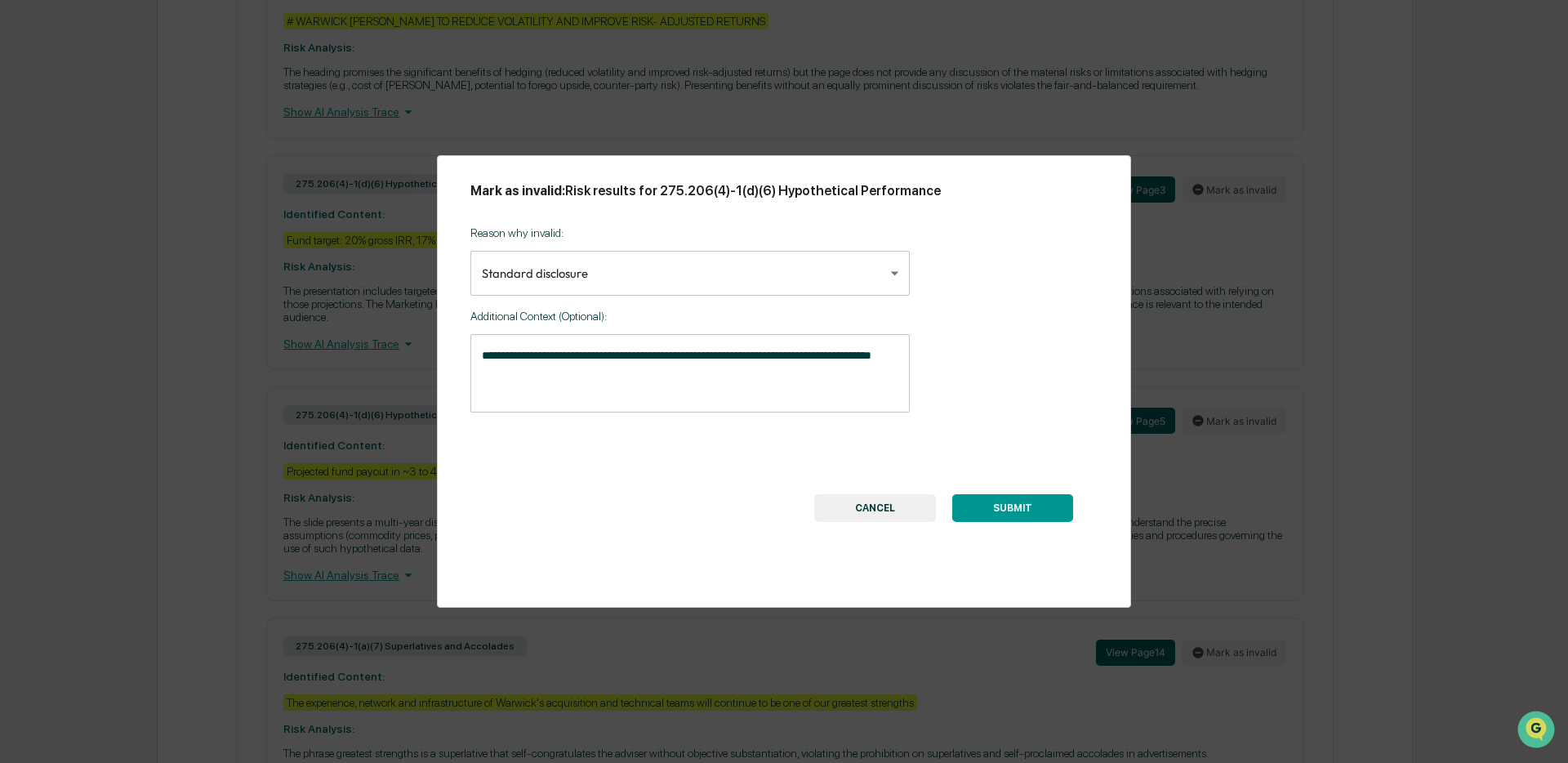
click at [1006, 515] on button "SUBMIT" at bounding box center [1013, 507] width 121 height 28
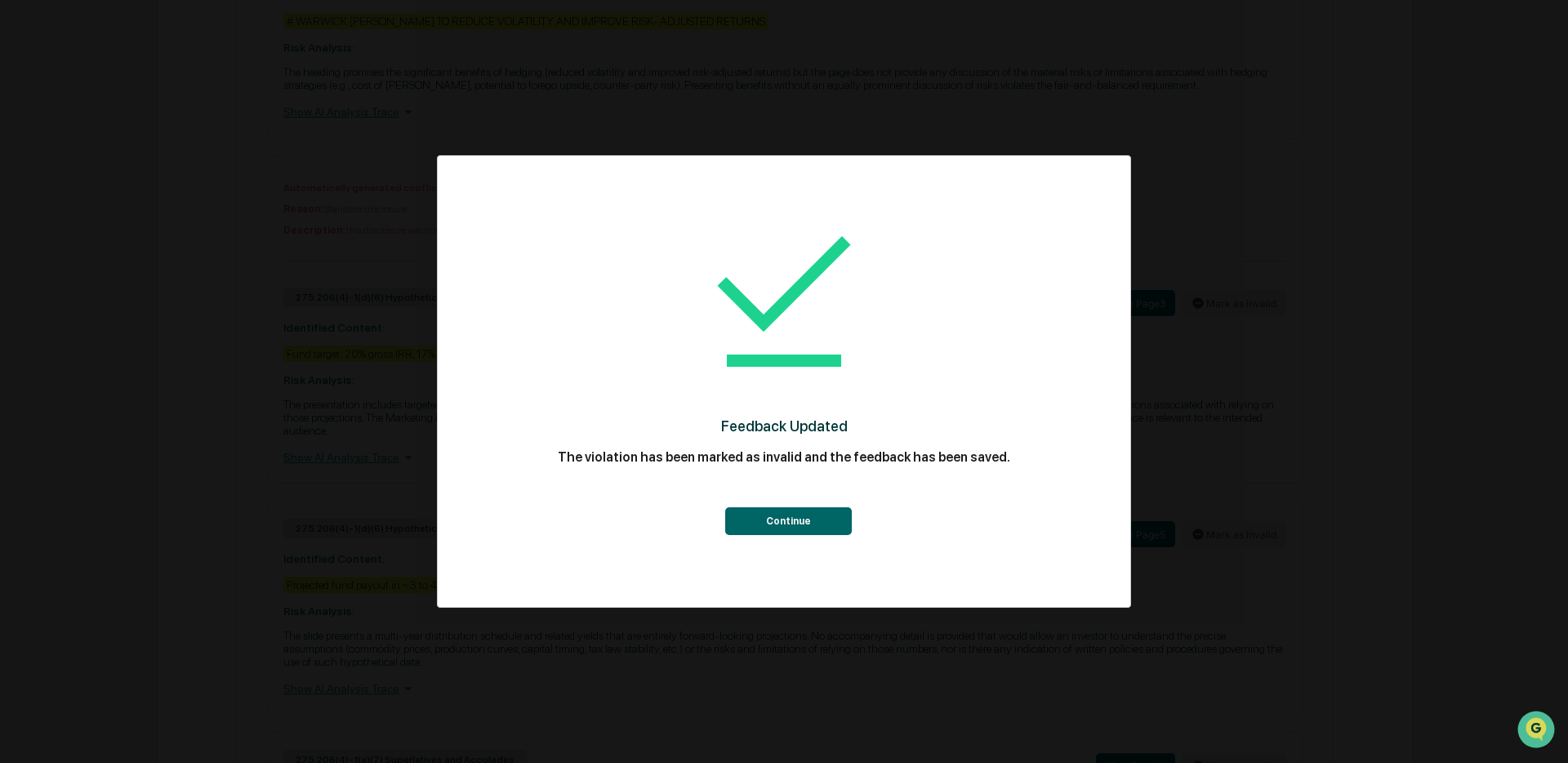
click at [803, 517] on button "Continue" at bounding box center [788, 521] width 126 height 28
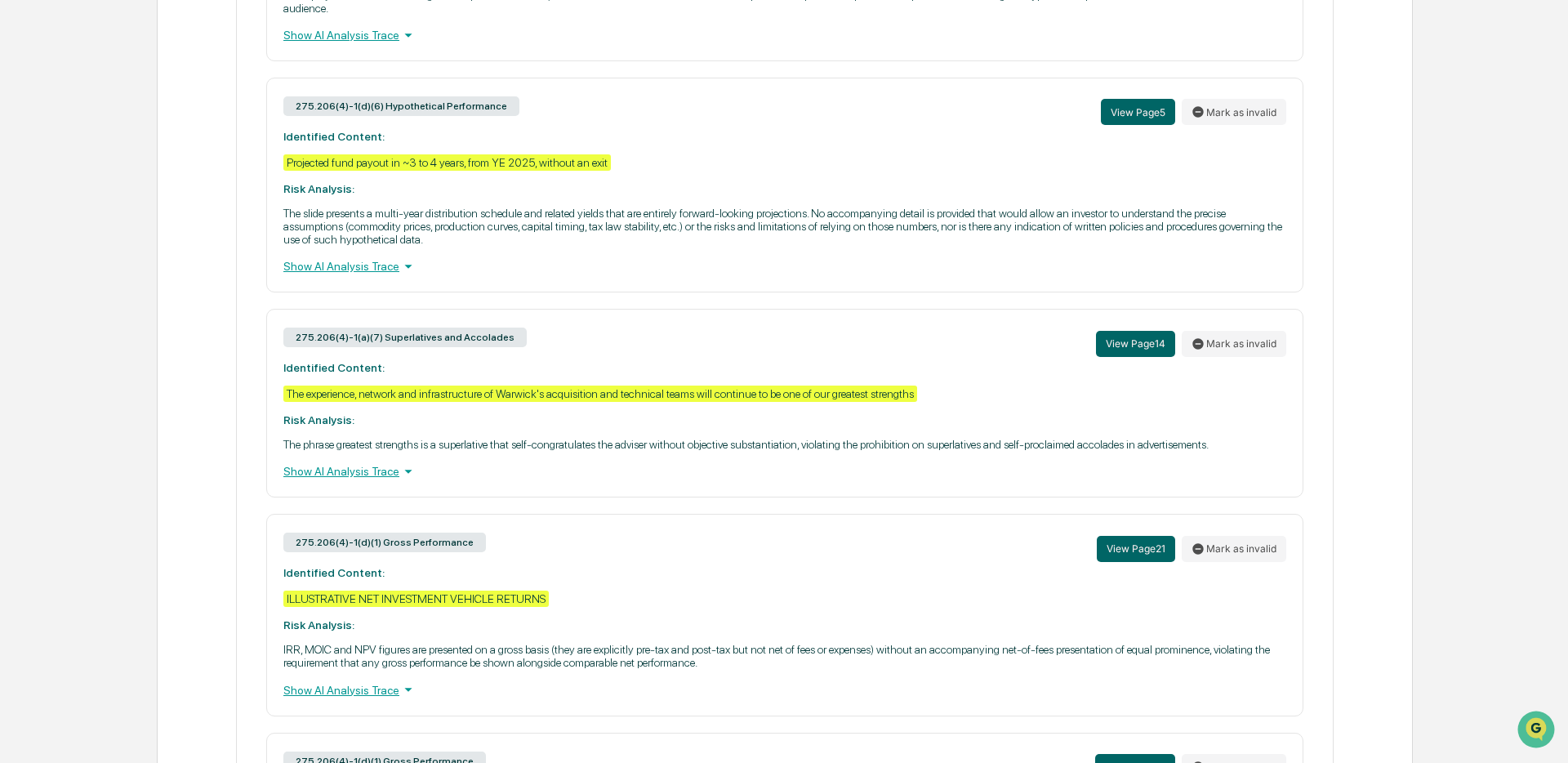
scroll to position [1745, 0]
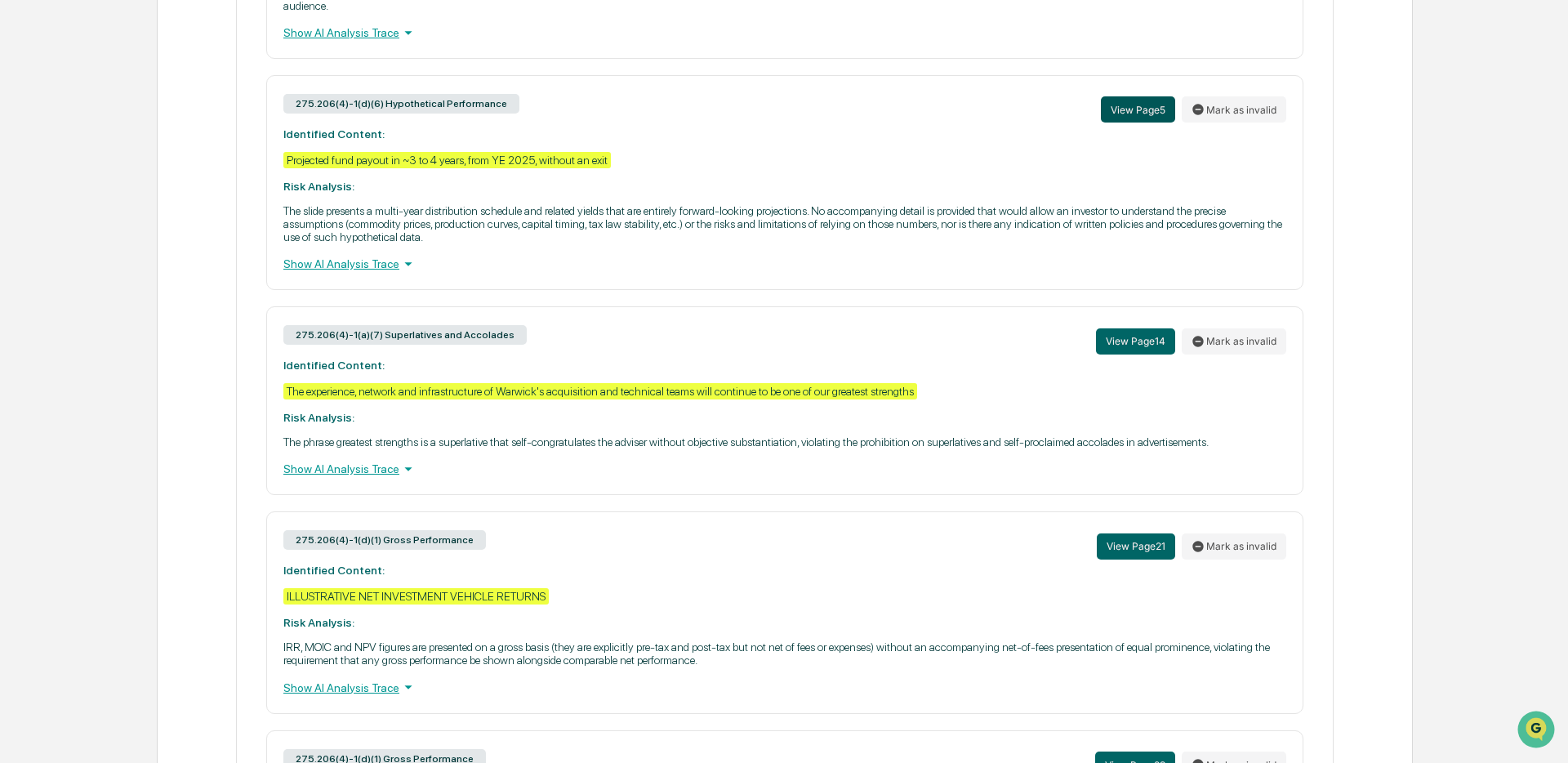
click at [1128, 123] on button "View Page 5" at bounding box center [1138, 109] width 74 height 26
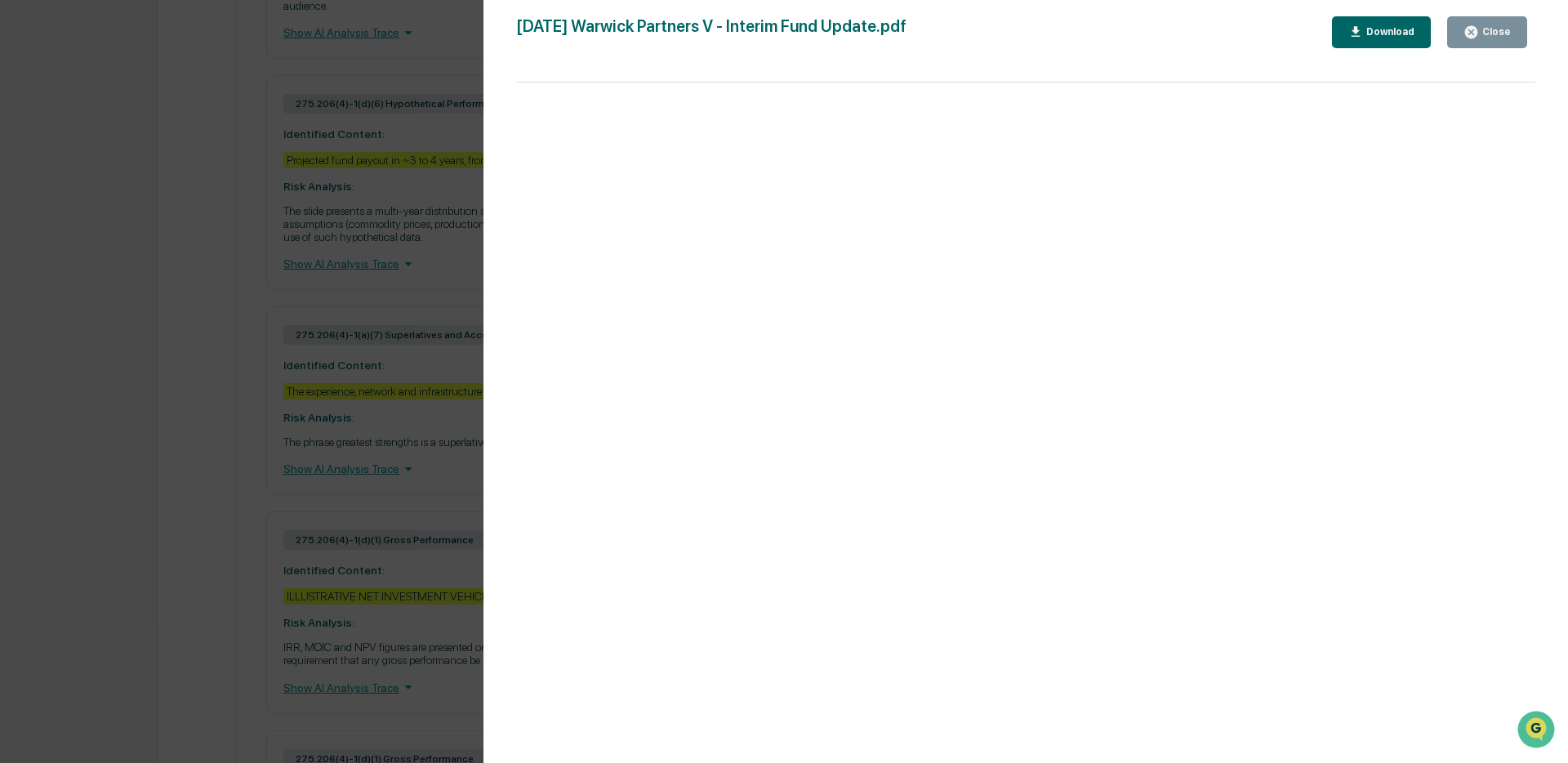
click at [1499, 34] on div "Close" at bounding box center [1495, 32] width 32 height 12
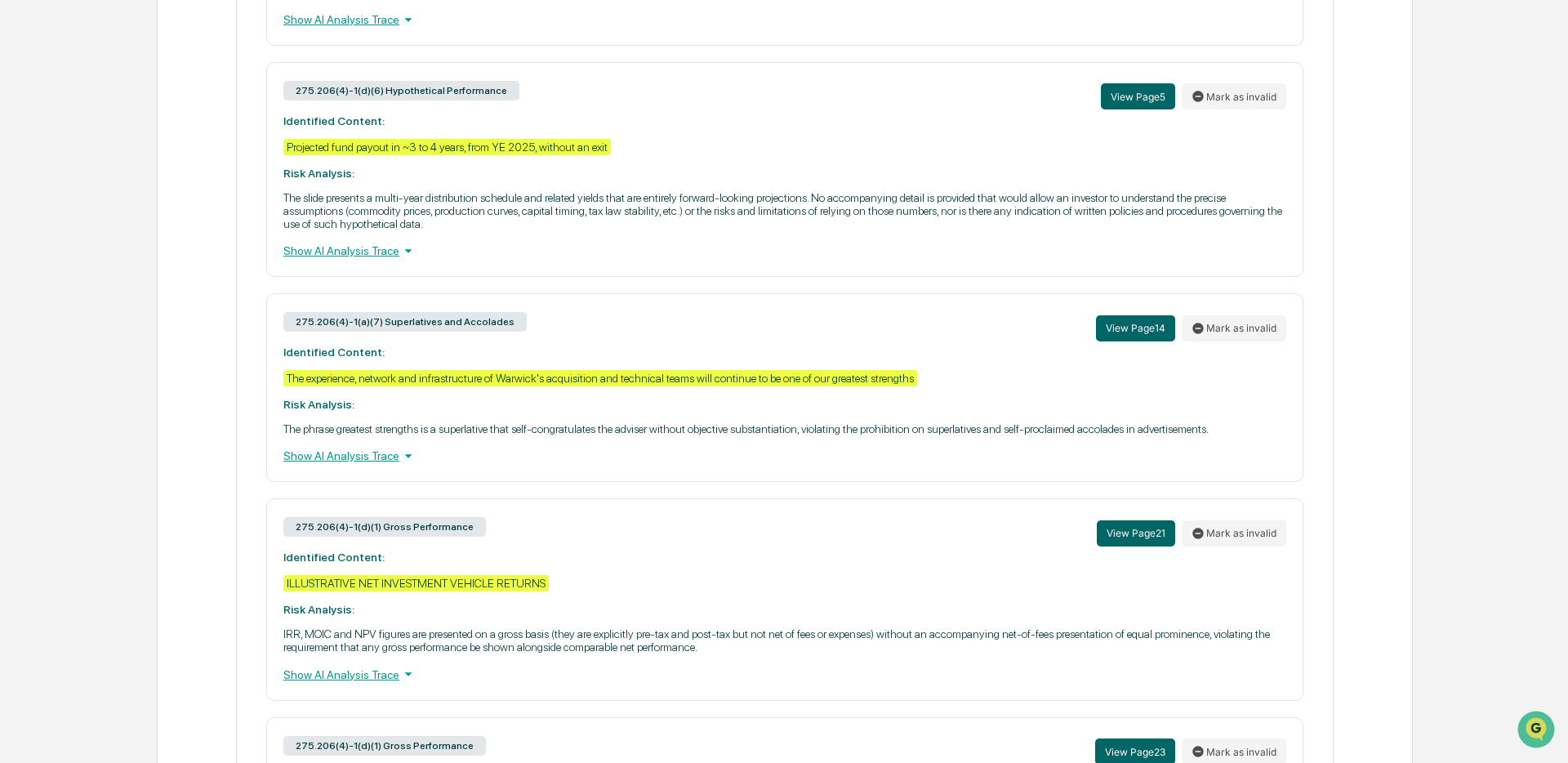
scroll to position [1758, 0]
click at [1226, 109] on button "Mark as invalid" at bounding box center [1234, 95] width 104 height 26
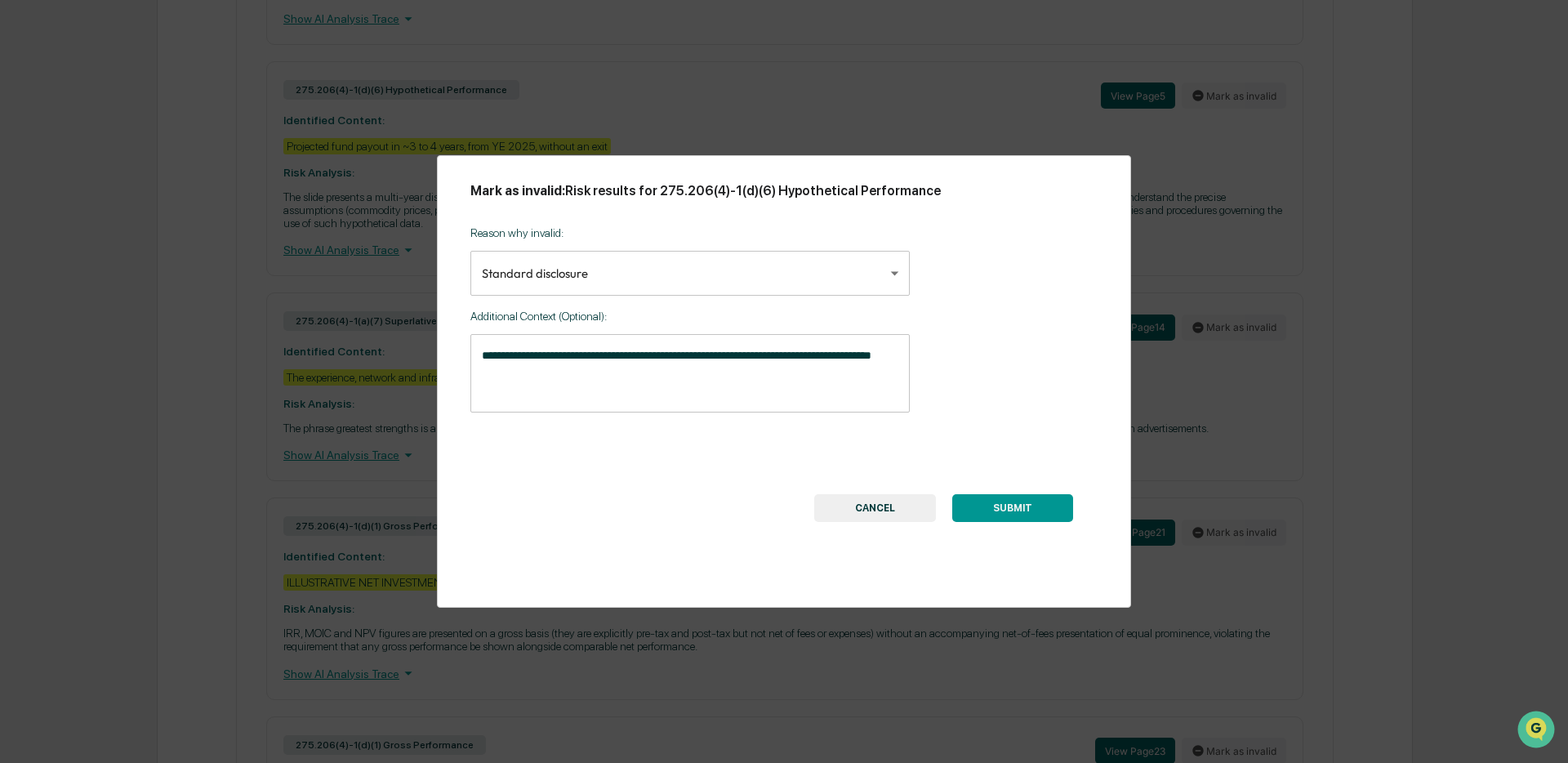
click at [999, 511] on button "SUBMIT" at bounding box center [1013, 507] width 121 height 28
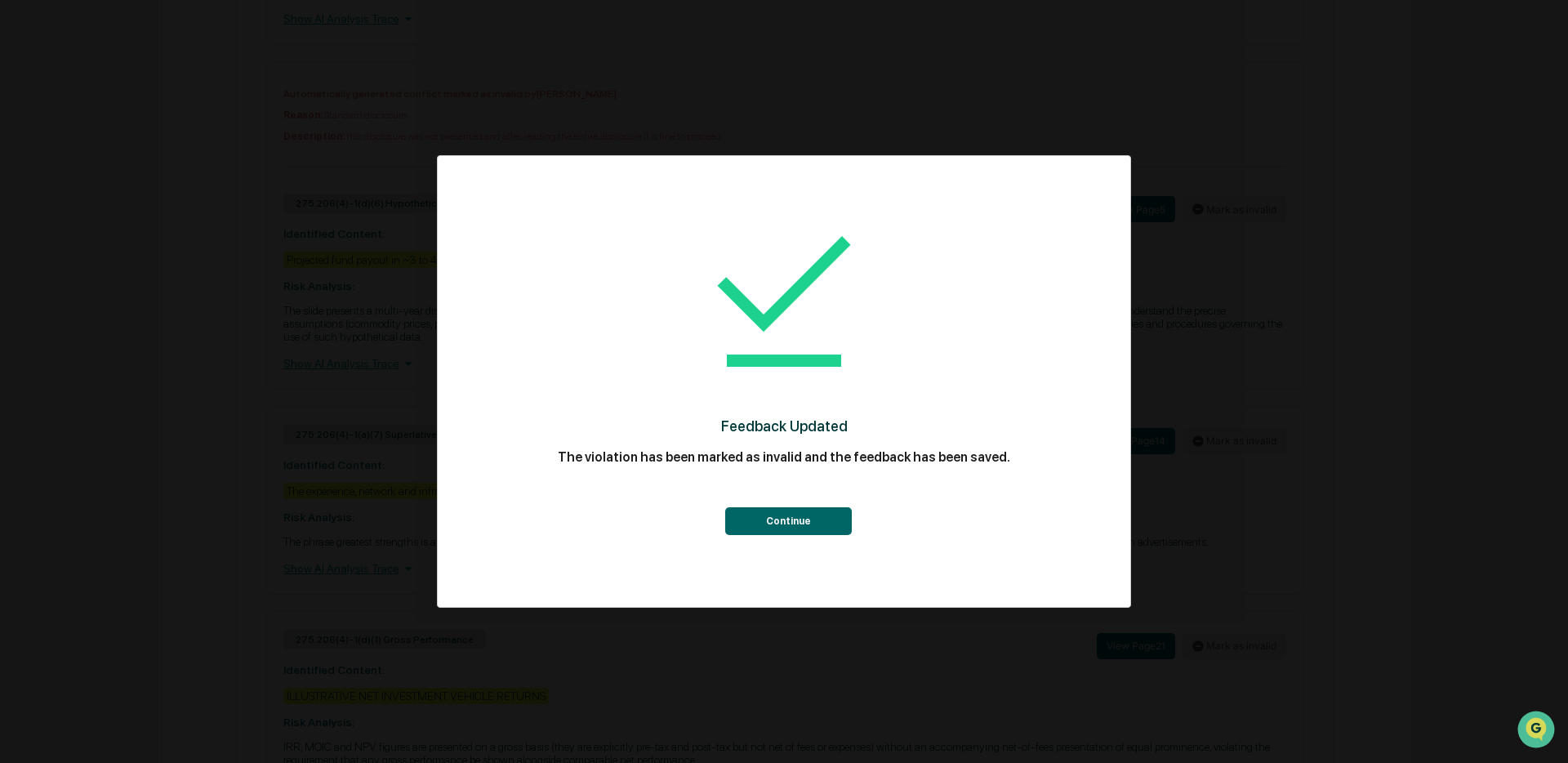
click at [789, 516] on button "Continue" at bounding box center [788, 521] width 126 height 28
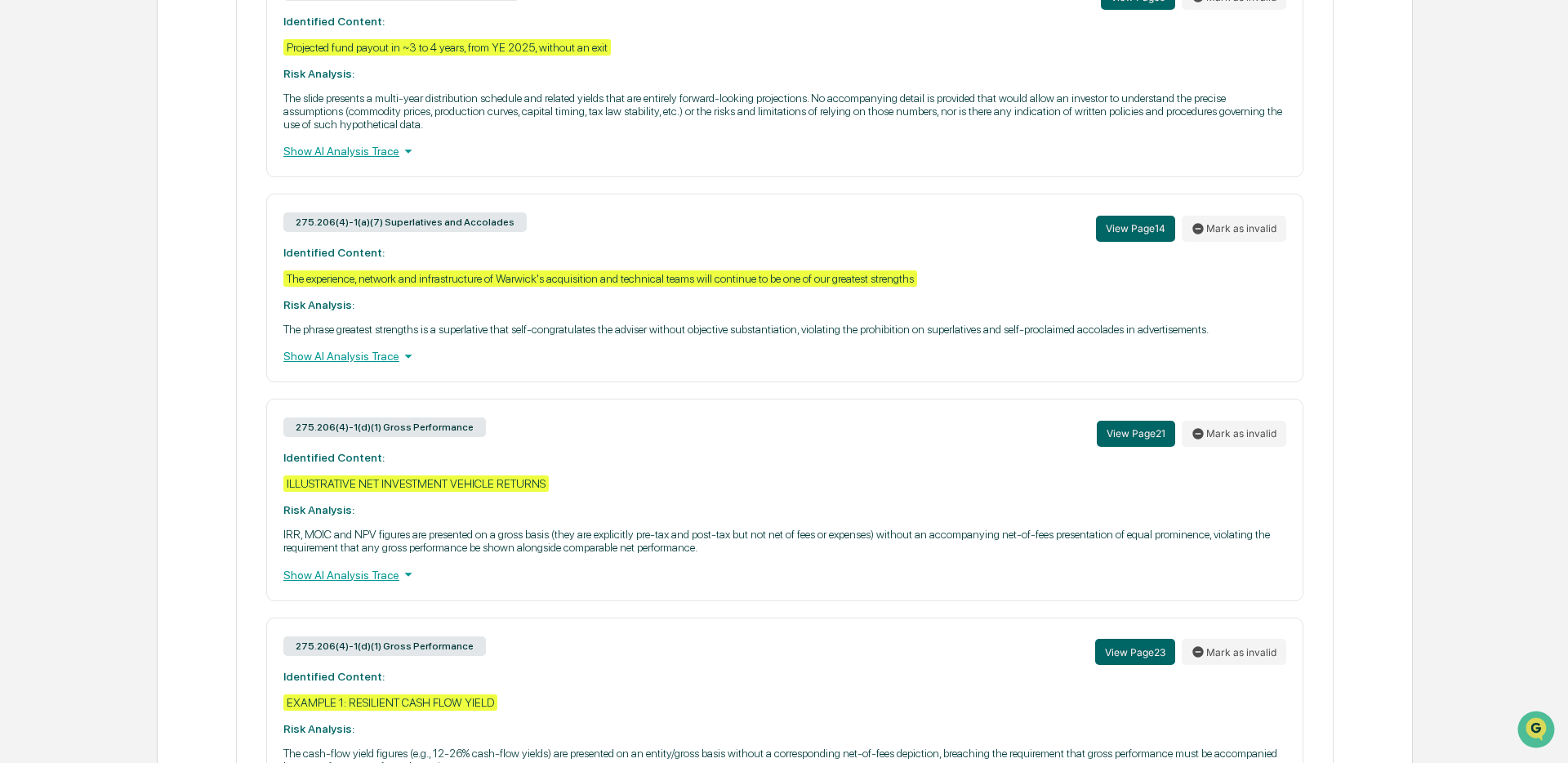
scroll to position [2032, 0]
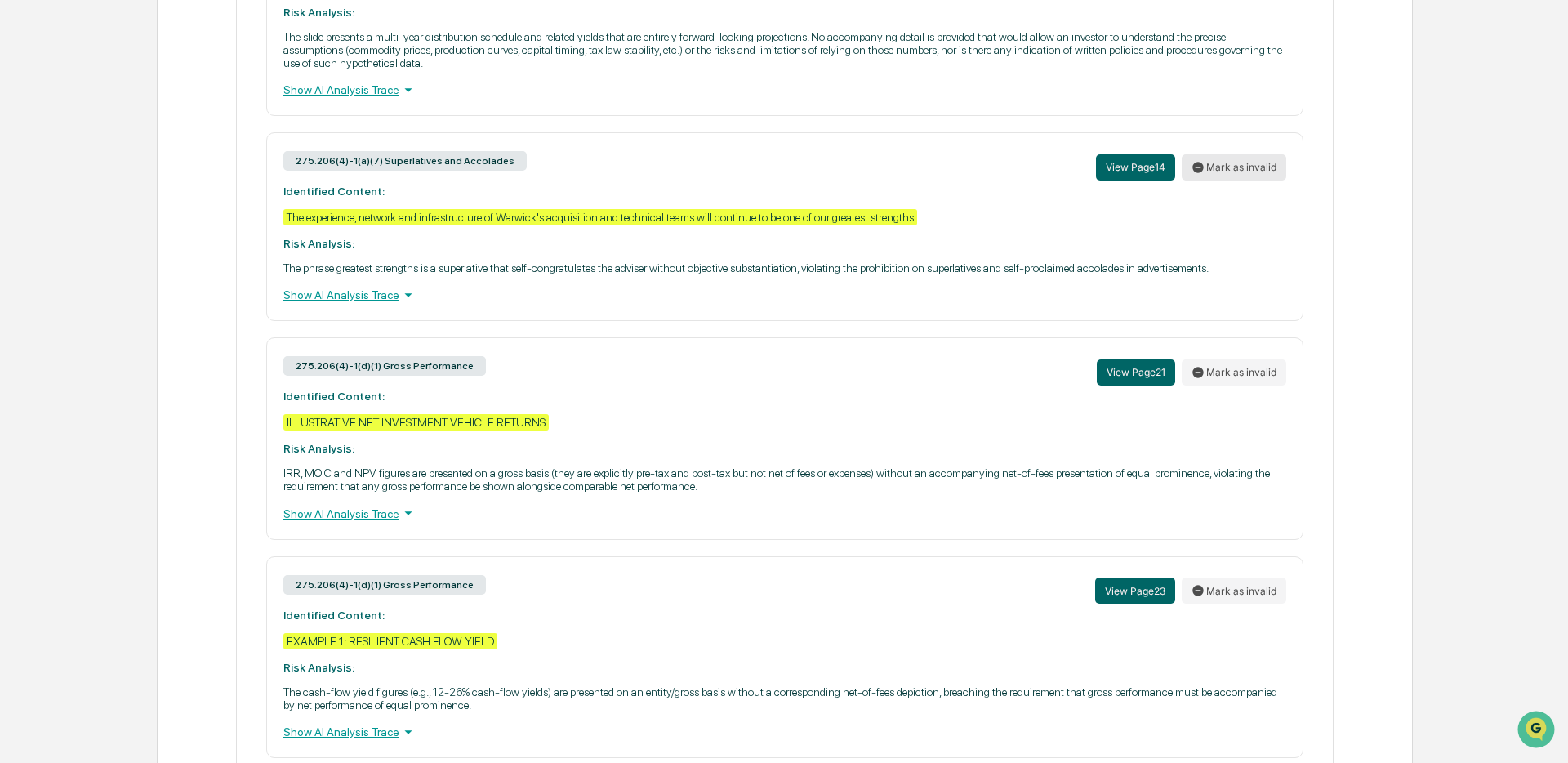
click at [1201, 172] on icon at bounding box center [1198, 167] width 11 height 11
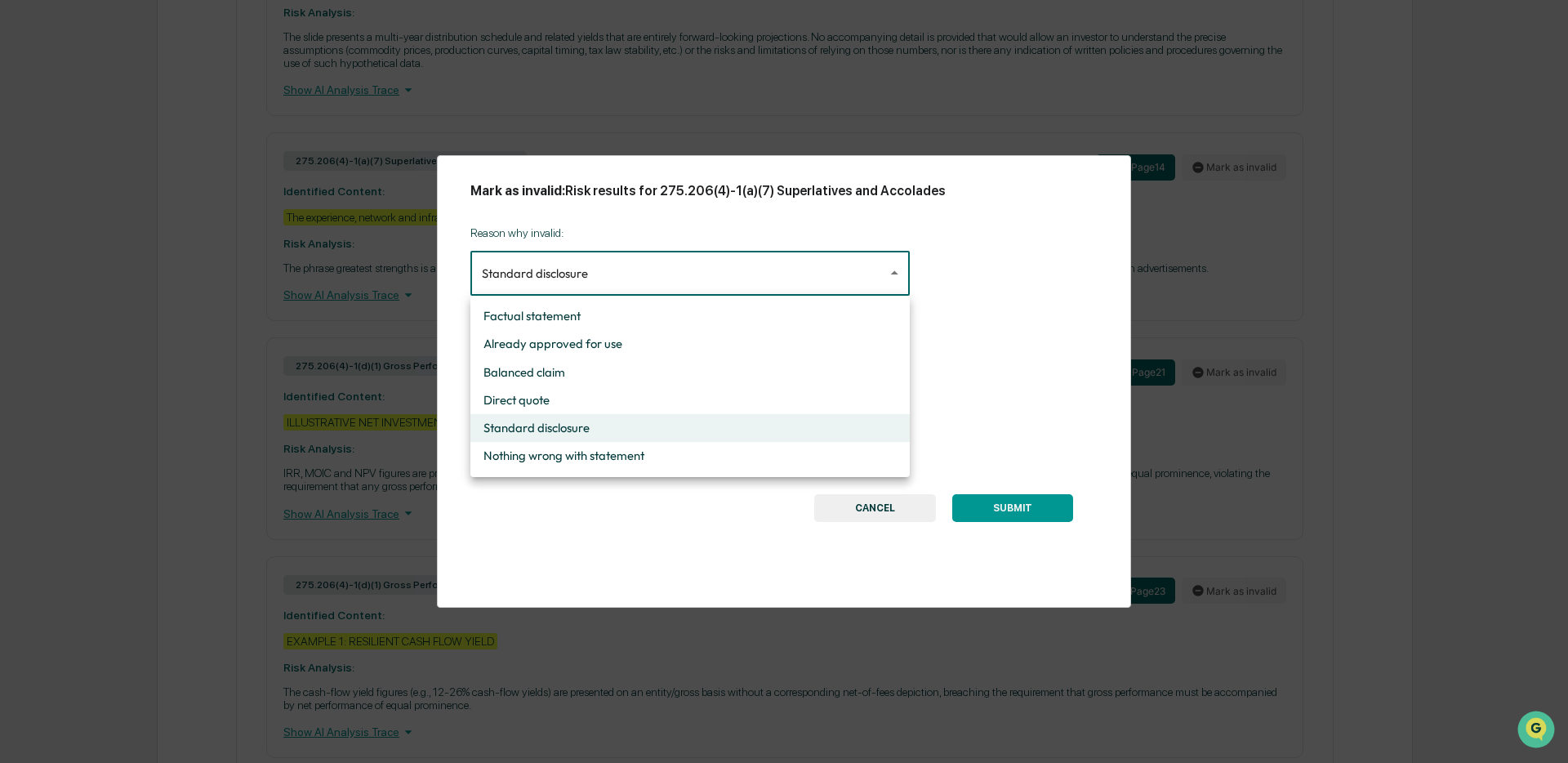
click at [610, 442] on li "Nothing wrong with statement" at bounding box center [690, 455] width 439 height 28
type input "**********"
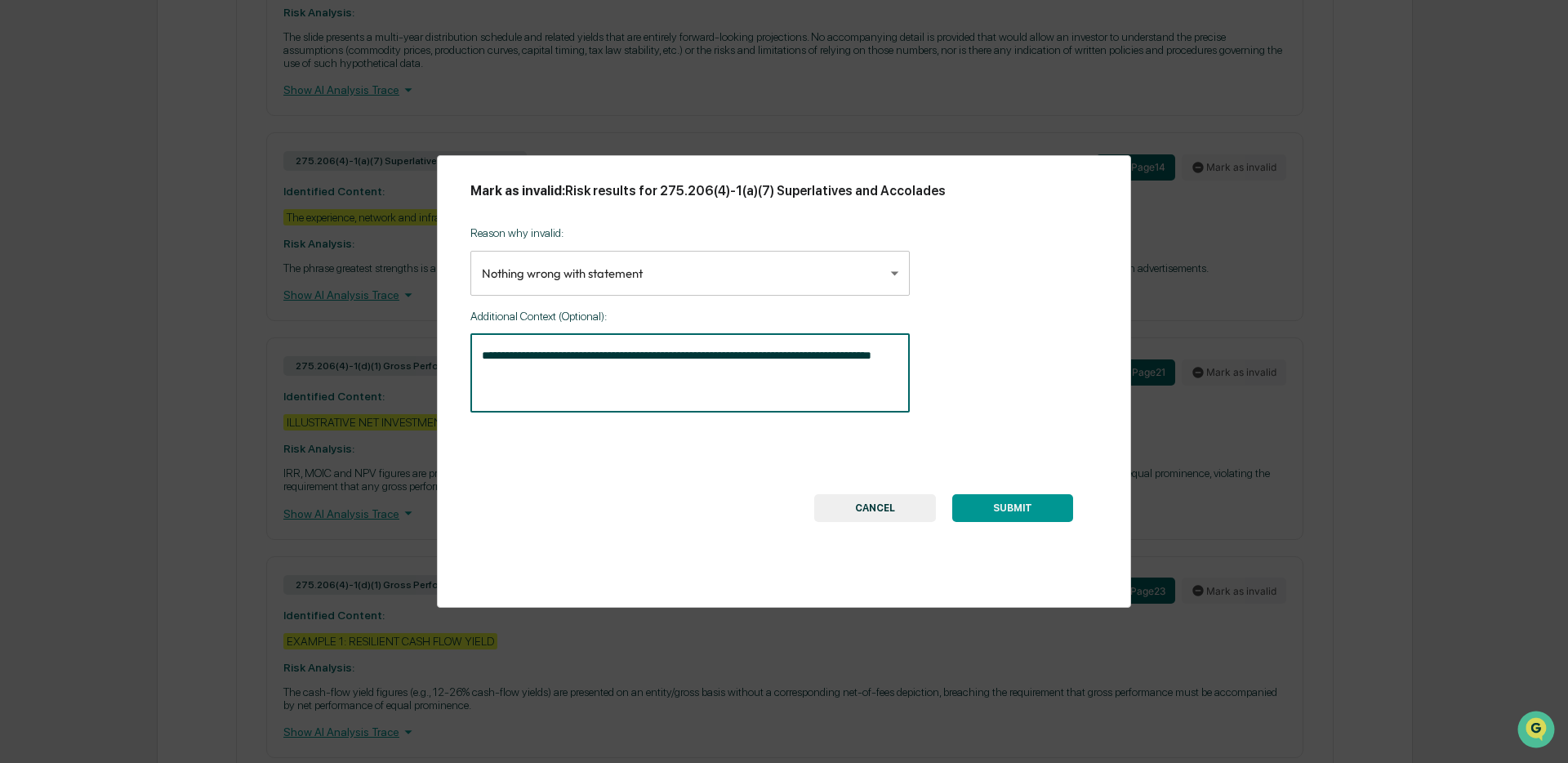
drag, startPoint x: 628, startPoint y: 383, endPoint x: 464, endPoint y: 350, distance: 167.3
click at [464, 350] on div "**********" at bounding box center [783, 381] width 694 height 453
click at [1012, 501] on button "SUBMIT" at bounding box center [1013, 507] width 121 height 28
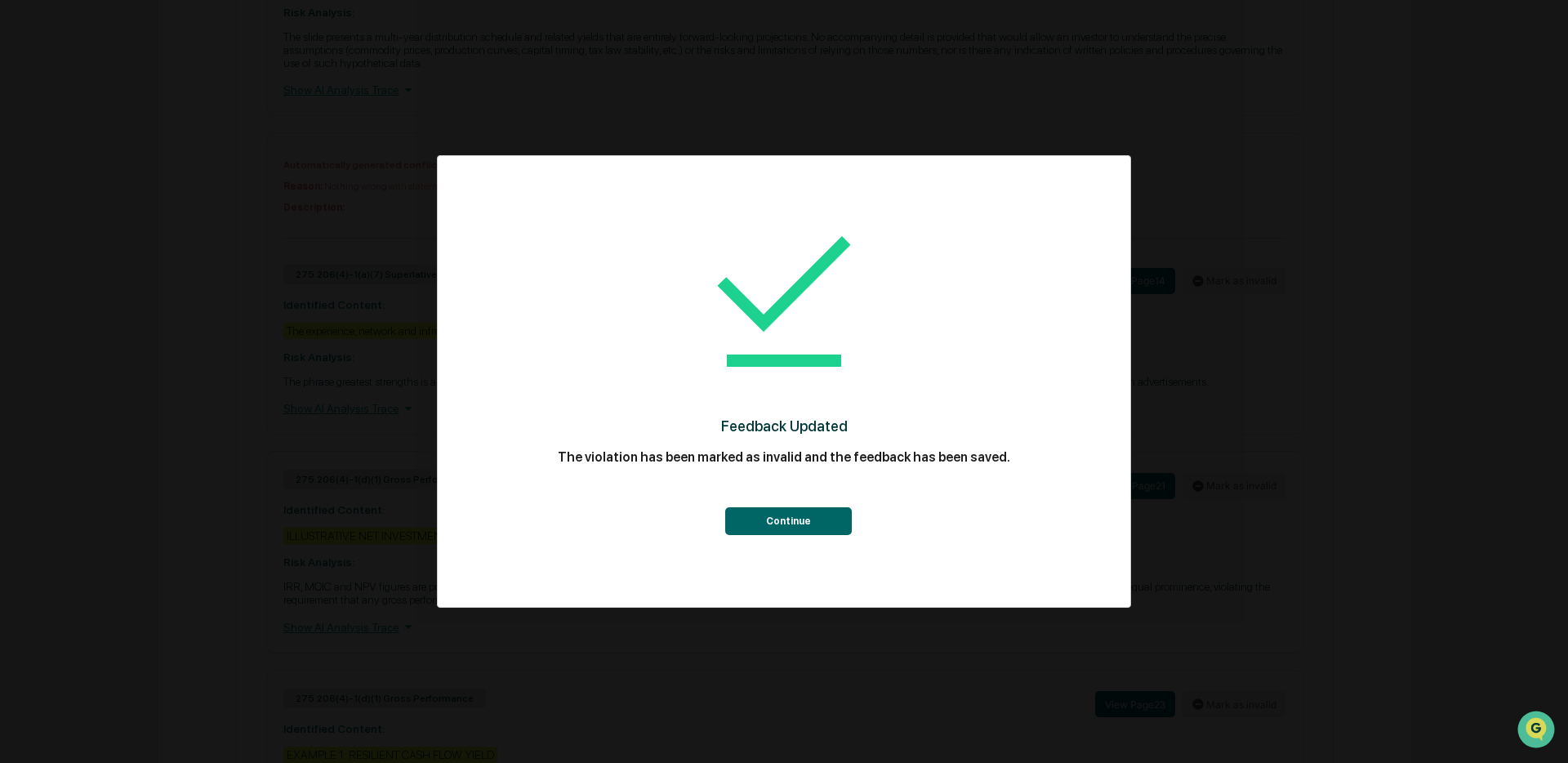
click at [744, 522] on button "Continue" at bounding box center [788, 521] width 126 height 28
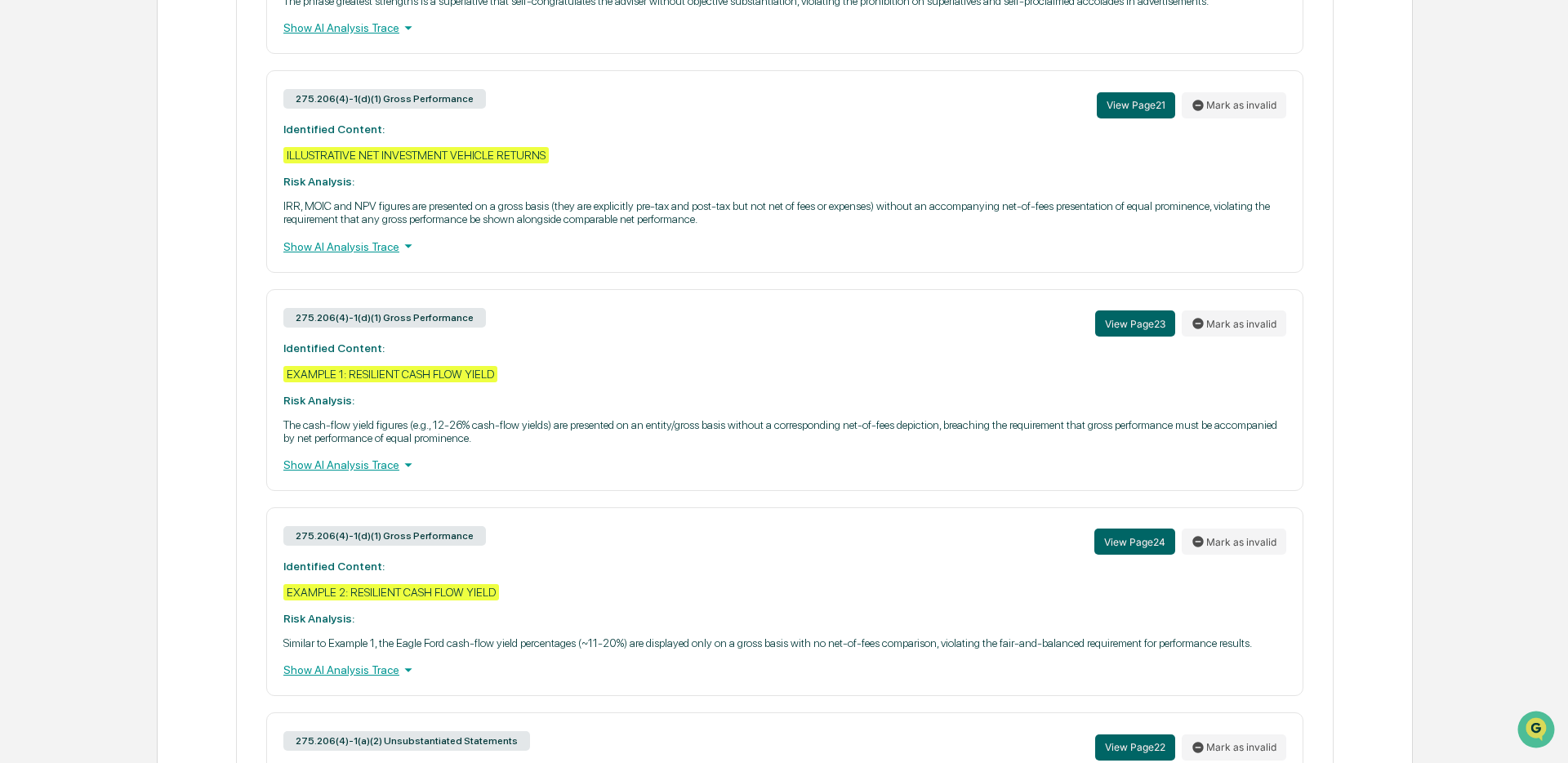
scroll to position [2414, 0]
click at [1145, 118] on button "View Page 21" at bounding box center [1136, 104] width 78 height 26
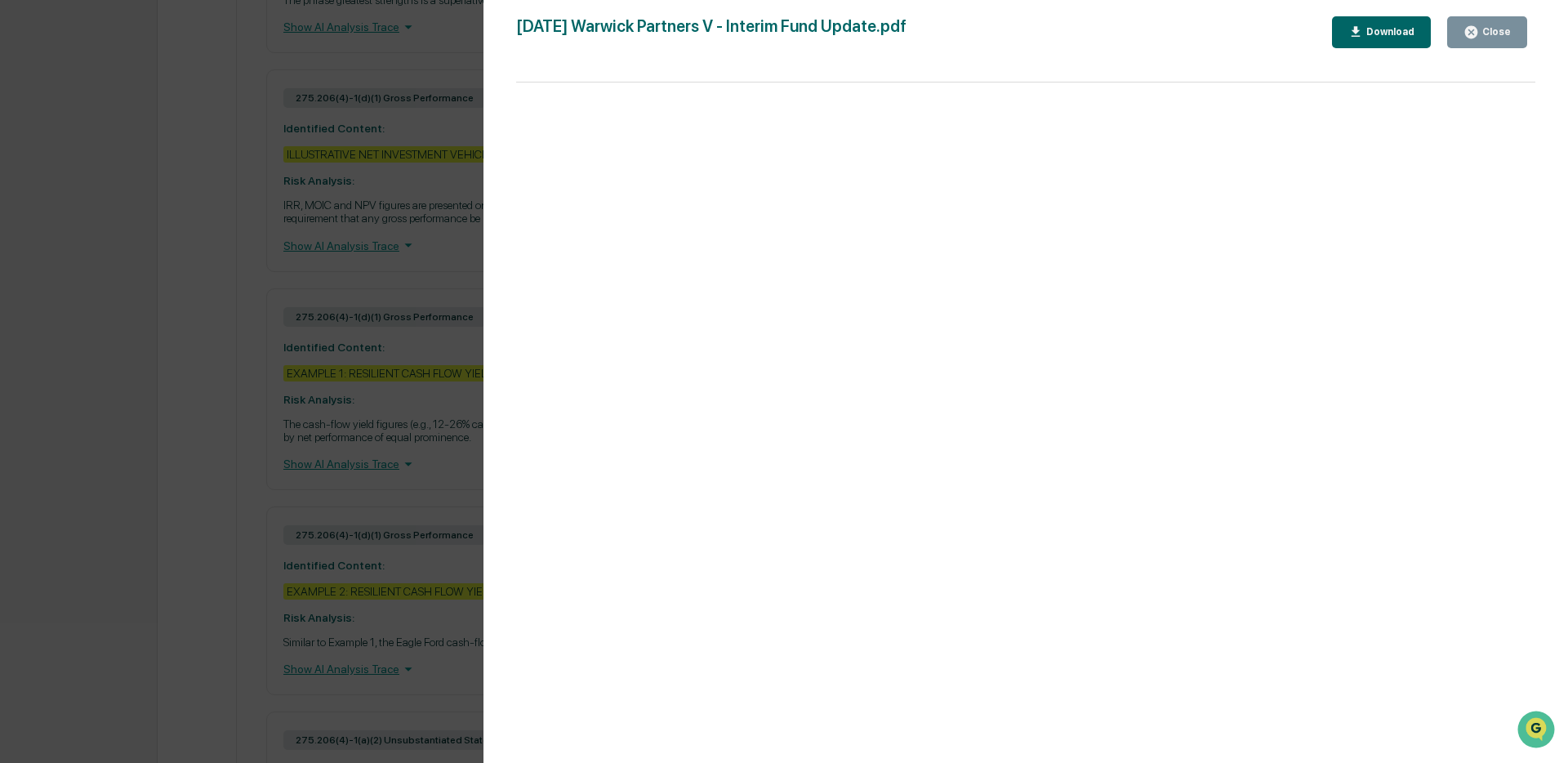
click at [1494, 36] on div "Close" at bounding box center [1495, 32] width 32 height 12
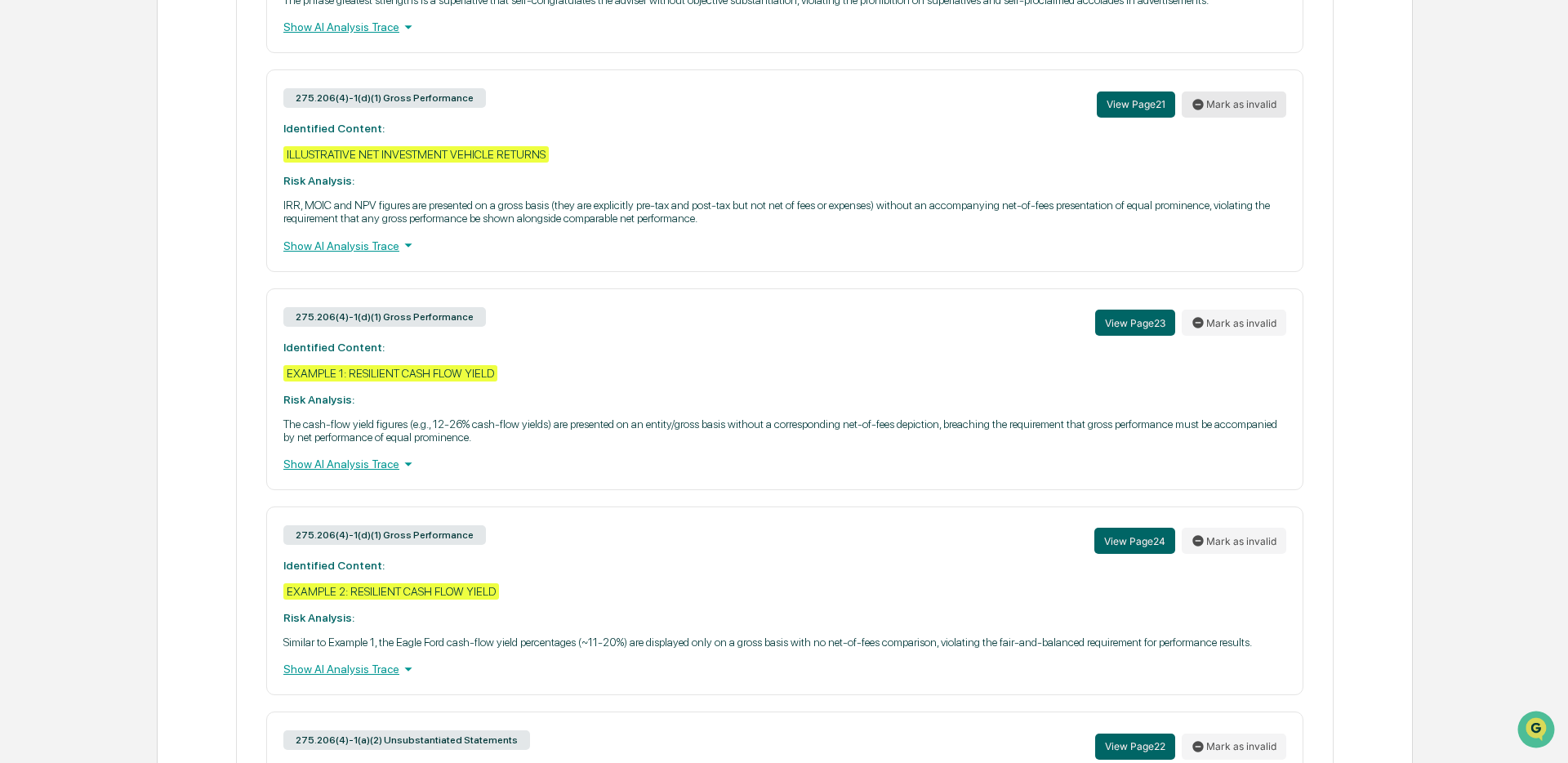
click at [1224, 118] on button "Mark as invalid" at bounding box center [1234, 104] width 104 height 26
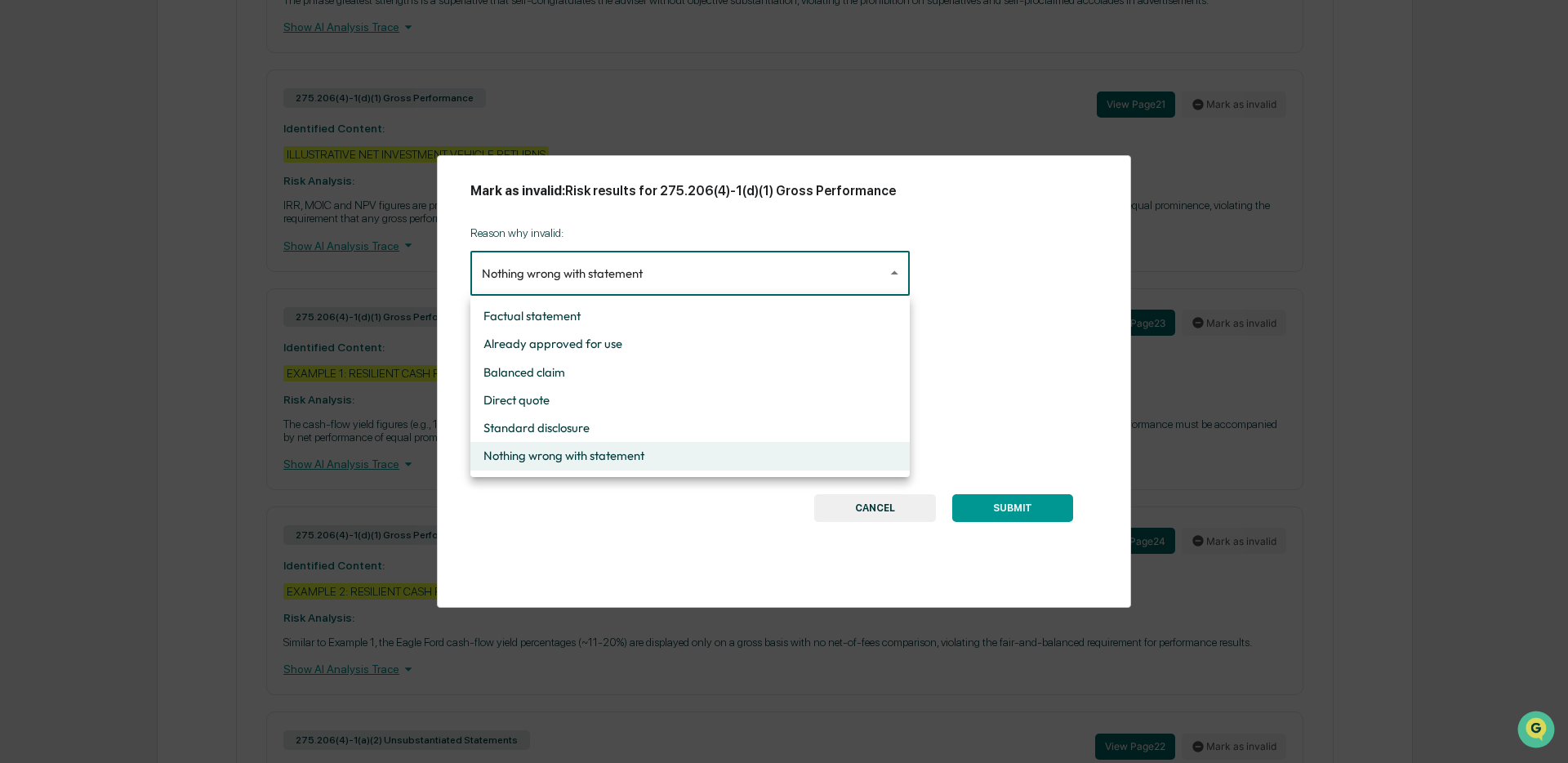
click at [610, 422] on li "Standard disclosure" at bounding box center [690, 427] width 439 height 28
type input "**********"
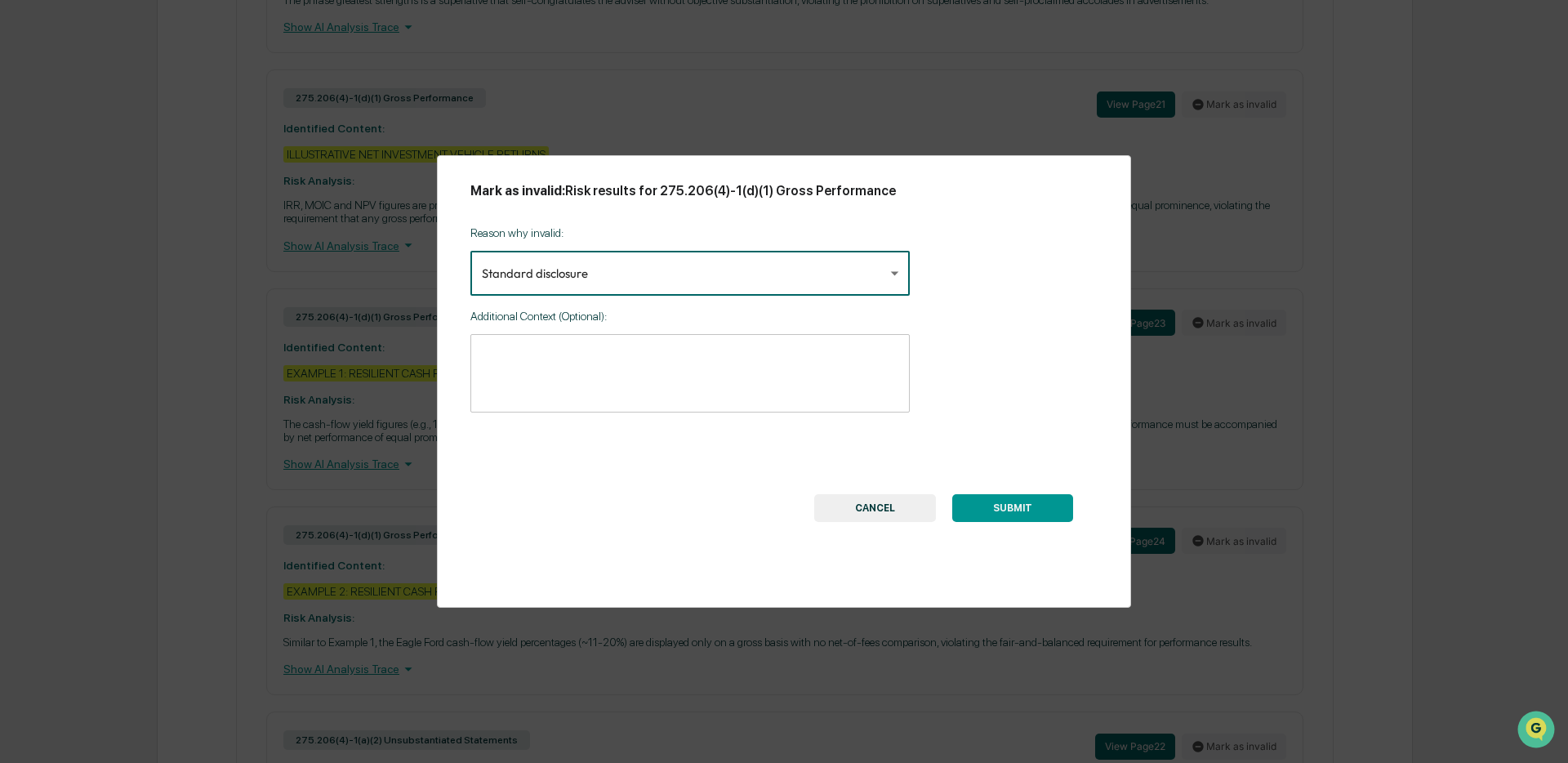
click at [974, 511] on button "SUBMIT" at bounding box center [1013, 507] width 121 height 28
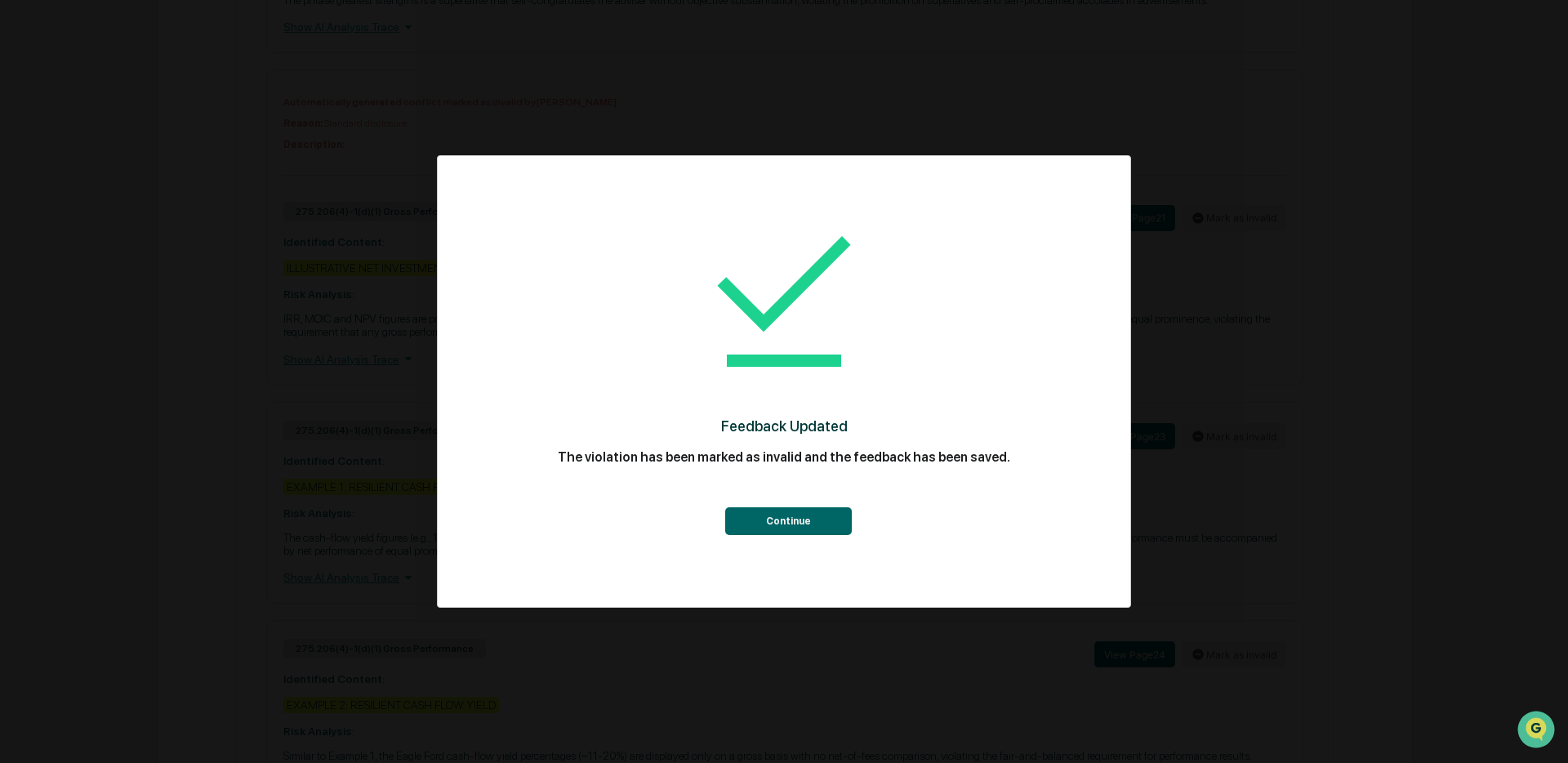
click at [793, 525] on button "Continue" at bounding box center [788, 521] width 126 height 28
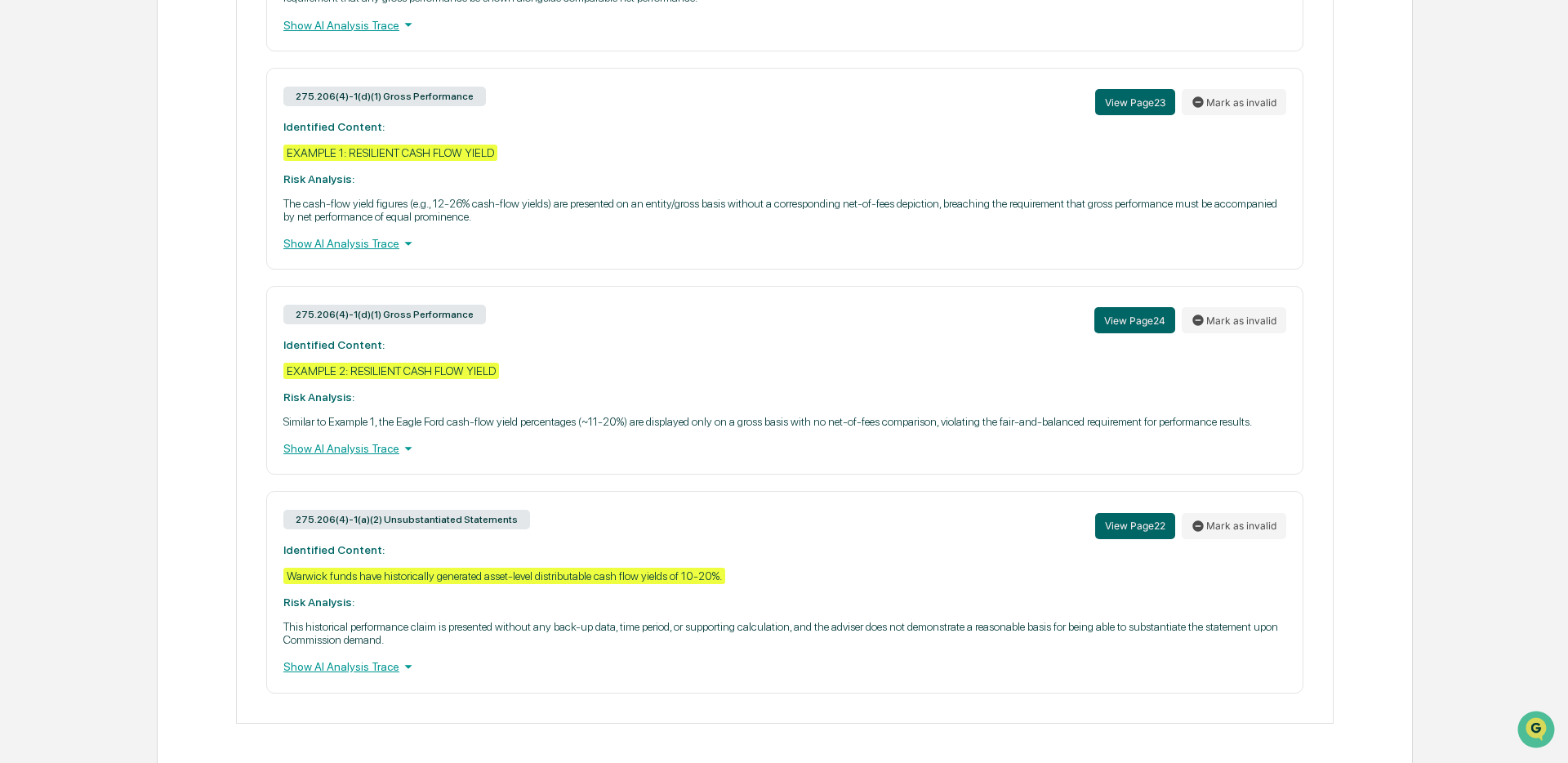
scroll to position [2752, 0]
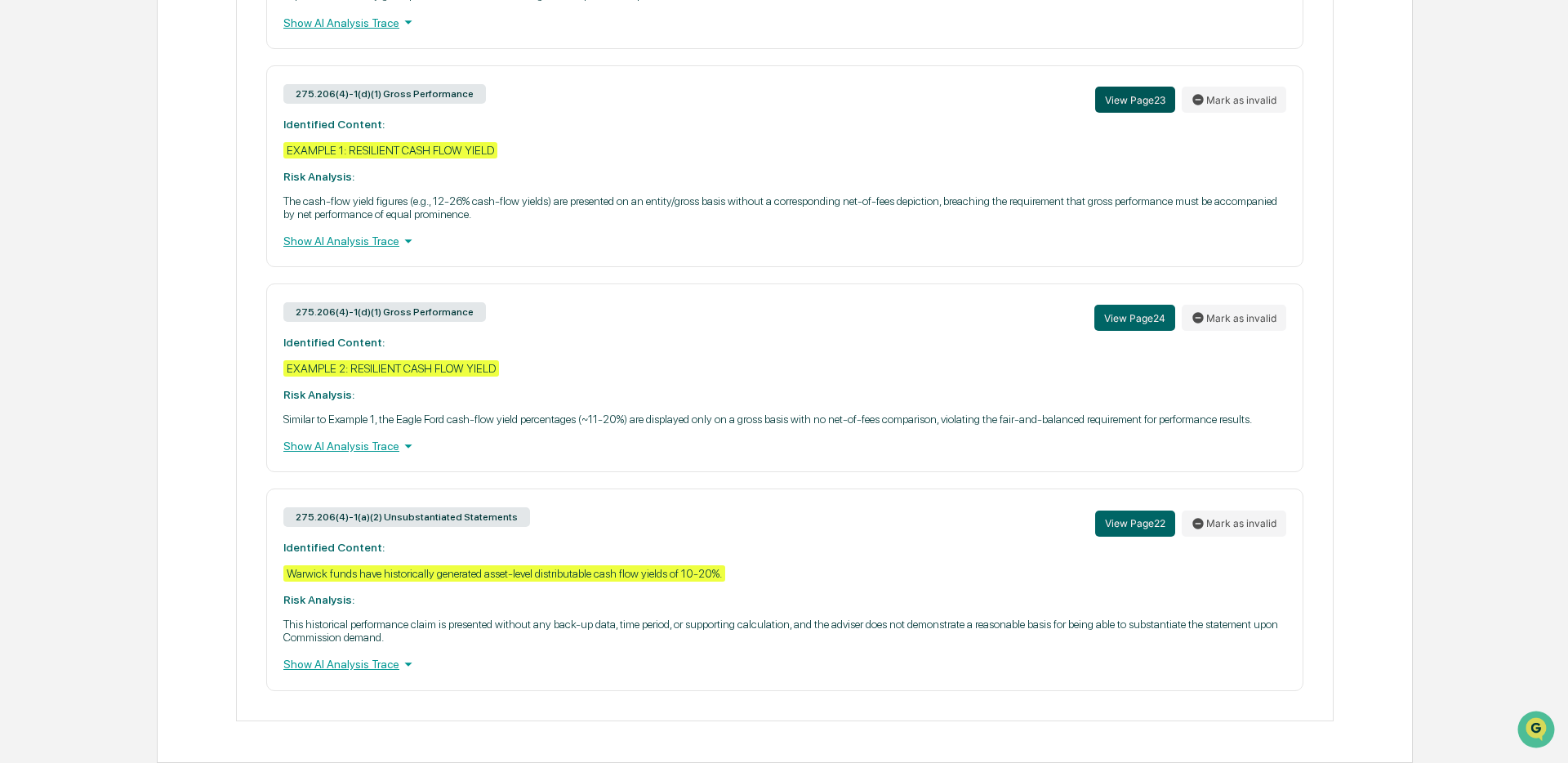
click at [1129, 113] on button "View Page 23" at bounding box center [1135, 99] width 80 height 26
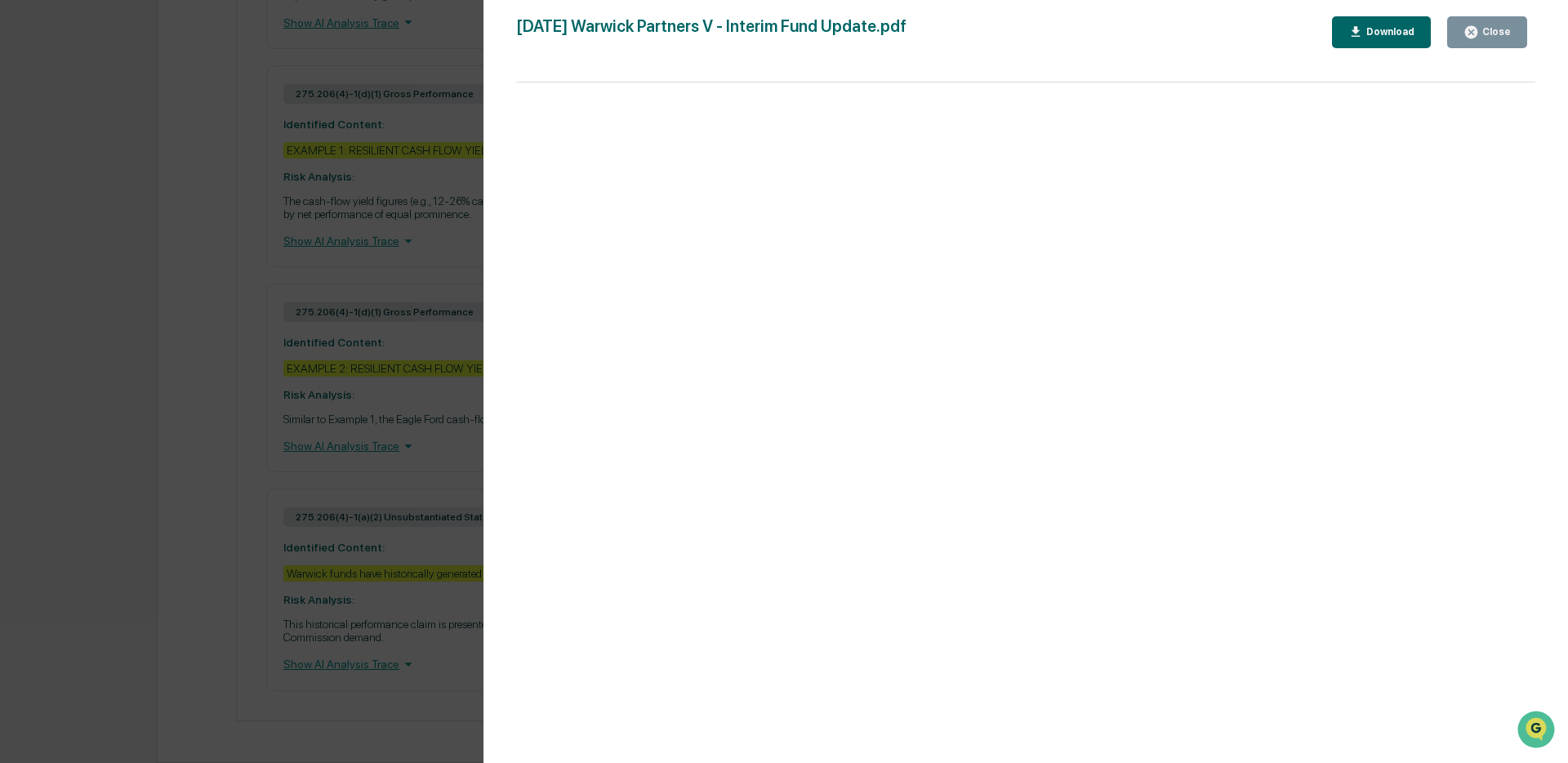
click at [1487, 34] on div "Close" at bounding box center [1495, 32] width 32 height 12
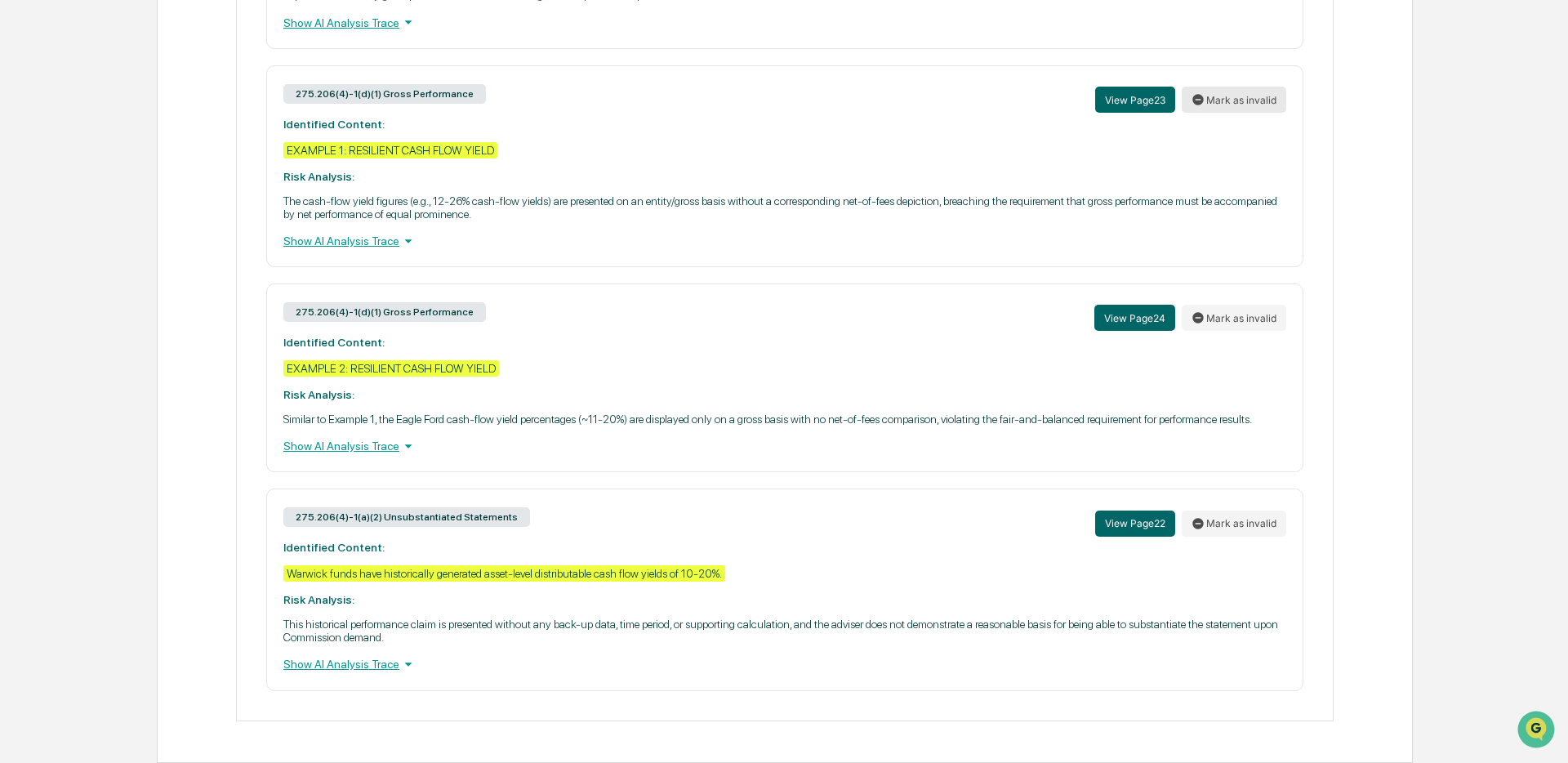
click at [1242, 113] on button "Mark as invalid" at bounding box center [1234, 99] width 104 height 26
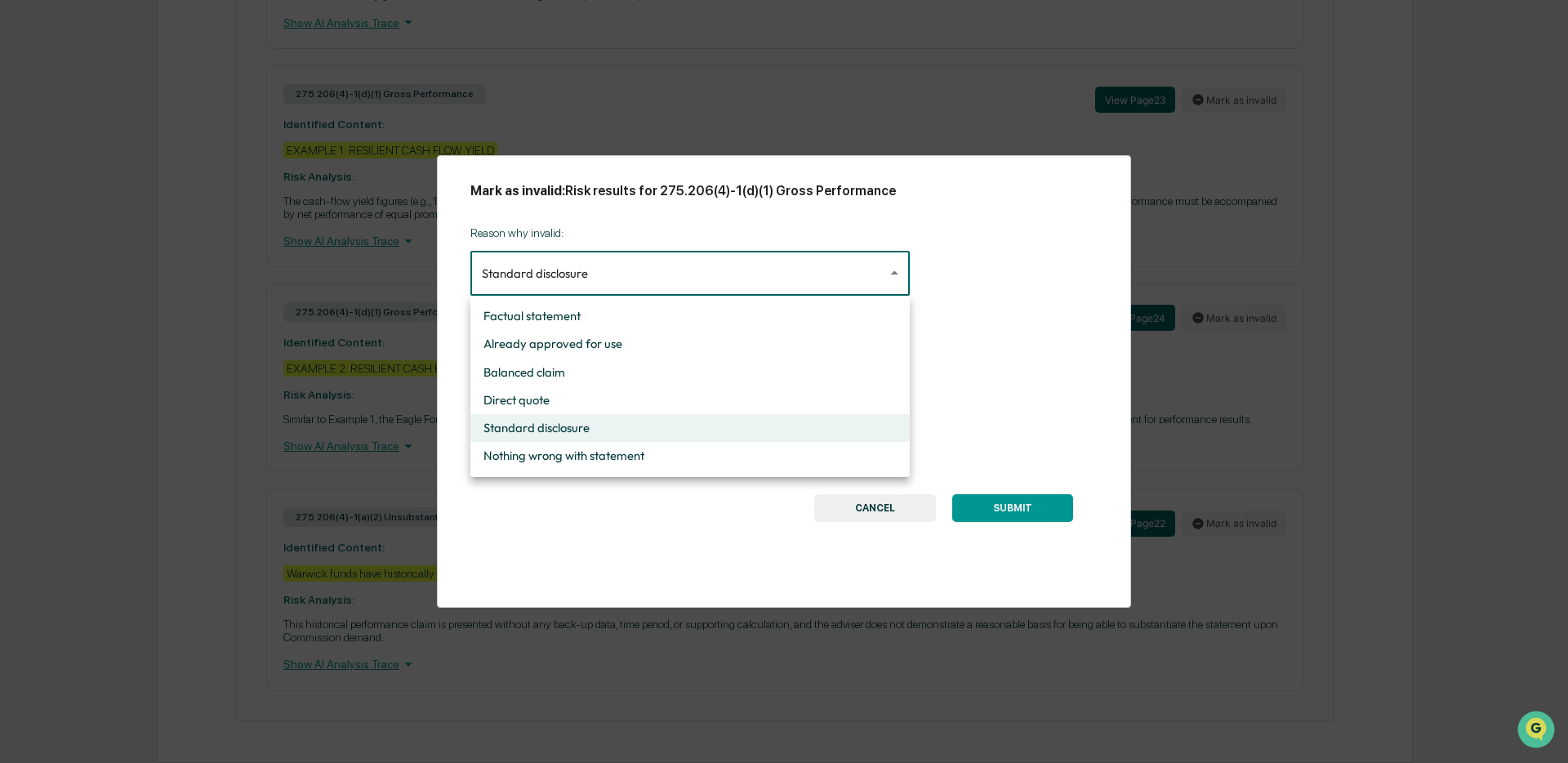
click at [662, 312] on li "Factual statement" at bounding box center [690, 315] width 439 height 28
type input "**********"
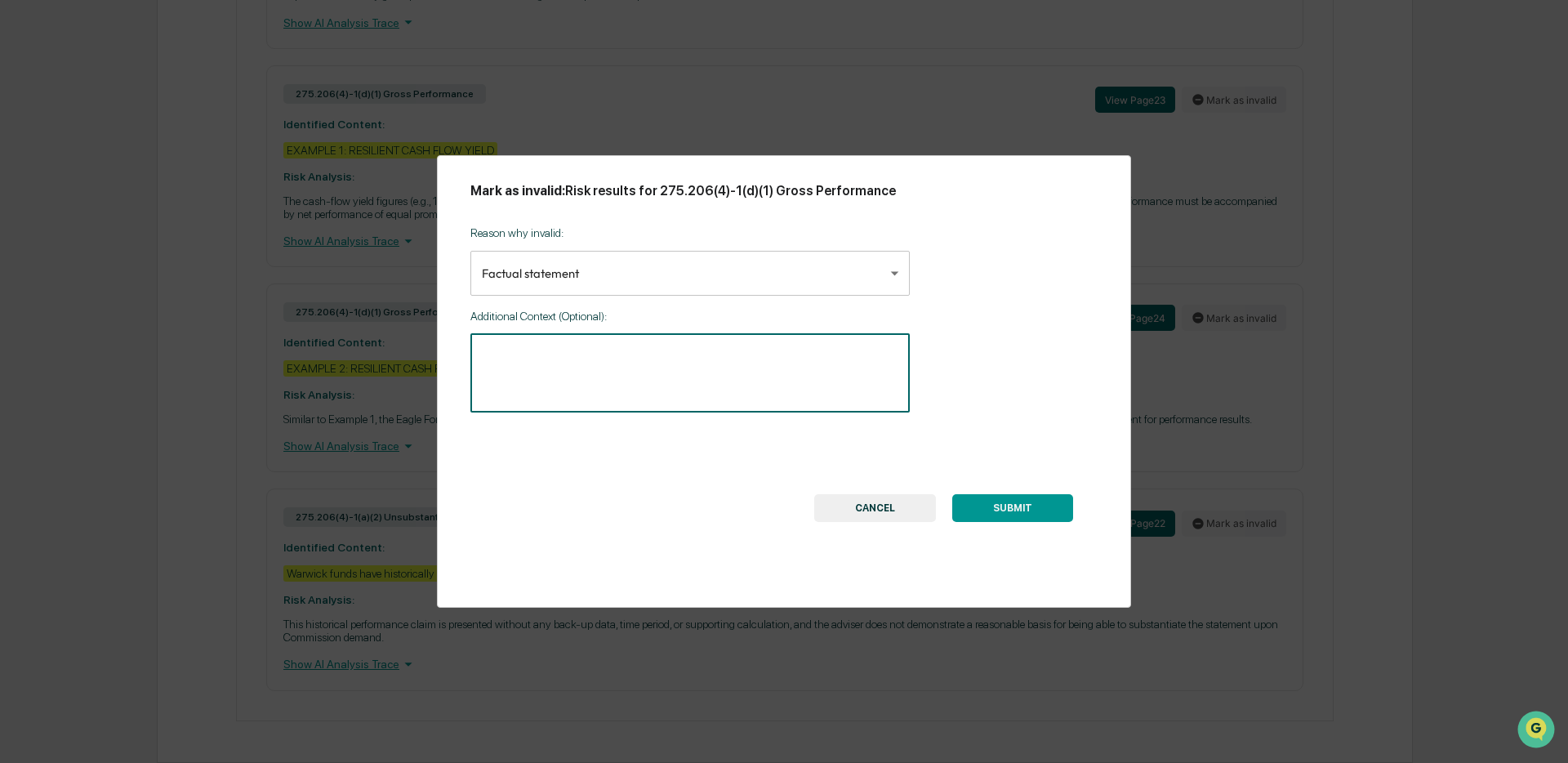
click at [622, 368] on textarea at bounding box center [690, 373] width 416 height 51
type textarea "**********"
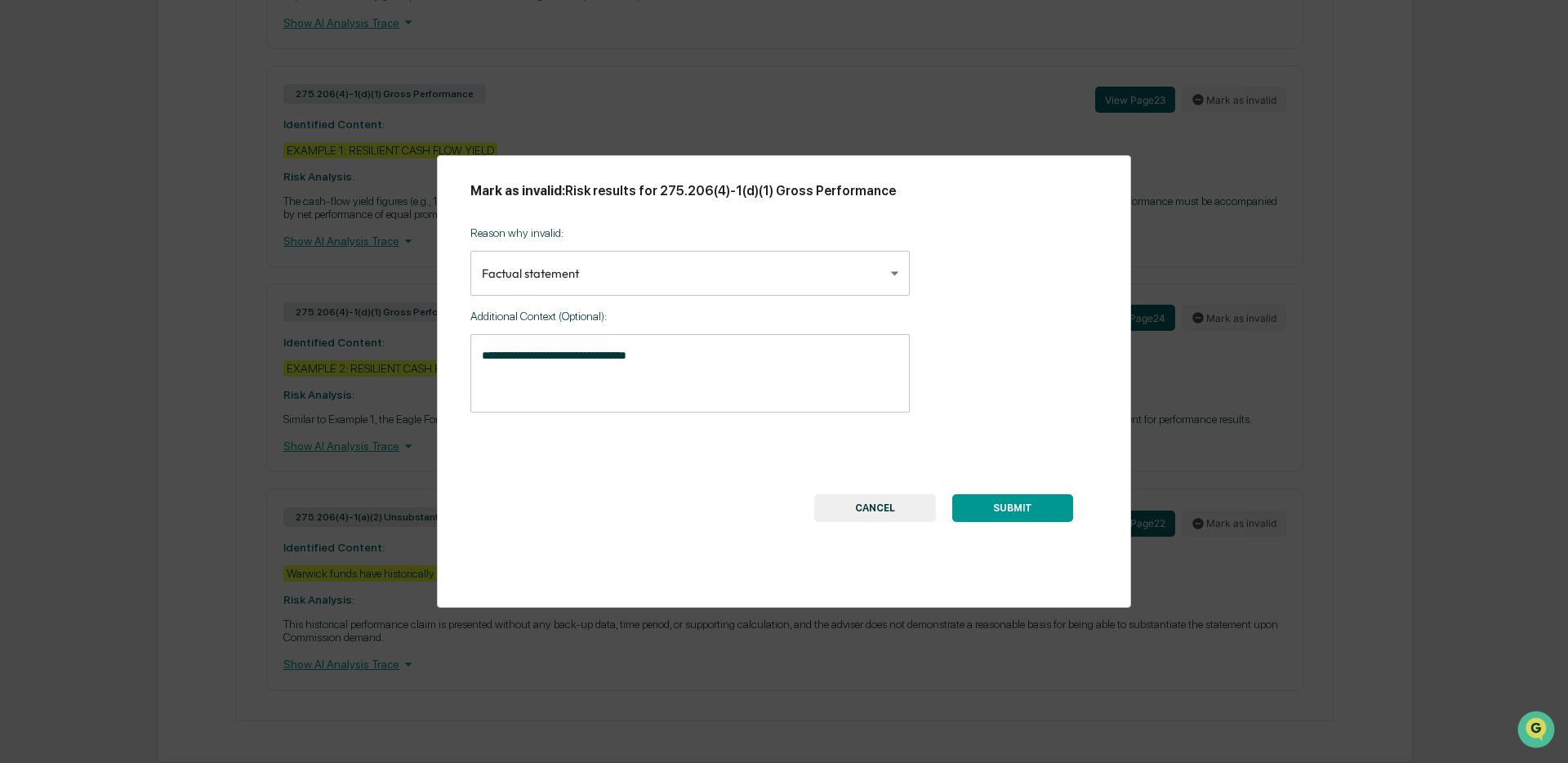
click at [994, 495] on button "SUBMIT" at bounding box center [1013, 507] width 121 height 28
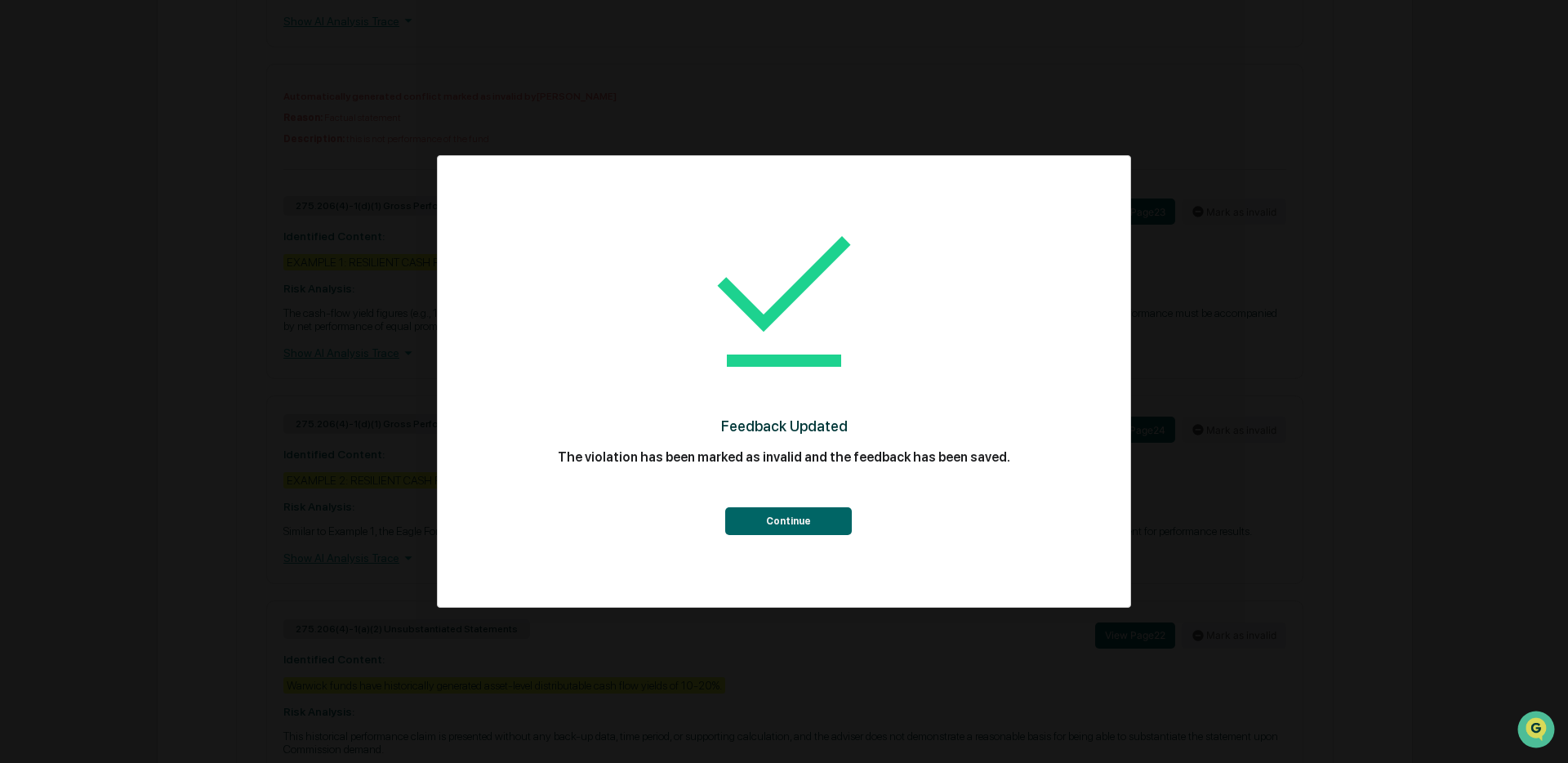
click at [816, 527] on button "Continue" at bounding box center [788, 521] width 126 height 28
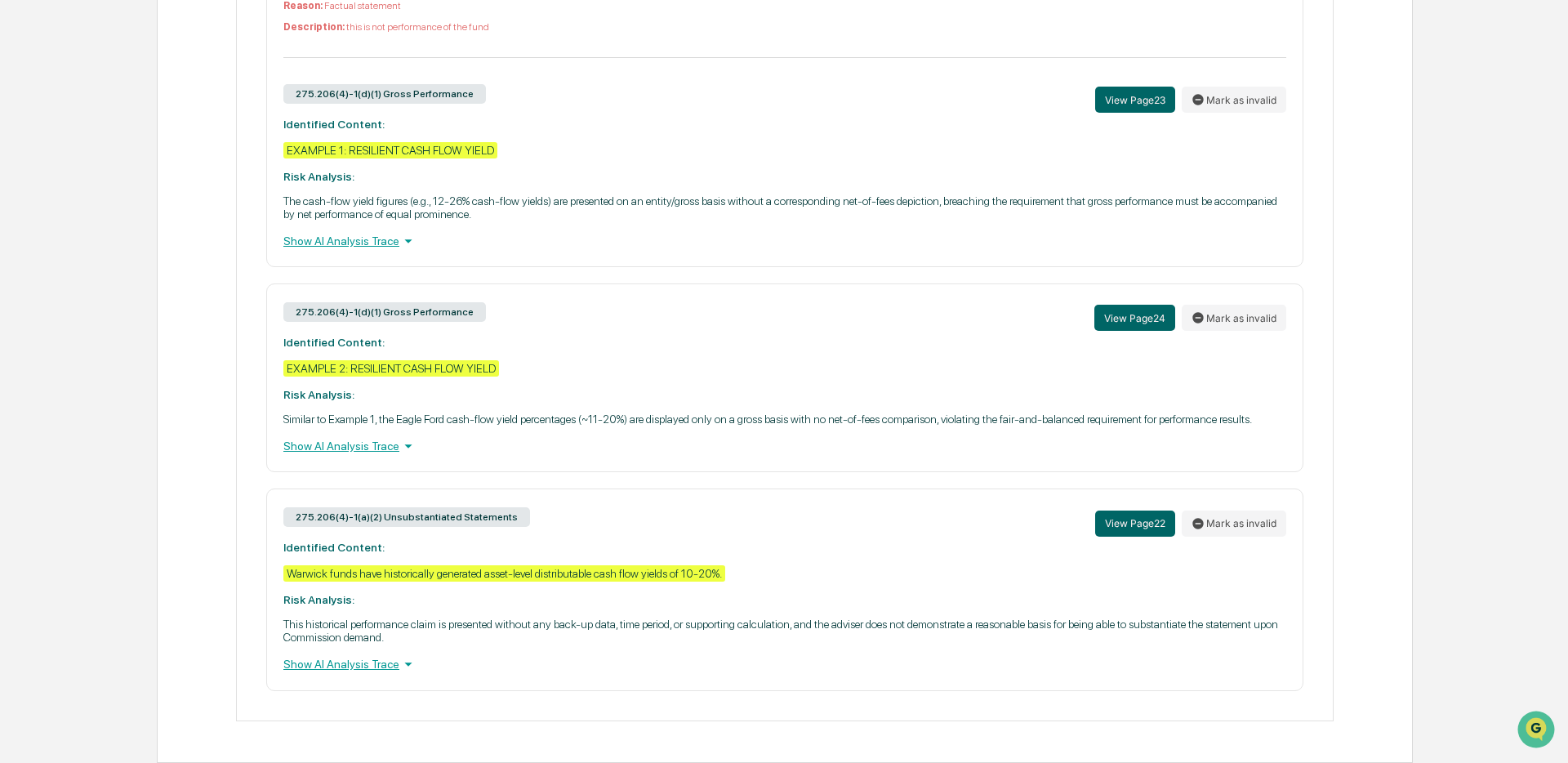
scroll to position [3007, 0]
click at [1229, 514] on button "Mark as invalid" at bounding box center [1234, 523] width 104 height 26
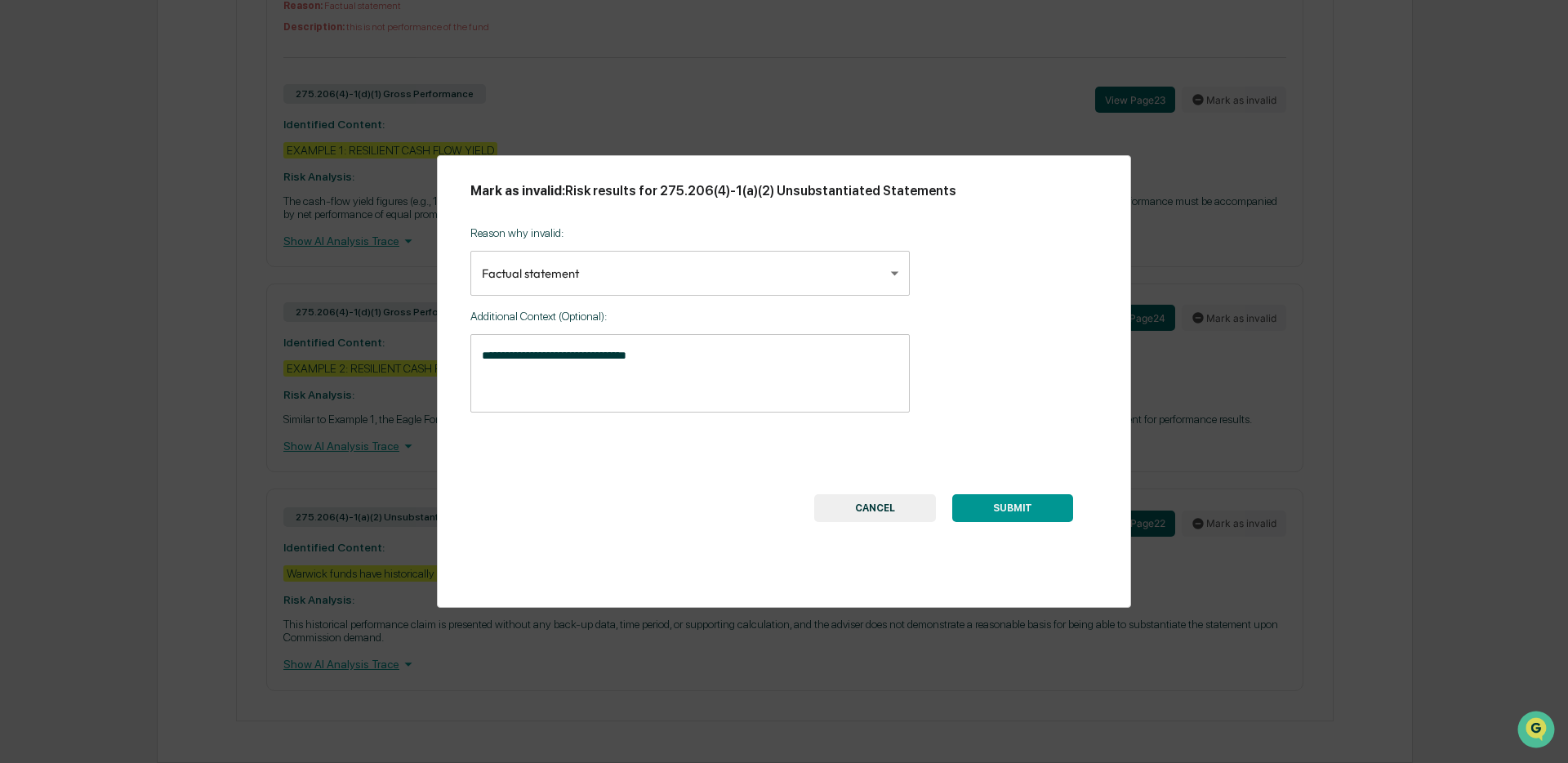
click at [843, 515] on button "CANCEL" at bounding box center [875, 507] width 122 height 28
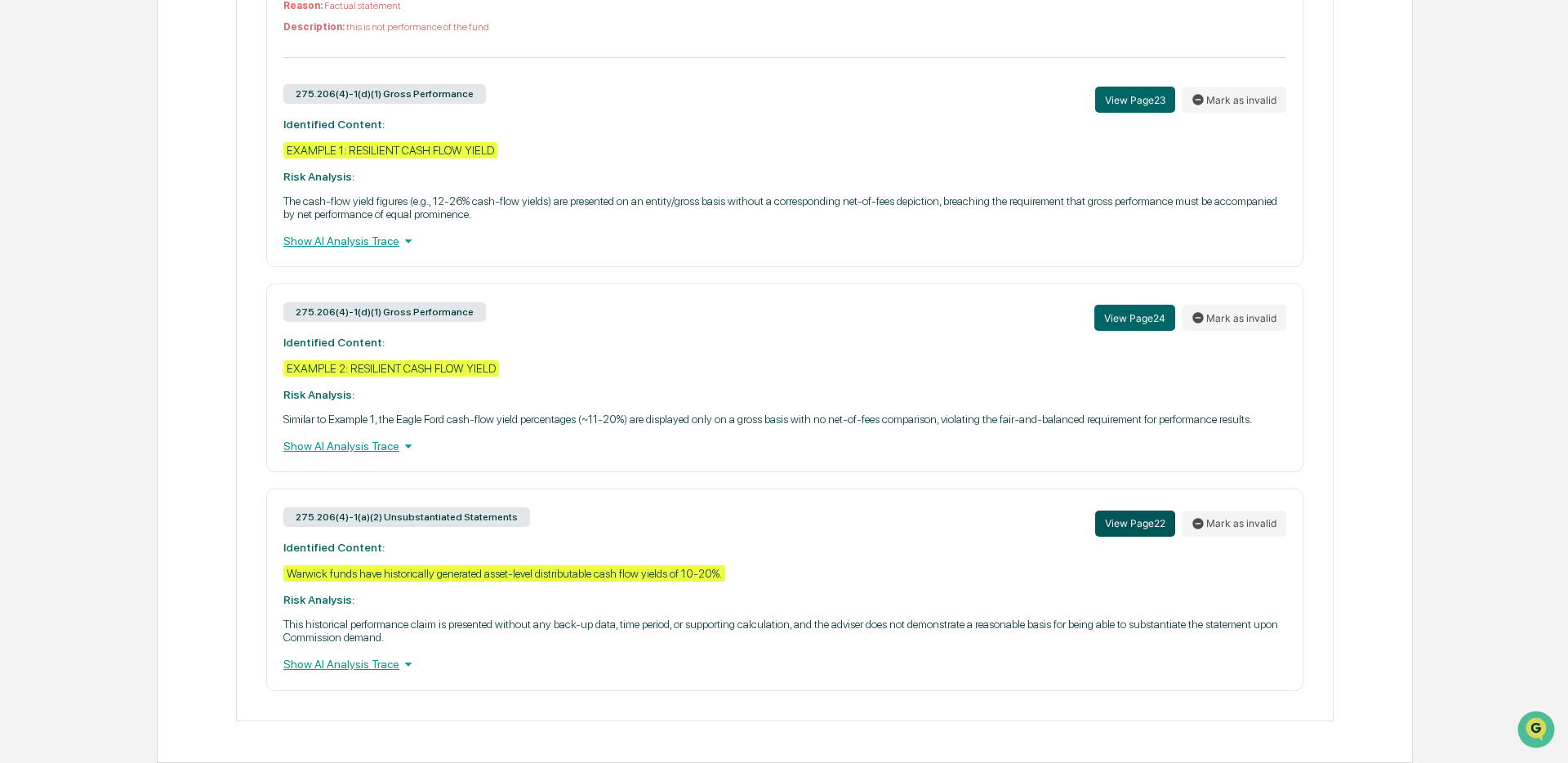
click at [1120, 525] on button "View Page 22" at bounding box center [1135, 523] width 80 height 26
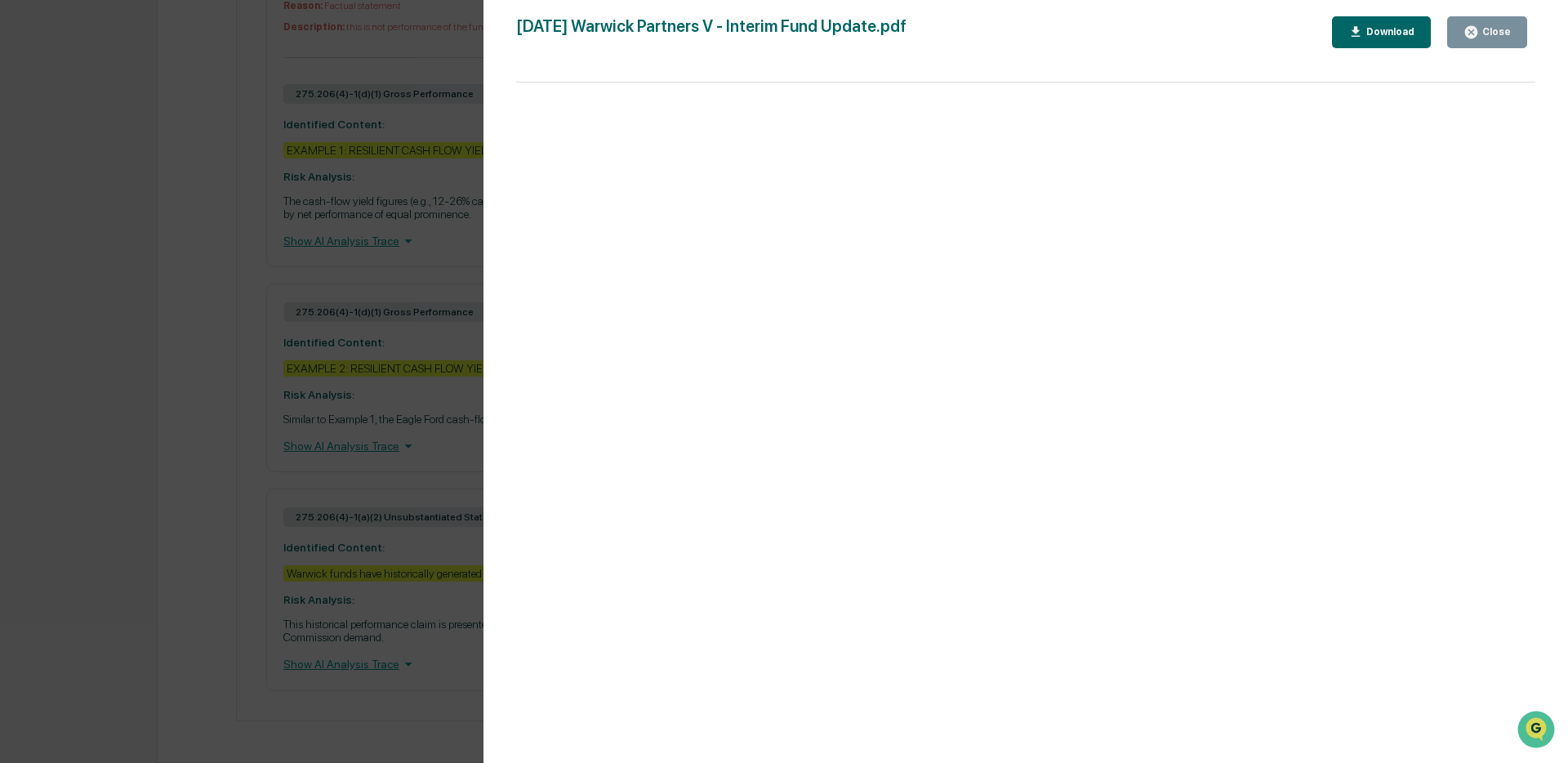
click at [1475, 33] on icon "button" at bounding box center [1471, 32] width 13 height 13
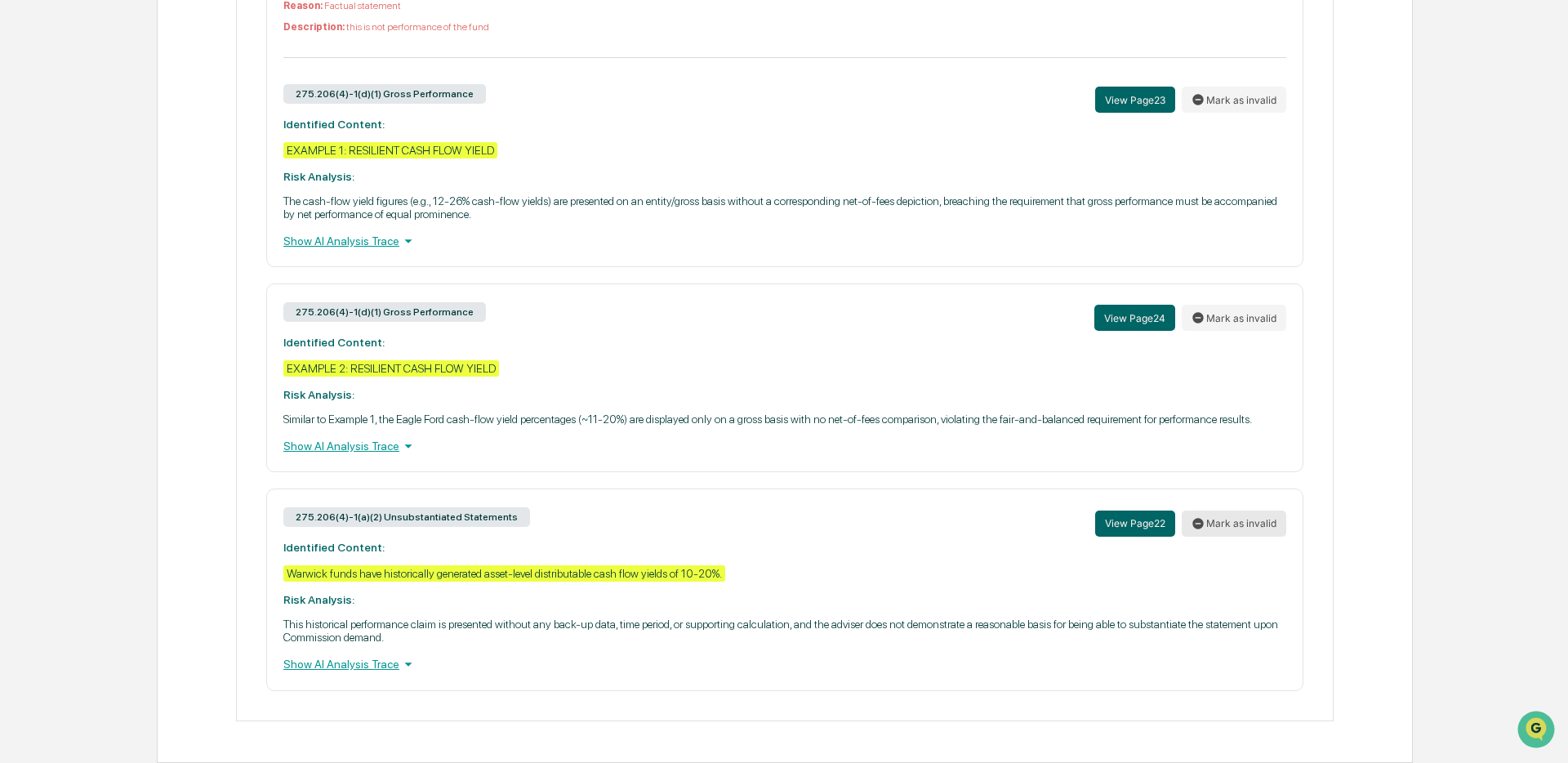
click at [1246, 517] on button "Mark as invalid" at bounding box center [1234, 523] width 104 height 26
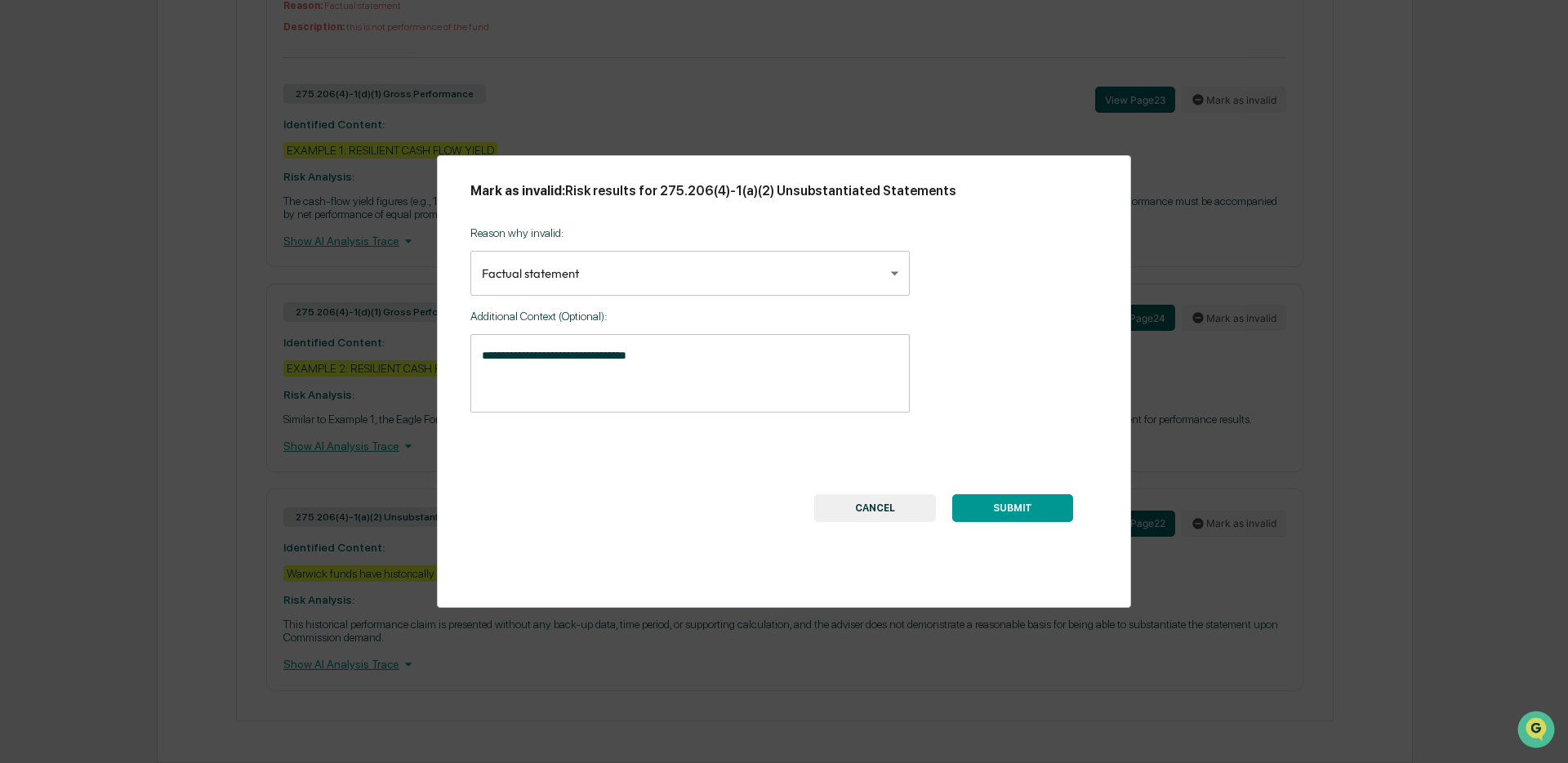
click at [1024, 507] on button "SUBMIT" at bounding box center [1013, 507] width 121 height 28
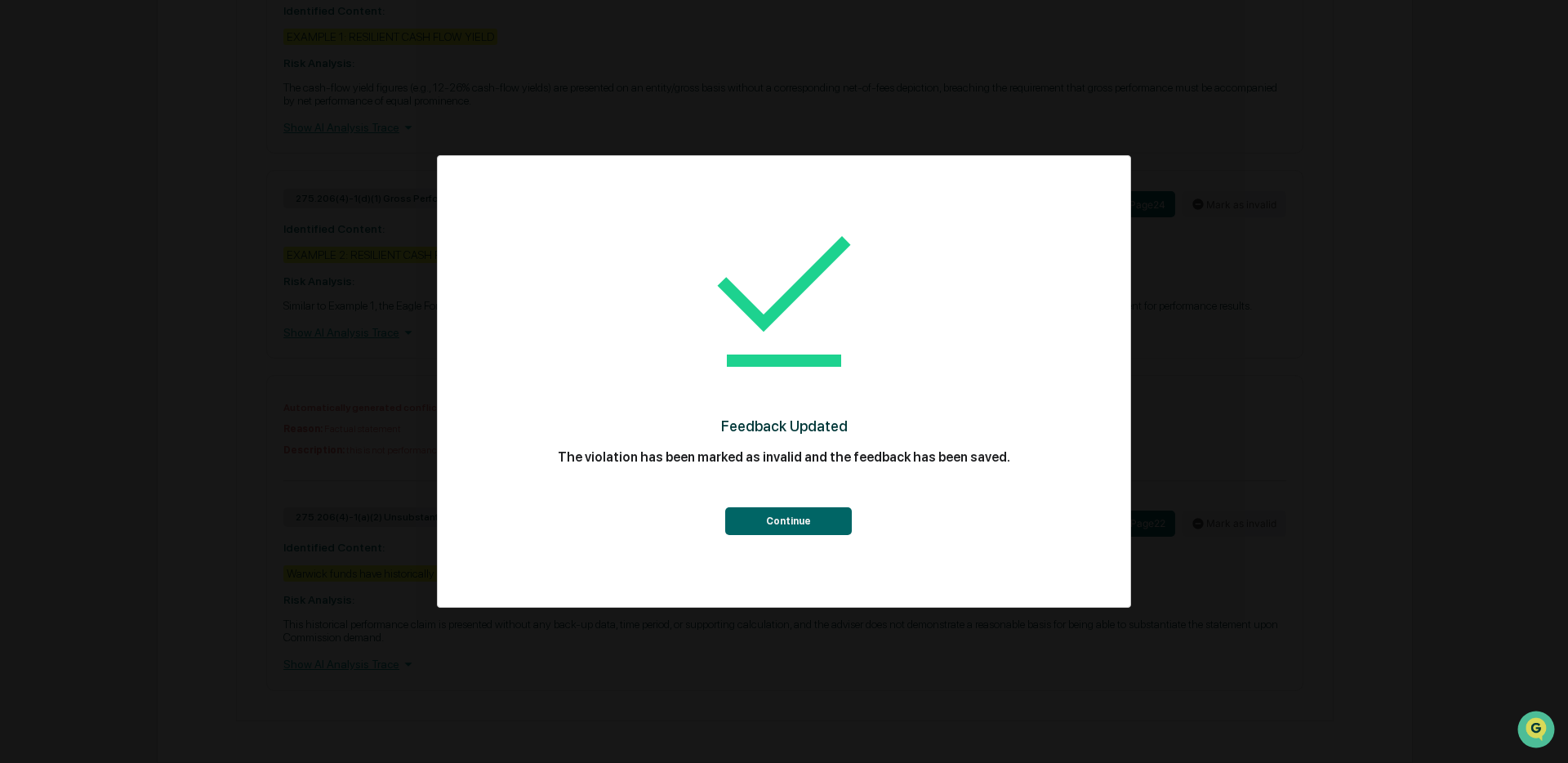
click at [812, 522] on button "Continue" at bounding box center [788, 521] width 126 height 28
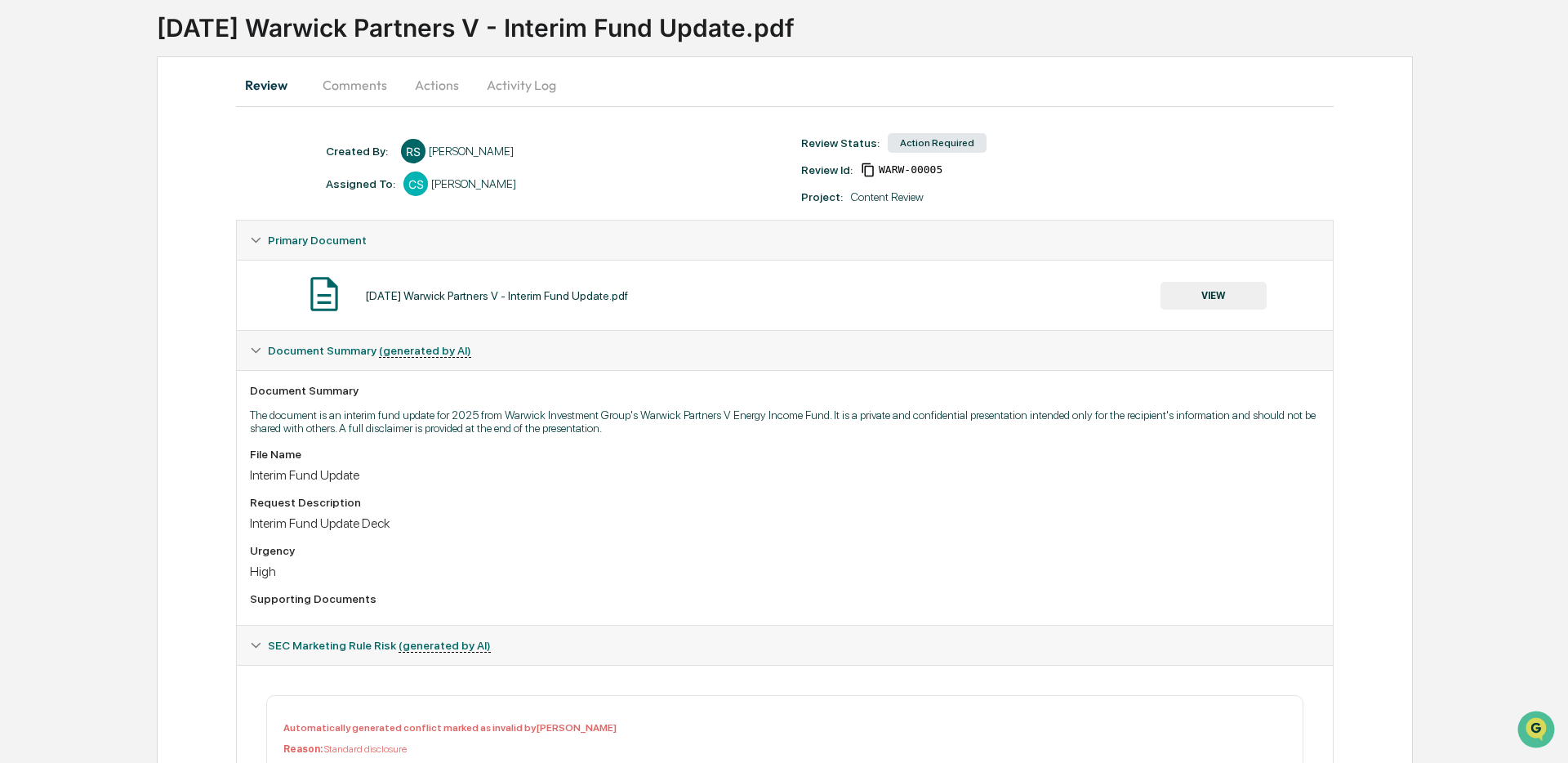
scroll to position [0, 0]
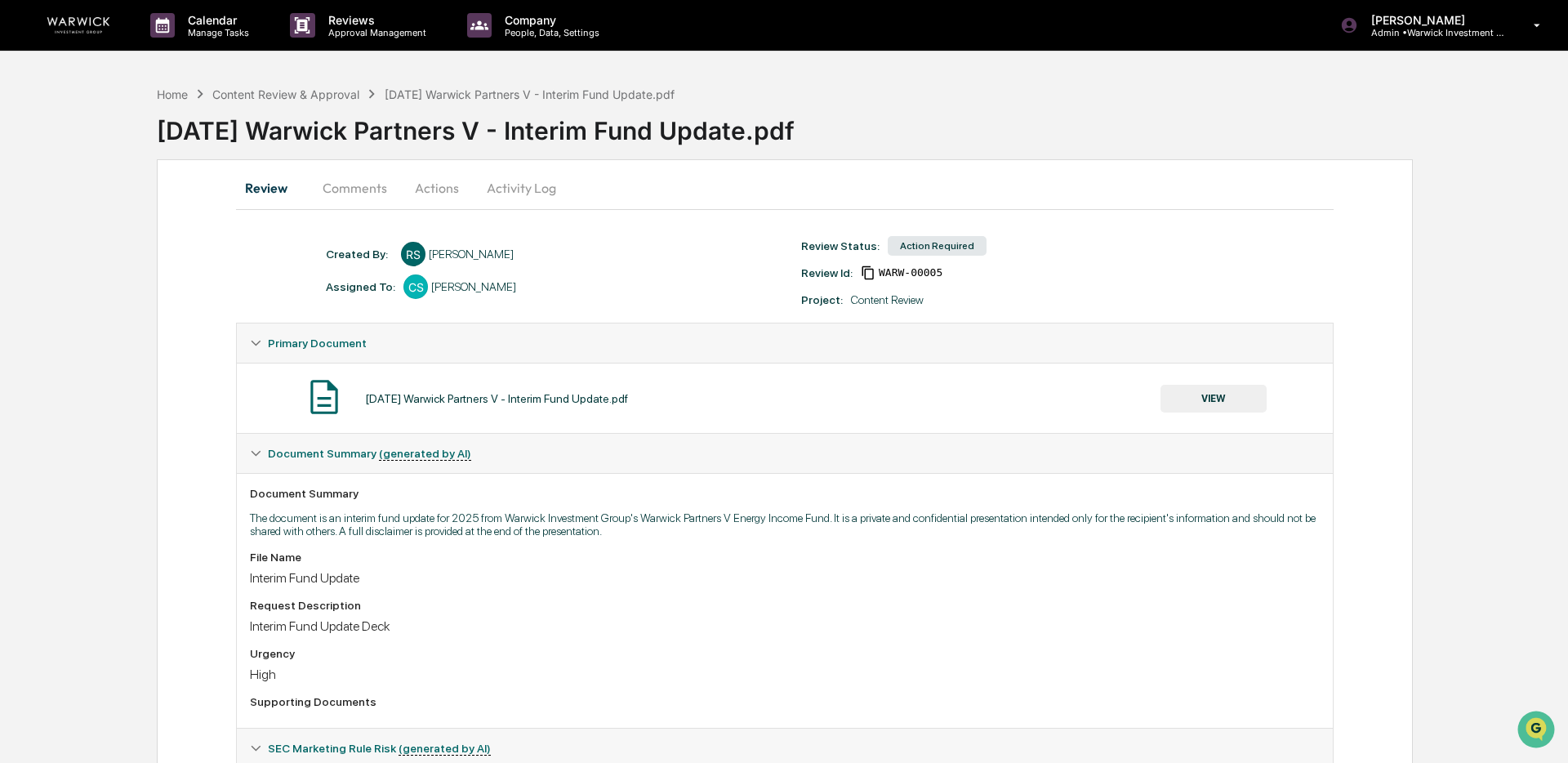
click at [421, 185] on button "Actions" at bounding box center [437, 188] width 73 height 40
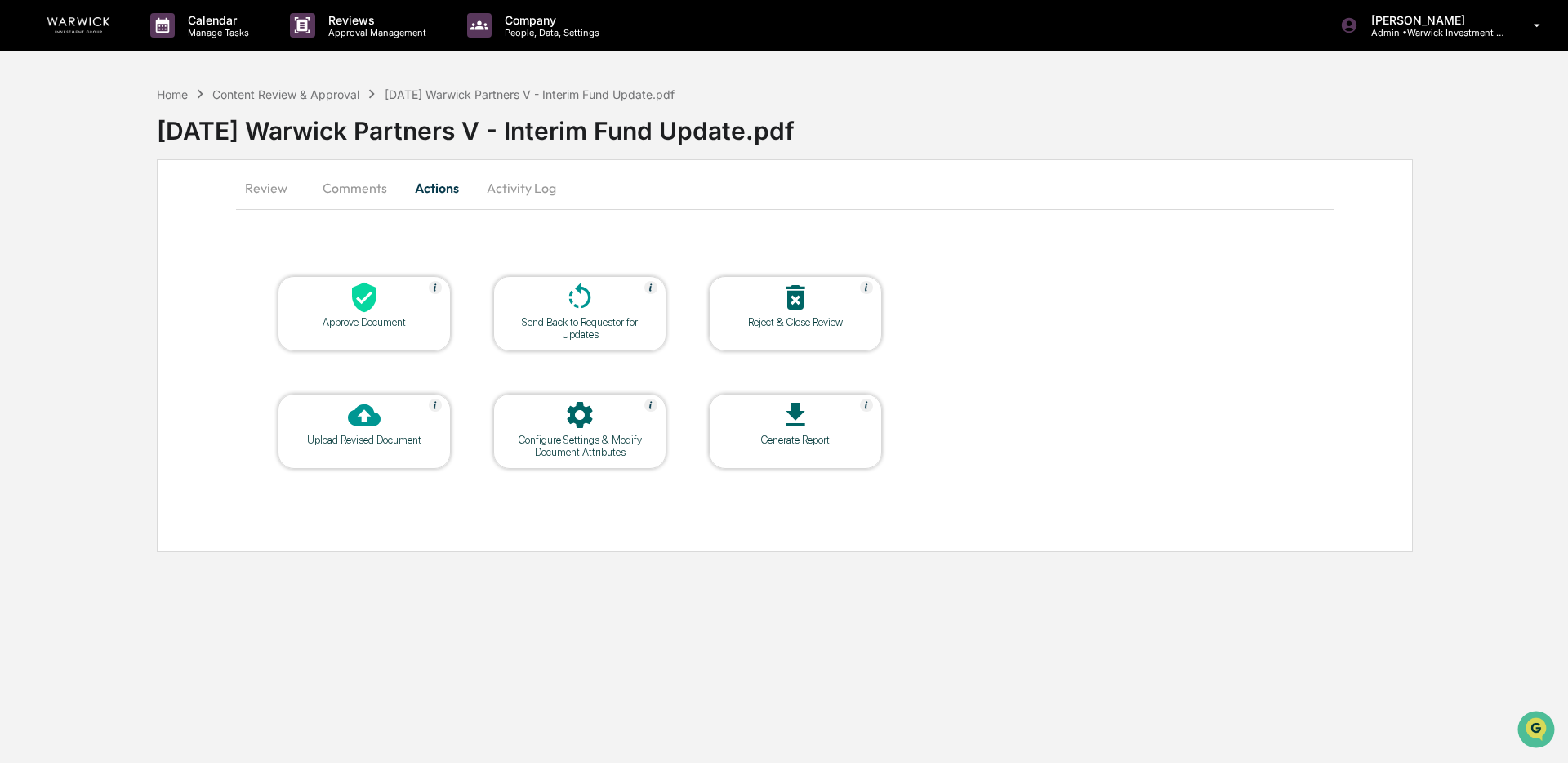
click at [363, 310] on icon at bounding box center [363, 298] width 24 height 30
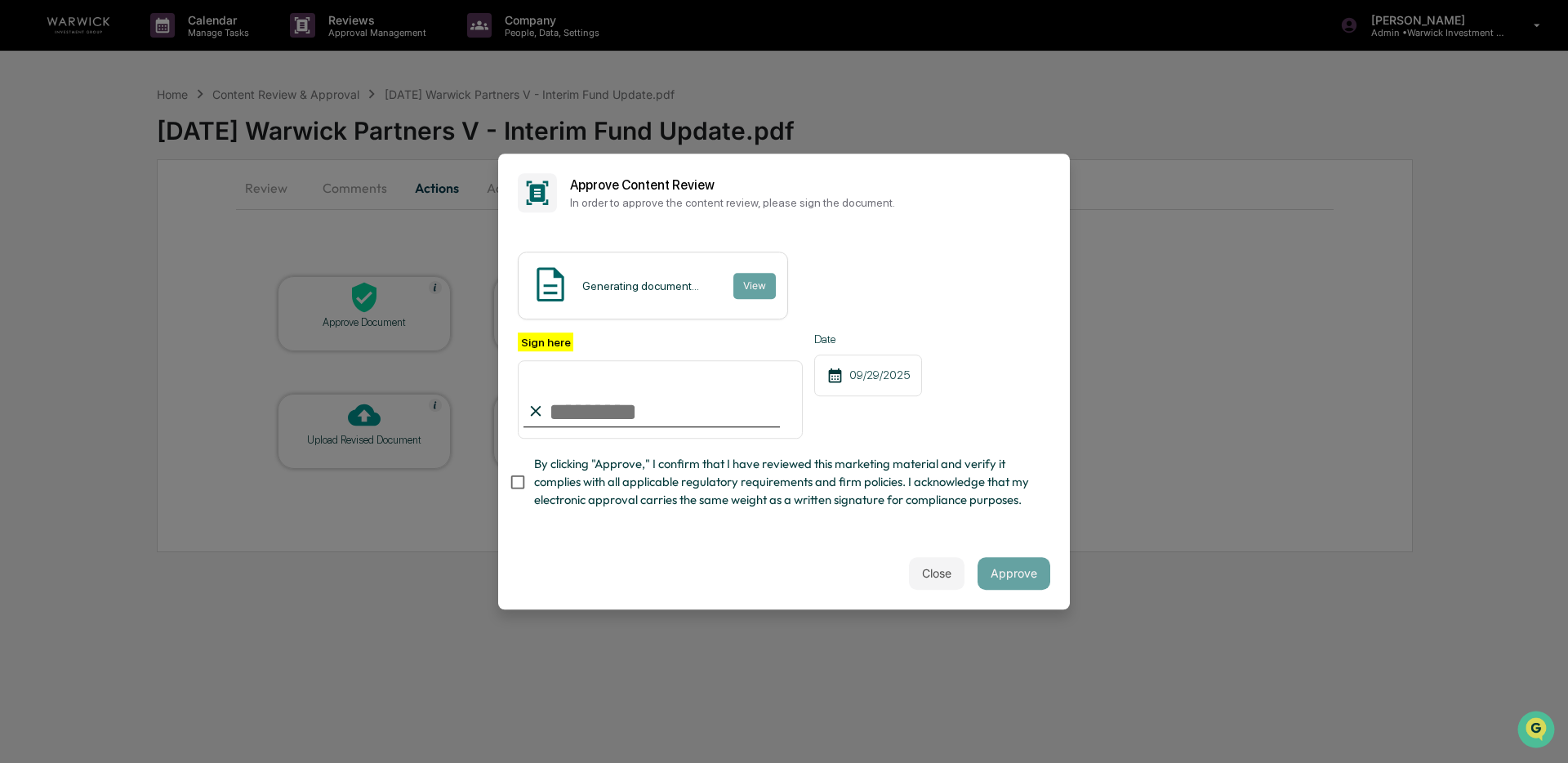
click at [751, 416] on input "Sign here" at bounding box center [660, 399] width 285 height 78
type input "**********"
click at [1017, 576] on button "Approve" at bounding box center [1014, 573] width 72 height 33
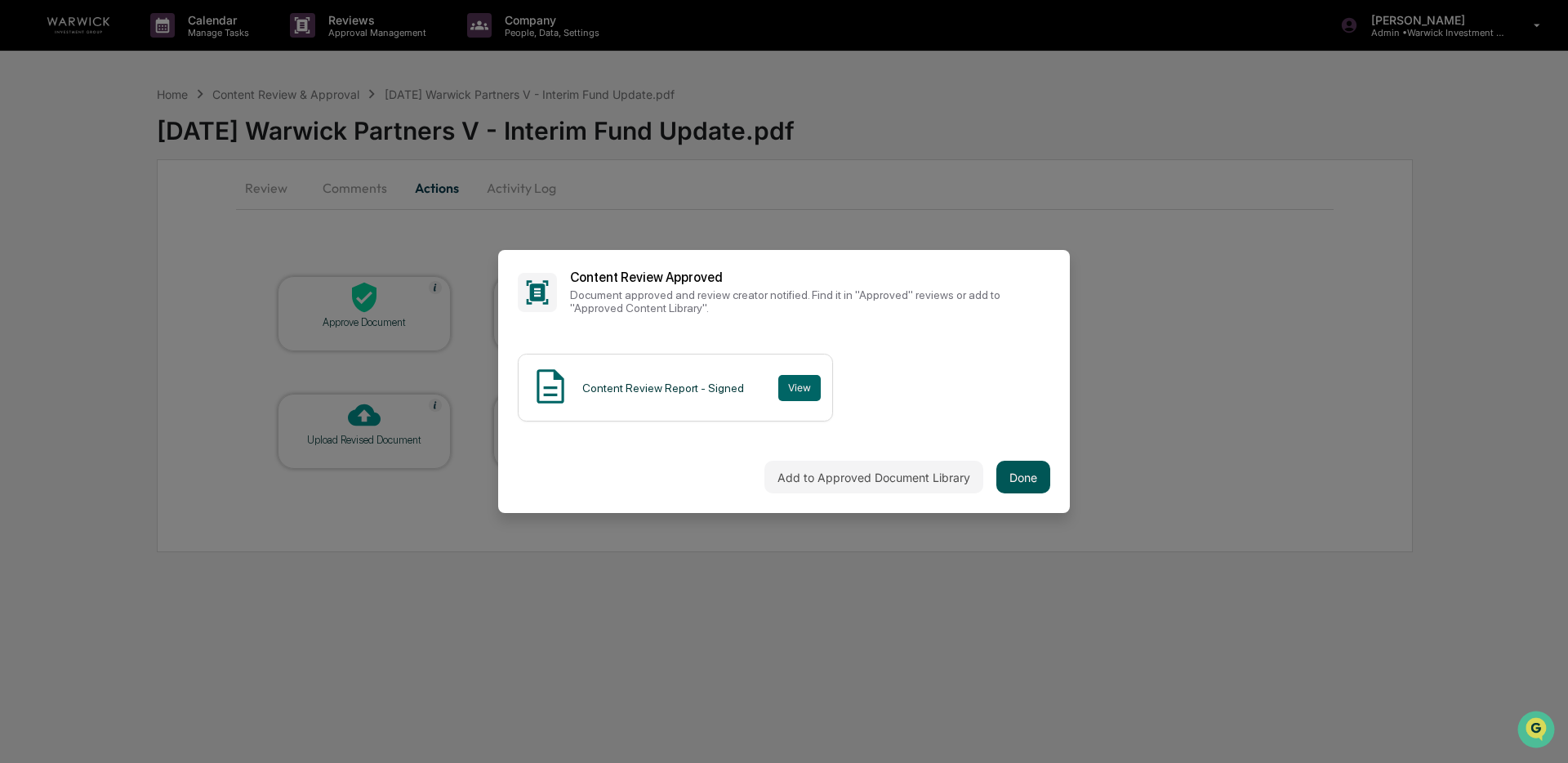
click at [1030, 486] on button "Done" at bounding box center [1024, 477] width 54 height 33
